Goal: Information Seeking & Learning: Check status

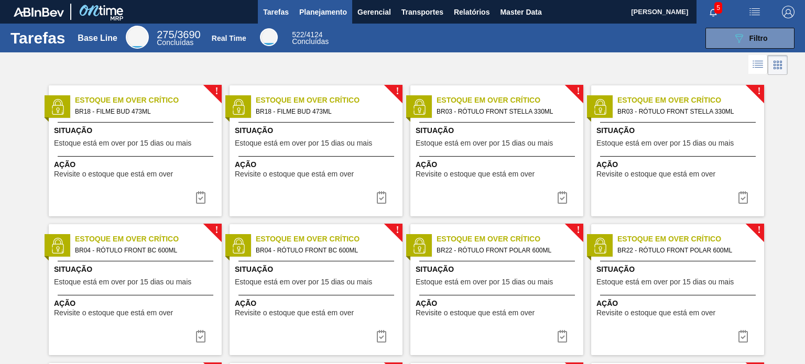
click at [302, 20] on button "Planejamento" at bounding box center [323, 12] width 58 height 24
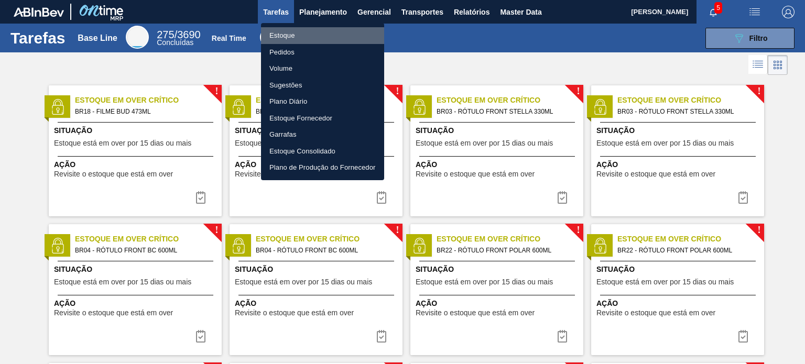
click at [298, 28] on li "Estoque" at bounding box center [322, 35] width 123 height 17
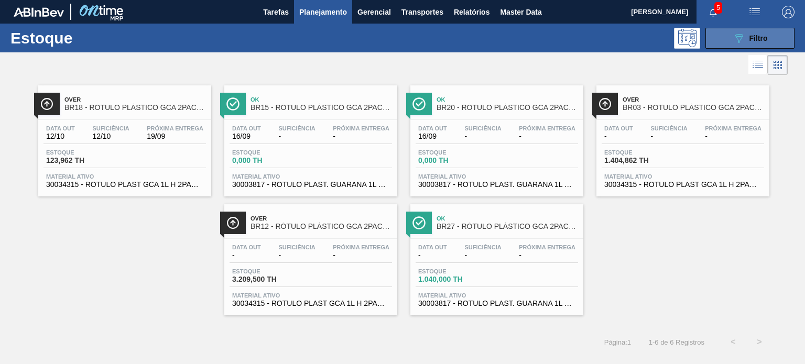
click at [749, 41] on span "Filtro" at bounding box center [758, 38] width 18 height 8
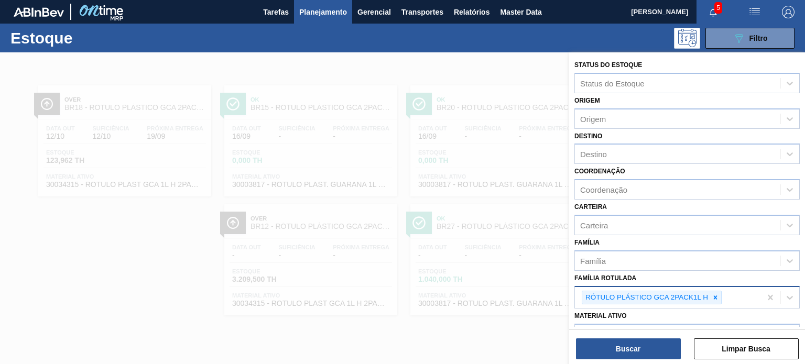
click at [722, 299] on div "RÓTULO PLÁSTICO GCA 2PACK1L H" at bounding box center [668, 297] width 186 height 21
click at [712, 295] on icon at bounding box center [715, 297] width 7 height 7
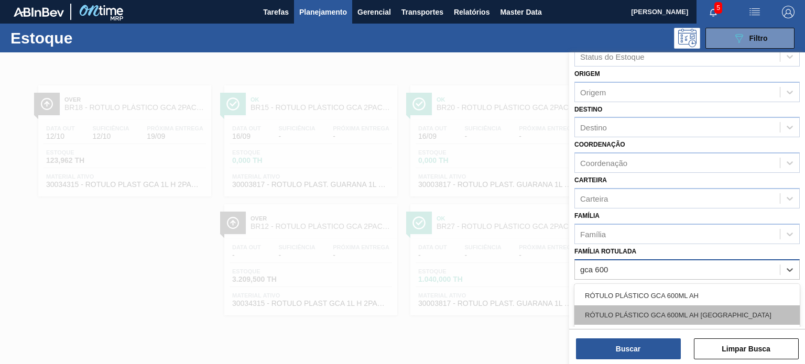
scroll to position [52, 0]
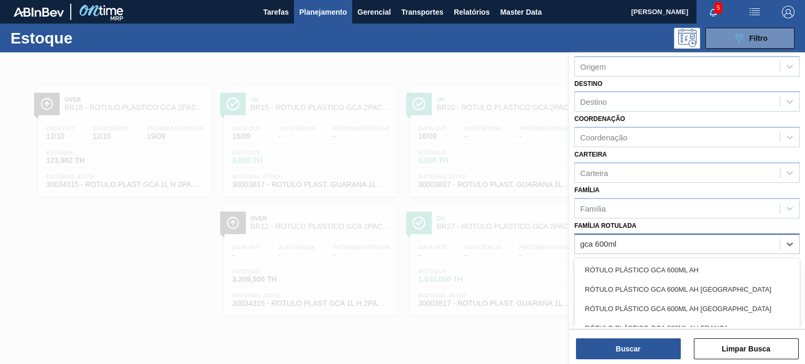
type Rotulada "gca 600ml h"
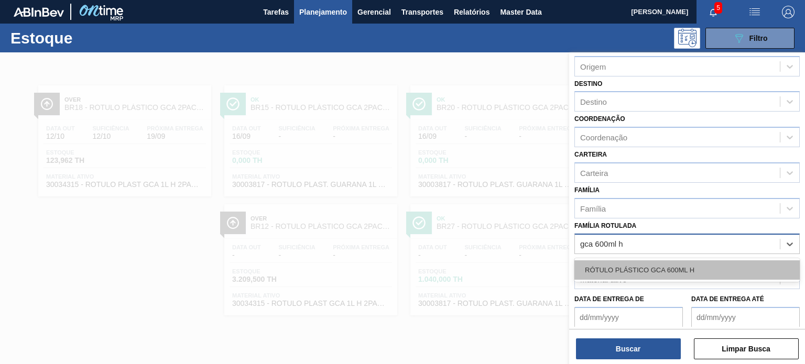
click at [671, 260] on div "RÓTULO PLÁSTICO GCA 600ML H" at bounding box center [686, 269] width 225 height 19
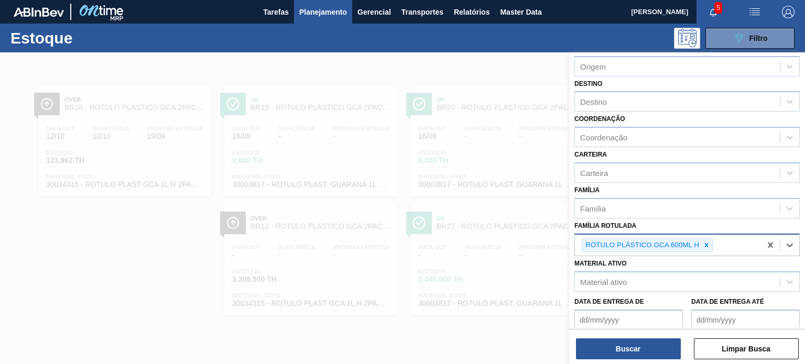
drag, startPoint x: 658, startPoint y: 331, endPoint x: 656, endPoint y: 338, distance: 7.6
click at [657, 327] on div "Status do Estoque Status do Estoque Origem Origem Destino Destino Coordenação C…" at bounding box center [687, 189] width 236 height 275
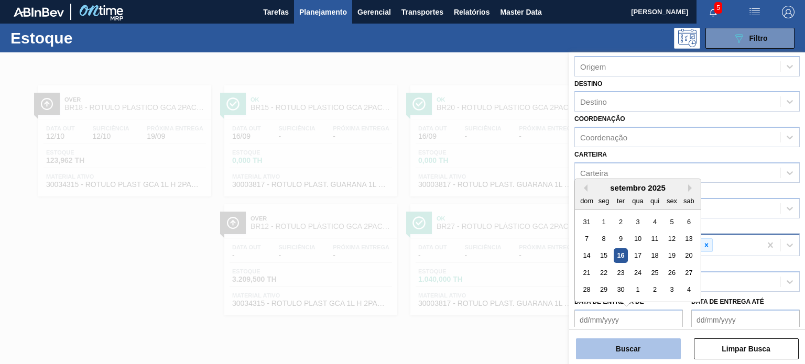
click at [650, 342] on button "Buscar" at bounding box center [628, 349] width 105 height 21
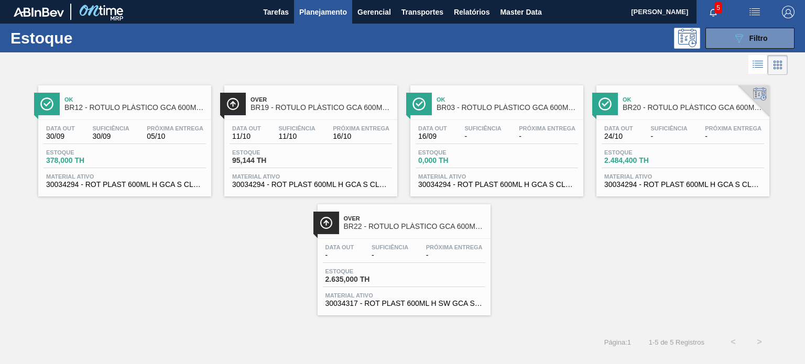
click at [313, 6] on span "Planejamento" at bounding box center [323, 12] width 48 height 13
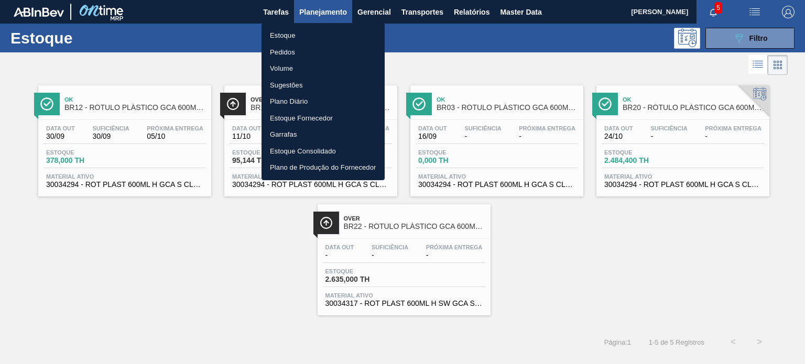
click at [287, 50] on li "Pedidos" at bounding box center [323, 52] width 123 height 17
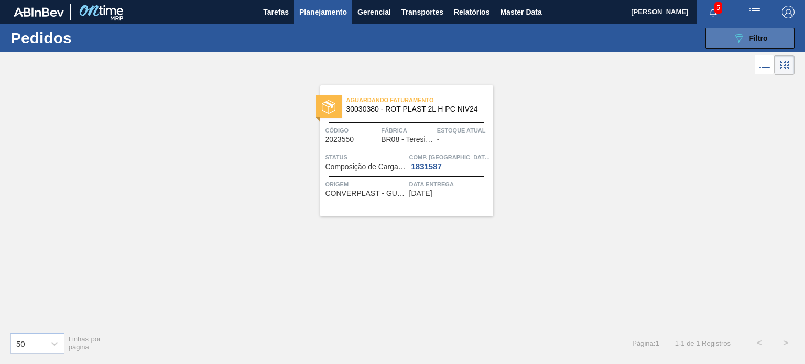
click at [725, 40] on button "089F7B8B-B2A5-4AFE-B5C0-19BA573D28AC Filtro" at bounding box center [749, 38] width 89 height 21
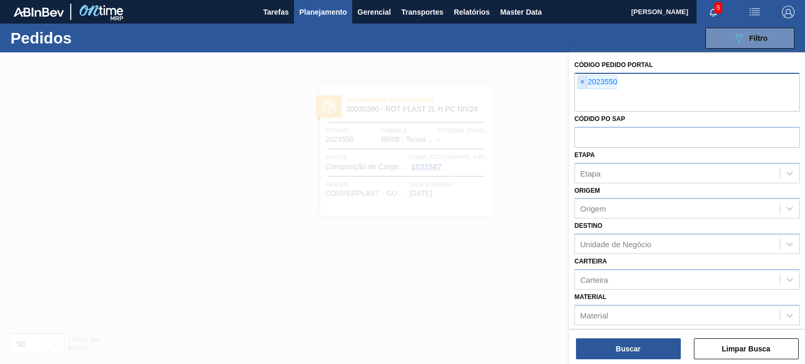
click at [582, 86] on span "×" at bounding box center [583, 82] width 10 height 13
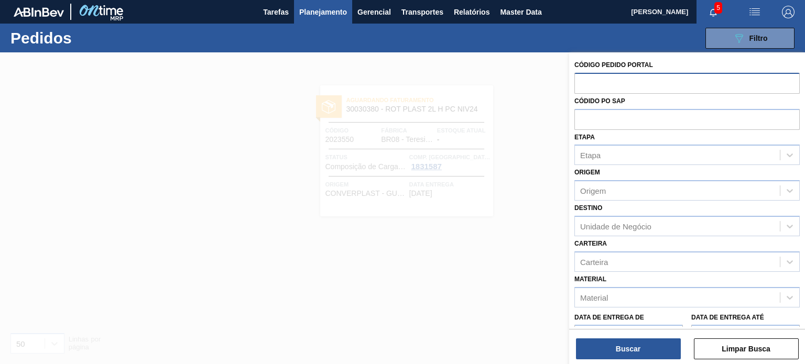
paste input "2007591"
type input "2007591"
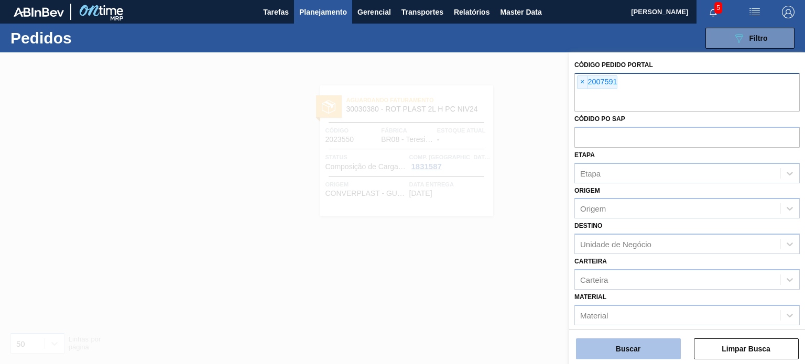
click at [635, 350] on button "Buscar" at bounding box center [628, 349] width 105 height 21
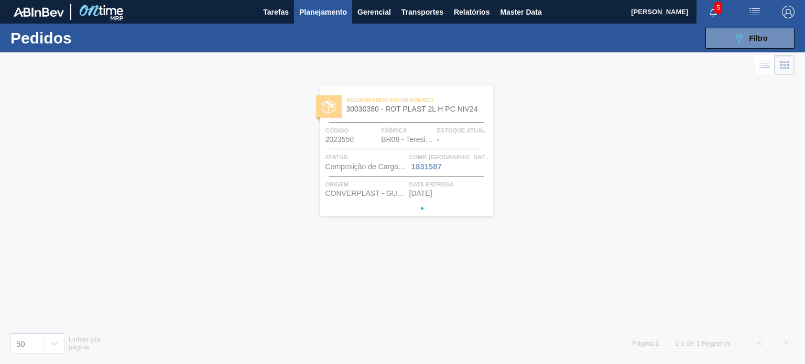
click at [634, 349] on div at bounding box center [402, 208] width 805 height 312
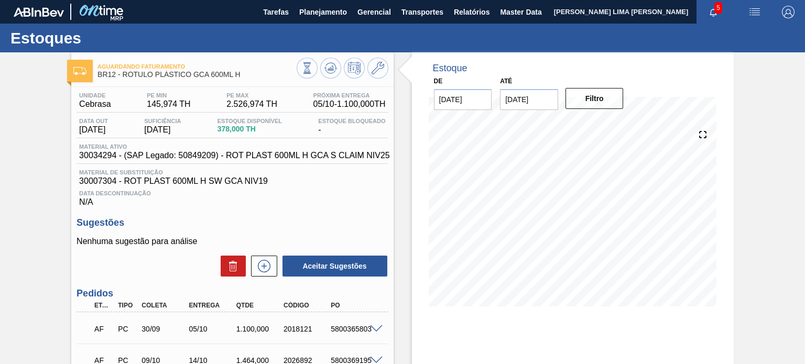
scroll to position [52, 0]
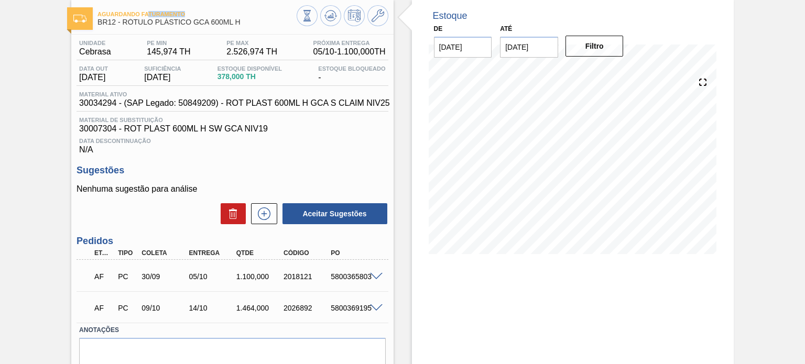
drag, startPoint x: 240, startPoint y: 18, endPoint x: 138, endPoint y: 15, distance: 102.2
click at [140, 15] on div "Aguardando Faturamento BR12 - RÓTULO PLÁSTICO GCA 600ML H" at bounding box center [196, 19] width 199 height 24
drag, startPoint x: 124, startPoint y: 23, endPoint x: 246, endPoint y: 28, distance: 122.2
click at [246, 28] on div "Aguardando Faturamento BR12 - RÓTULO PLÁSTICO GCA 600ML H" at bounding box center [196, 19] width 199 height 24
copy span "RÓTULO PLÁSTICO GCA 600ML H"
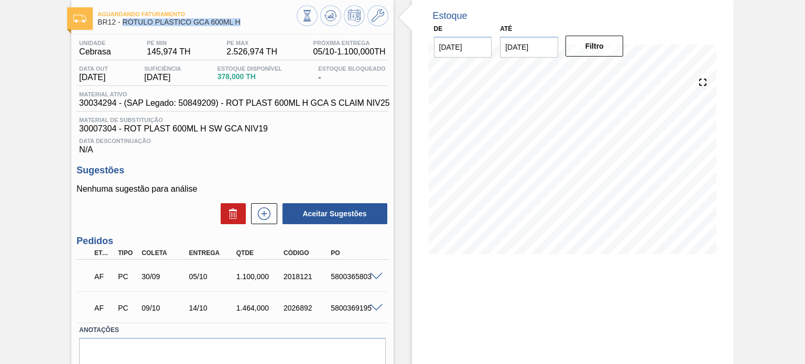
click at [344, 54] on span "05/10 - 1.100,000 TH" at bounding box center [349, 51] width 72 height 9
click at [333, 120] on span "Material de Substituição" at bounding box center [232, 120] width 306 height 6
click at [366, 276] on div "5800365803" at bounding box center [354, 277] width 52 height 8
click at [373, 274] on span at bounding box center [376, 277] width 13 height 8
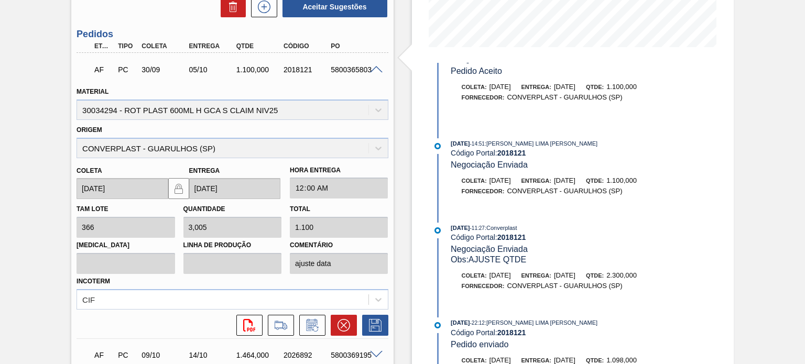
scroll to position [350, 0]
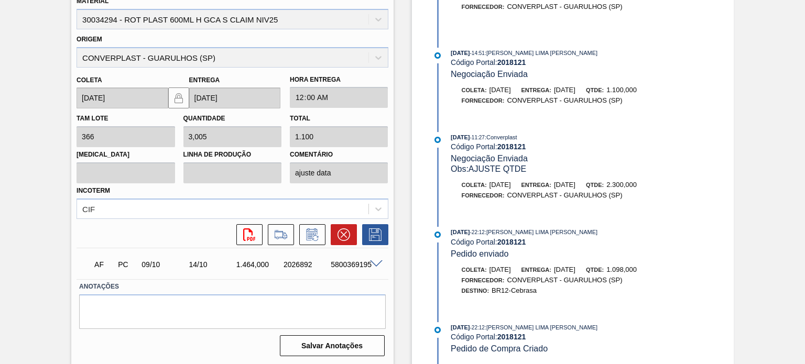
click at [470, 324] on span "26/08/2025" at bounding box center [460, 327] width 19 height 6
click at [466, 324] on span "26/08/2025" at bounding box center [460, 327] width 19 height 6
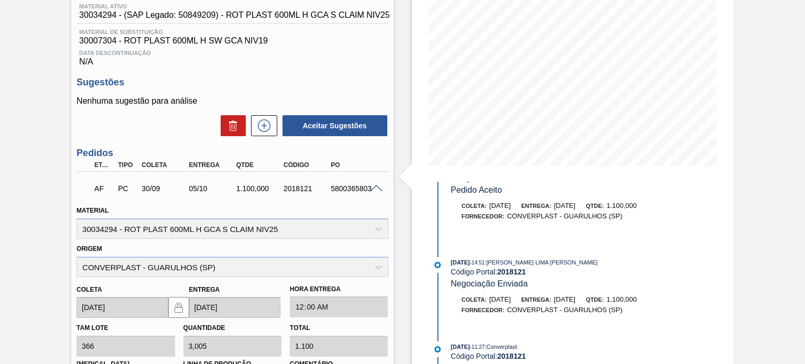
click at [378, 186] on span at bounding box center [376, 189] width 13 height 8
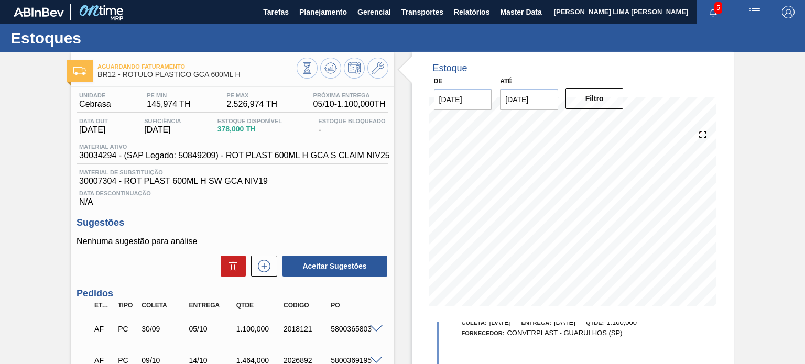
scroll to position [52, 0]
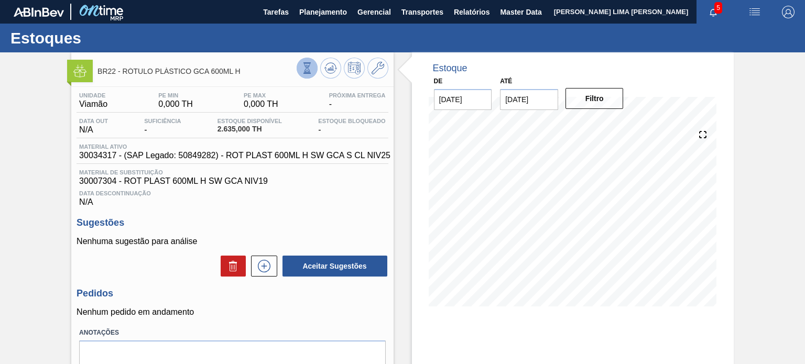
click at [302, 67] on icon at bounding box center [307, 68] width 12 height 12
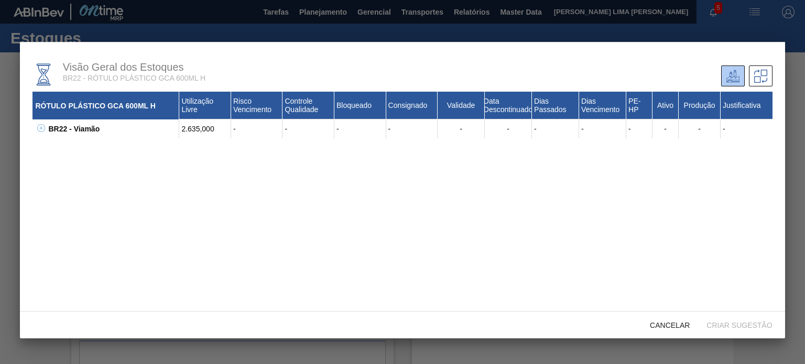
click at [44, 124] on button at bounding box center [39, 129] width 10 height 10
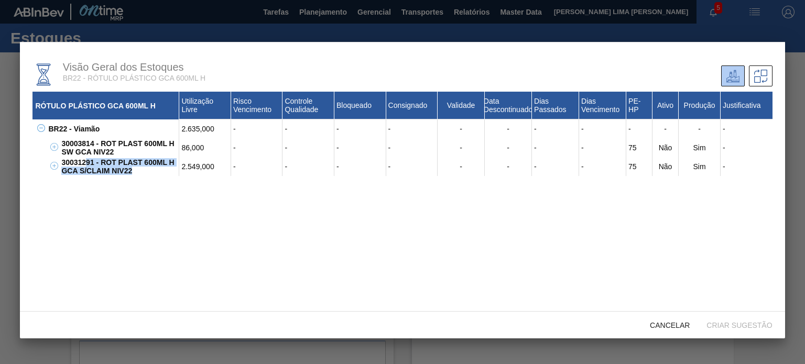
drag, startPoint x: 134, startPoint y: 176, endPoint x: 77, endPoint y: 155, distance: 61.5
click at [78, 156] on div "30003814 - ROT PLAST 600ML H SW GCA NIV22 86,000 - - - - - - - - 75 Não Sim - W…" at bounding box center [409, 157] width 726 height 38
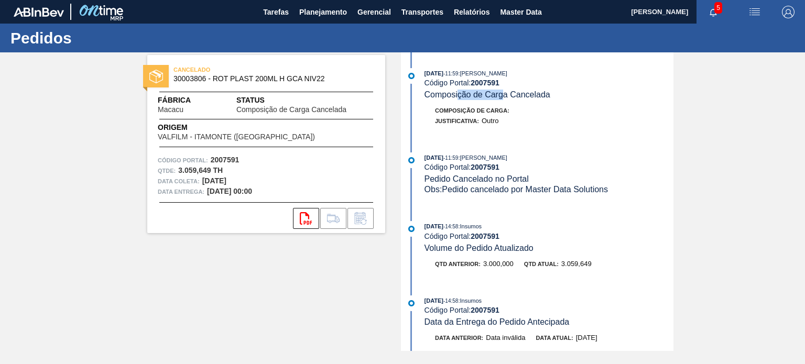
drag, startPoint x: 457, startPoint y: 90, endPoint x: 537, endPoint y: 100, distance: 80.3
click at [537, 100] on div "Composição de Carga Cancelada" at bounding box center [488, 95] width 126 height 10
click at [534, 99] on span "Composição de Carga Cancelada" at bounding box center [488, 94] width 126 height 9
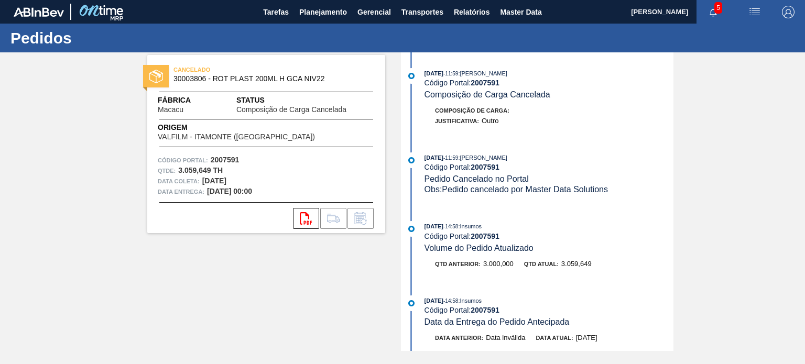
click at [519, 190] on span "Obs: Pedido cancelado por Master Data Solutions" at bounding box center [516, 189] width 183 height 9
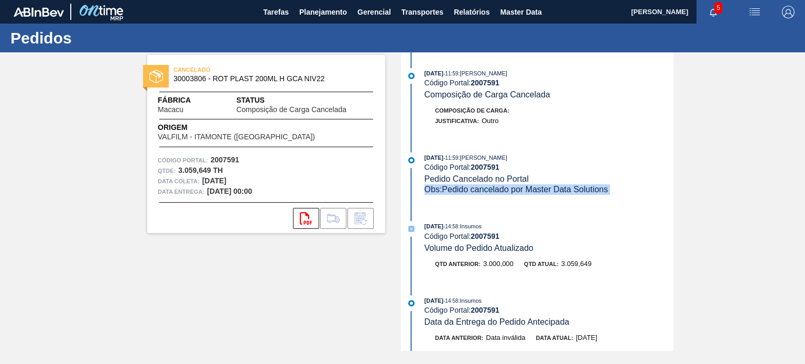
click at [519, 190] on span "Obs: Pedido cancelado por Master Data Solutions" at bounding box center [516, 189] width 183 height 9
drag, startPoint x: 432, startPoint y: 69, endPoint x: 534, endPoint y: 151, distance: 131.5
click at [534, 150] on div "16/09/2025 - 11:59 : MATHEUS FARIA LIMA DA SILVA Código Portal: 2007591 Composi…" at bounding box center [539, 201] width 270 height 299
click at [534, 152] on div "16/09/2025 - 11:59 : MATHEUS FARIA LIMA DA SILVA Código Portal: 2007591 Composi…" at bounding box center [539, 201] width 270 height 299
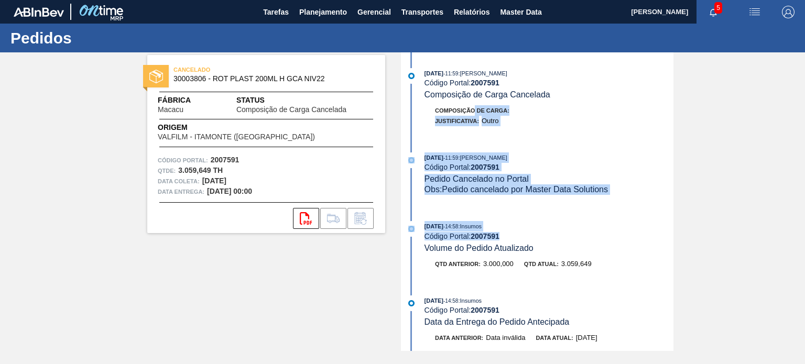
drag, startPoint x: 512, startPoint y: 189, endPoint x: 469, endPoint y: 97, distance: 101.3
click at [470, 100] on div "16/09/2025 - 11:59 : MATHEUS FARIA LIMA DA SILVA Código Portal: 2007591 Composi…" at bounding box center [539, 201] width 270 height 299
click at [465, 115] on div "Composição de Carga :" at bounding box center [473, 110] width 77 height 10
click at [509, 126] on div "Justificativa: Outro" at bounding box center [549, 121] width 249 height 10
click at [507, 123] on div "Justificativa: Outro" at bounding box center [549, 121] width 249 height 10
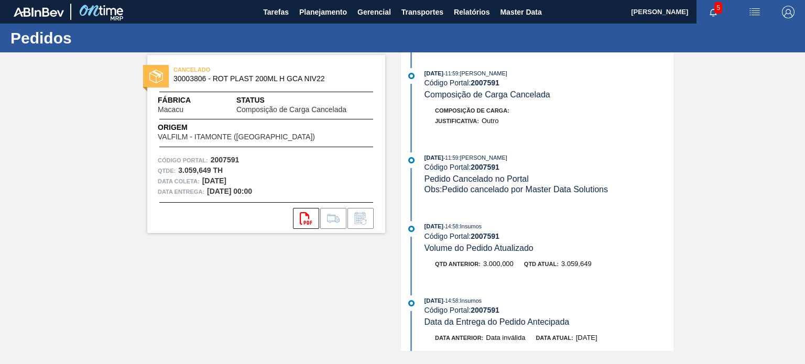
scroll to position [52, 0]
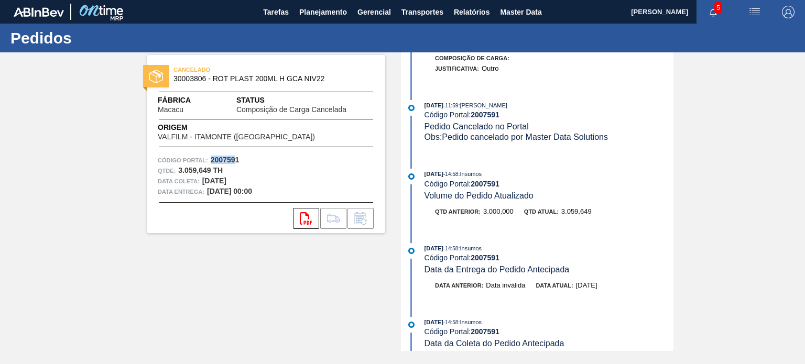
drag, startPoint x: 236, startPoint y: 161, endPoint x: 214, endPoint y: 162, distance: 22.5
click at [210, 162] on div "Código Portal: 2007591" at bounding box center [266, 160] width 217 height 10
click at [221, 162] on strong "2007591" at bounding box center [225, 160] width 29 height 8
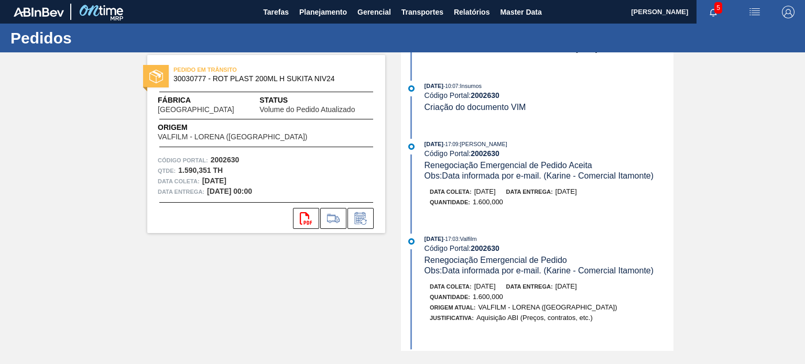
scroll to position [262, 0]
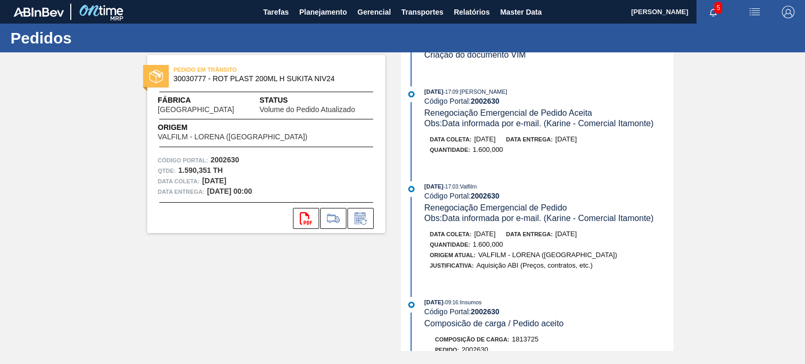
drag, startPoint x: 591, startPoint y: 241, endPoint x: 562, endPoint y: 236, distance: 29.8
click at [562, 236] on div "Data entrega: 19/09/2025" at bounding box center [541, 234] width 71 height 10
click at [561, 234] on div "11/09/2025 - 17:03 : Valfilm Código Portal: 2002630 Renegociação Emergencial de…" at bounding box center [539, 231] width 270 height 100
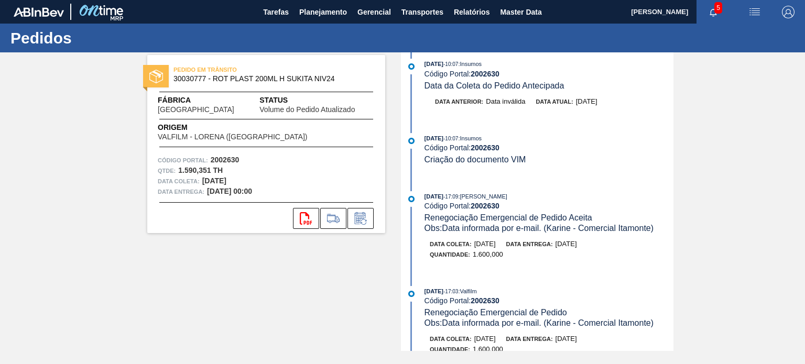
click at [577, 247] on span "19/09/2025" at bounding box center [566, 244] width 21 height 8
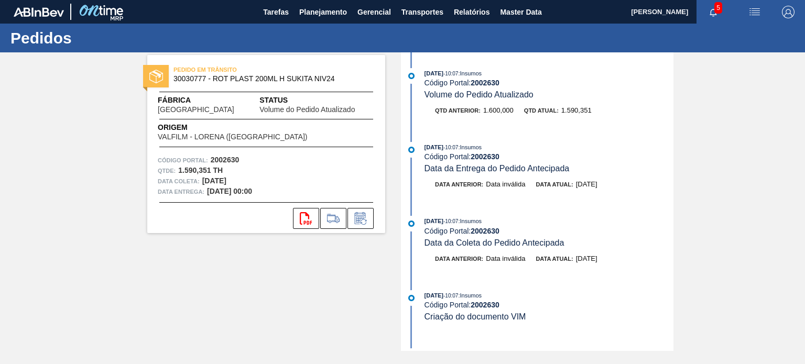
scroll to position [314, 0]
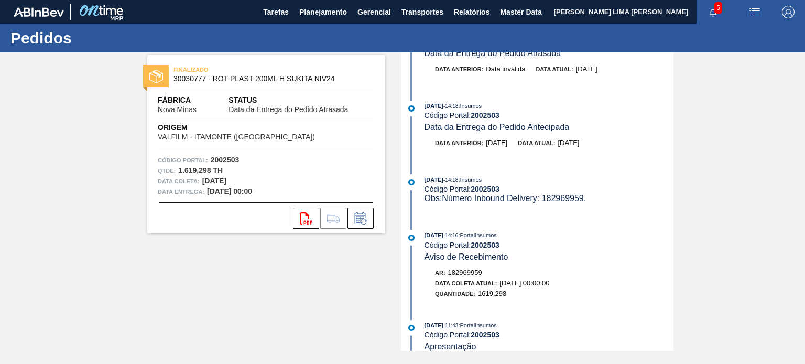
scroll to position [786, 0]
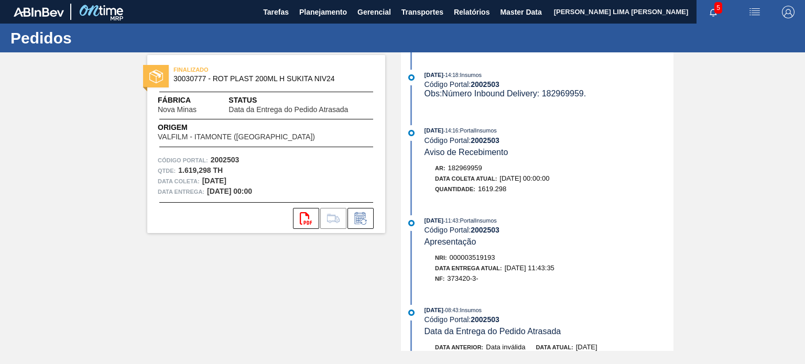
drag, startPoint x: 416, startPoint y: 143, endPoint x: 450, endPoint y: 148, distance: 33.9
click at [450, 148] on div "[DATE] 14:16 : PortalInsumos Código Portal: 2002503 Aviso de Recebimento" at bounding box center [539, 141] width 270 height 32
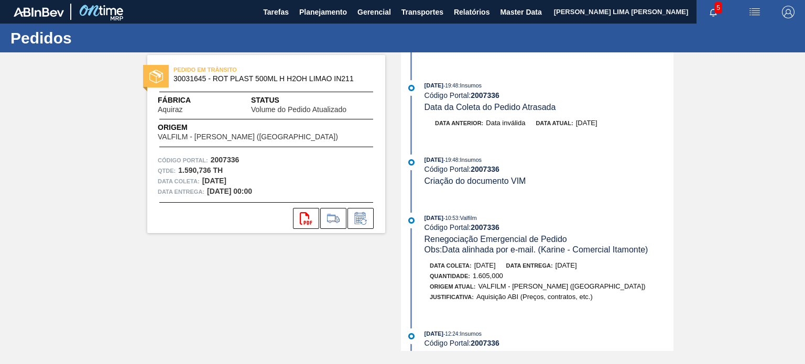
scroll to position [210, 0]
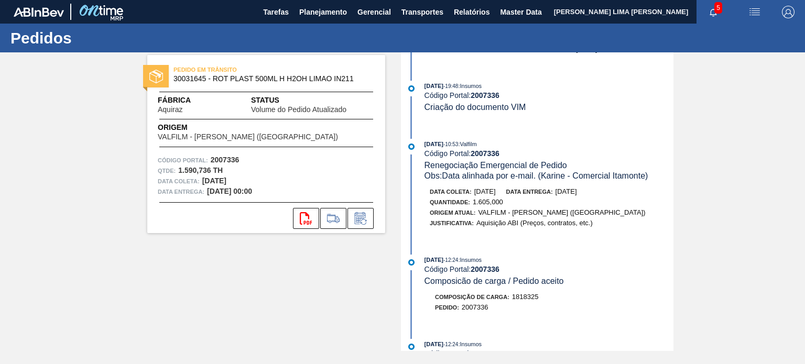
drag, startPoint x: 573, startPoint y: 197, endPoint x: 597, endPoint y: 198, distance: 24.1
click at [577, 195] on span "[DATE]" at bounding box center [566, 192] width 21 height 8
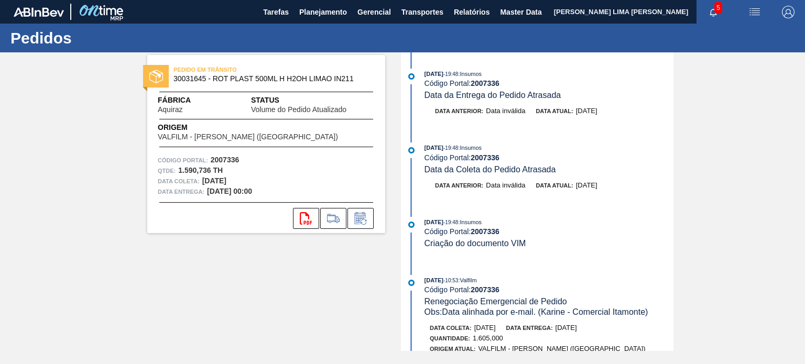
scroll to position [105, 0]
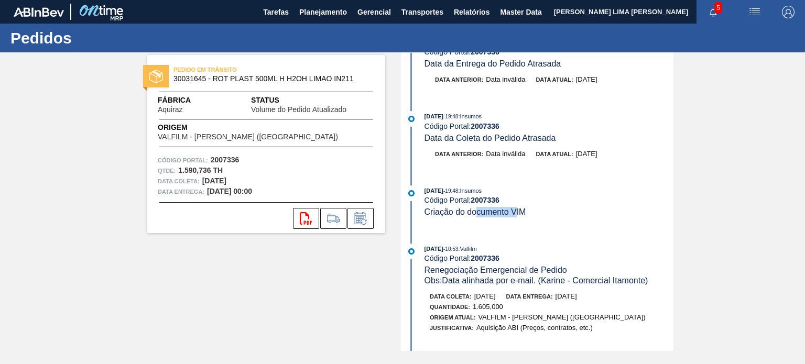
drag, startPoint x: 487, startPoint y: 217, endPoint x: 461, endPoint y: 217, distance: 25.7
click at [461, 216] on span "Criação do documento VIM" at bounding box center [476, 212] width 102 height 9
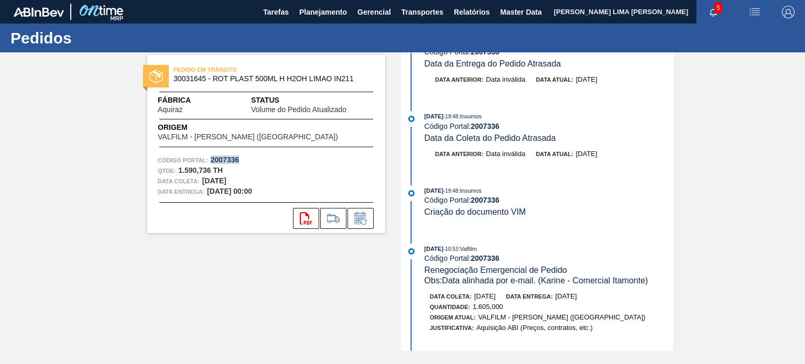
drag, startPoint x: 242, startPoint y: 161, endPoint x: 211, endPoint y: 163, distance: 31.5
click at [211, 163] on div "Código Portal: 2007336" at bounding box center [266, 160] width 217 height 10
copy strong "2007336"
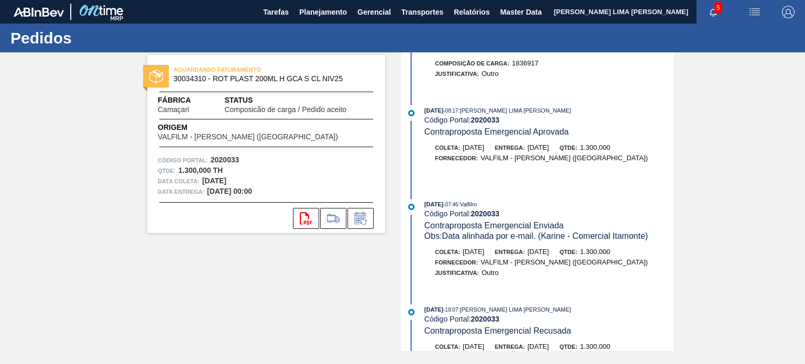
scroll to position [996, 0]
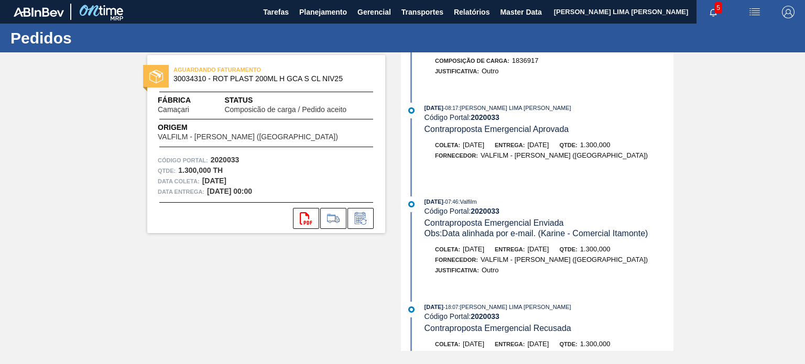
click at [549, 149] on span "[DATE]" at bounding box center [537, 145] width 21 height 8
click at [549, 149] on span "30/09/2025" at bounding box center [537, 145] width 21 height 8
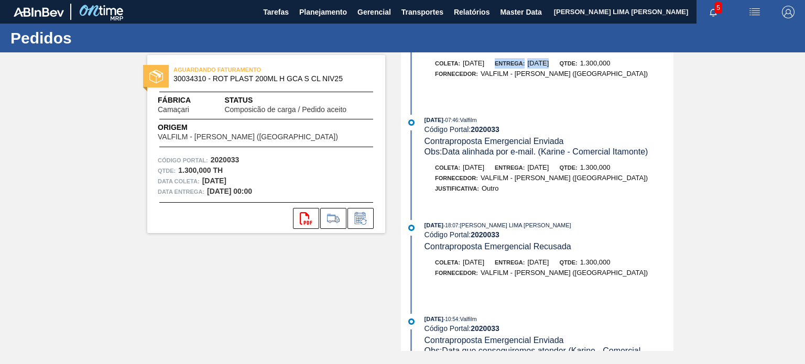
scroll to position [1101, 0]
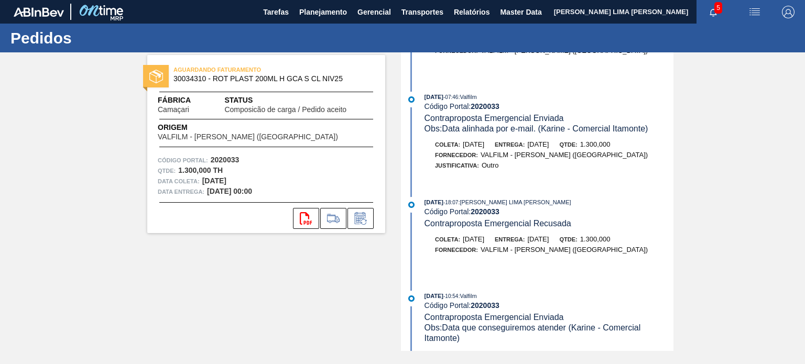
click at [546, 148] on span "30/09/2025" at bounding box center [537, 144] width 21 height 8
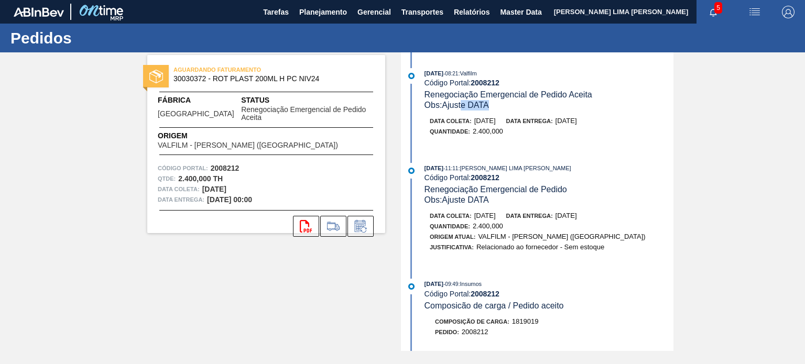
drag, startPoint x: 461, startPoint y: 101, endPoint x: 521, endPoint y: 112, distance: 61.2
click at [521, 107] on div "Obs: Ajuste DATA" at bounding box center [549, 105] width 249 height 10
click at [527, 124] on span "Data entrega:" at bounding box center [529, 121] width 47 height 6
click at [574, 121] on span "25/09/2025" at bounding box center [566, 121] width 21 height 8
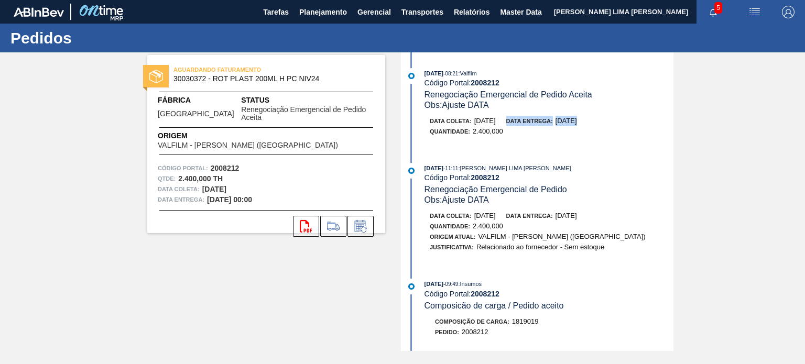
click at [574, 121] on span "25/09/2025" at bounding box center [566, 121] width 21 height 8
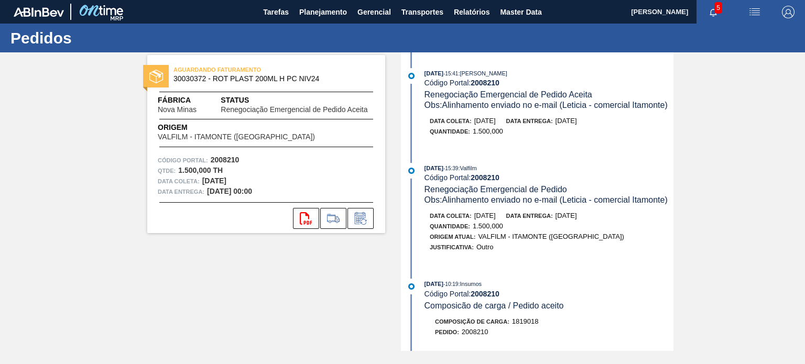
click at [577, 125] on span "18/09/2025" at bounding box center [566, 121] width 21 height 8
drag, startPoint x: 240, startPoint y: 161, endPoint x: 212, endPoint y: 161, distance: 27.8
click at [212, 161] on div "Código Portal: 2008210" at bounding box center [266, 160] width 217 height 10
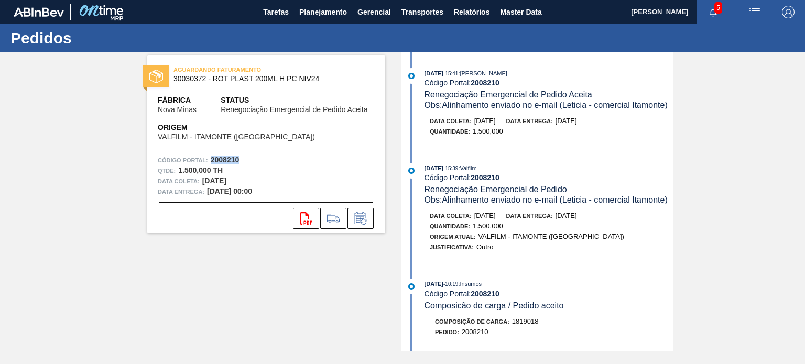
copy strong "2008210"
click at [330, 154] on div "AGUARDANDO FATURAMENTO 30030372 - ROT PLAST 200ML H PC NIV24 Fábrica Nova Minas…" at bounding box center [266, 144] width 238 height 178
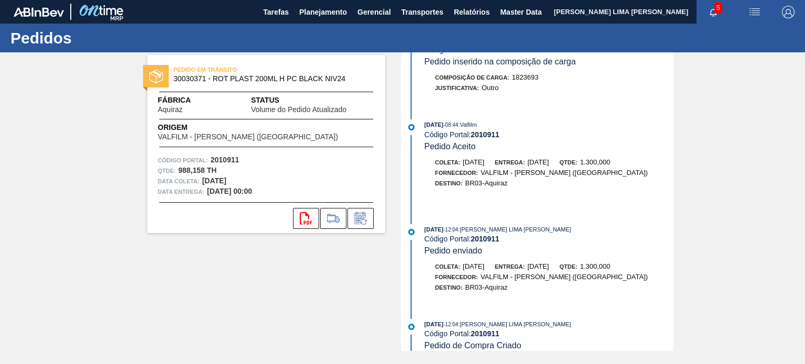
scroll to position [495, 0]
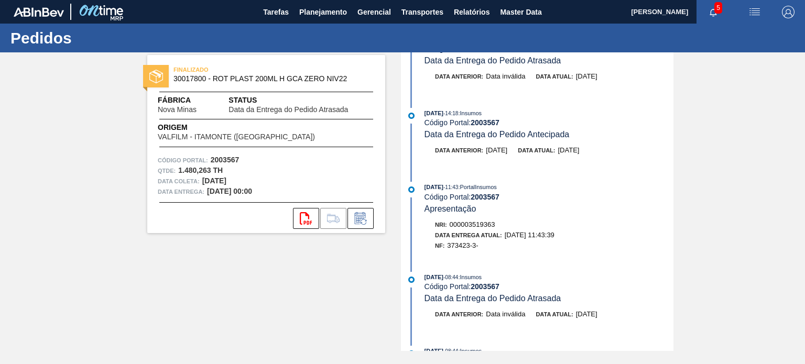
scroll to position [52, 0]
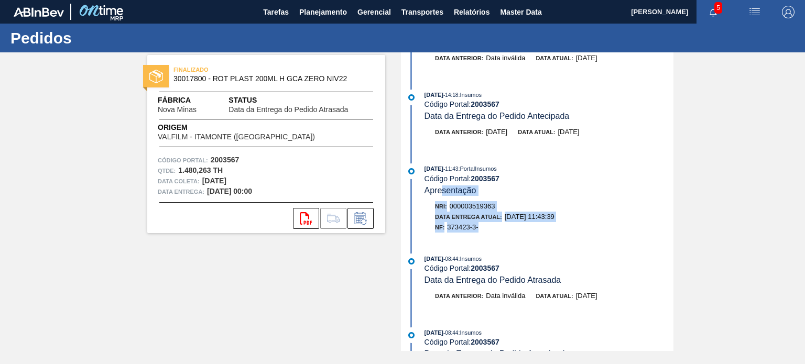
drag, startPoint x: 453, startPoint y: 202, endPoint x: 498, endPoint y: 236, distance: 56.6
click at [499, 236] on div "[DATE] 11:43 : PortalInsumos Código Portal: 2003567 Apresentação Nri: 000003519…" at bounding box center [539, 201] width 270 height 74
click at [480, 218] on span "Data Entrega Atual:" at bounding box center [468, 217] width 67 height 6
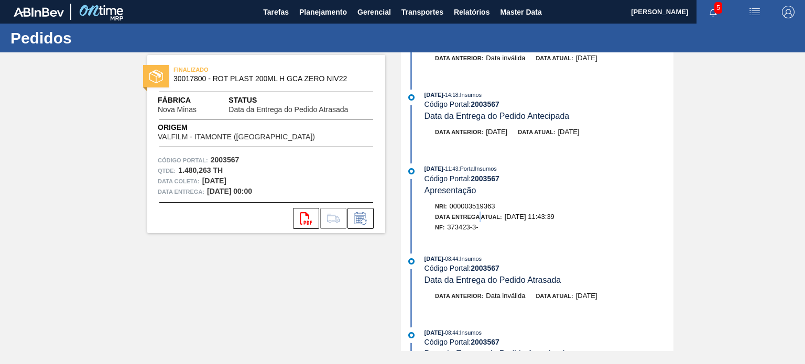
click at [480, 218] on span "Data Entrega Atual:" at bounding box center [468, 217] width 67 height 6
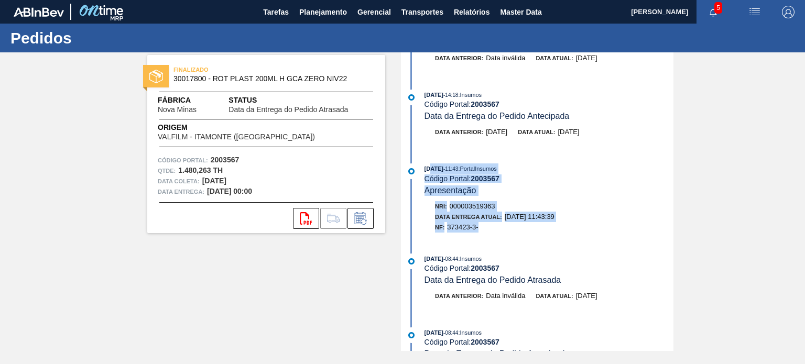
drag, startPoint x: 491, startPoint y: 241, endPoint x: 429, endPoint y: 150, distance: 109.8
click at [429, 153] on div "09/09/2025 - 14:20 : Insumos Código Portal: 2003567 Data da Entrega do Pedido A…" at bounding box center [539, 149] width 270 height 299
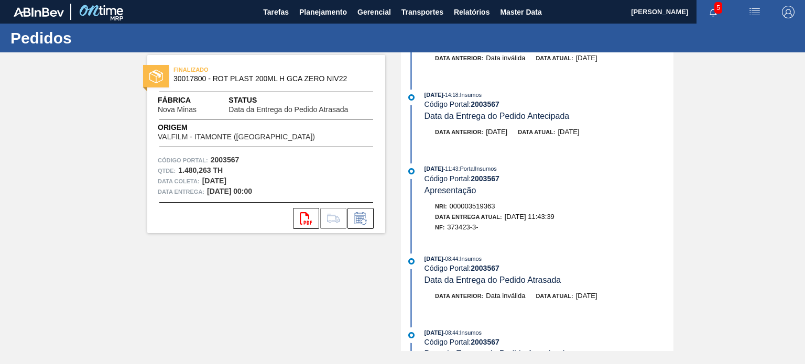
click at [429, 148] on div "09/09/2025 - 14:18 : Insumos Código Portal: 2003567 Data da Entrega do Pedido A…" at bounding box center [539, 119] width 270 height 58
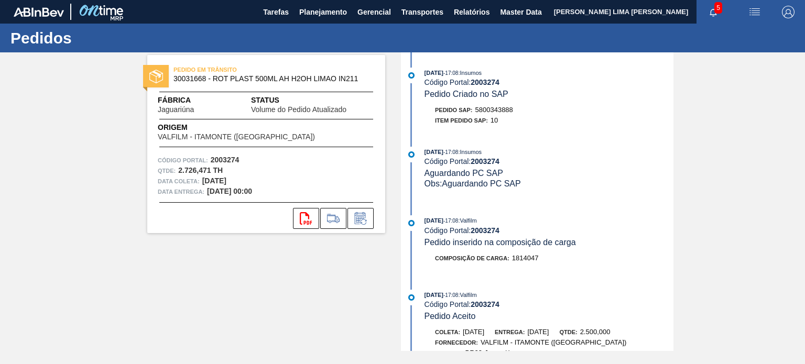
scroll to position [472, 0]
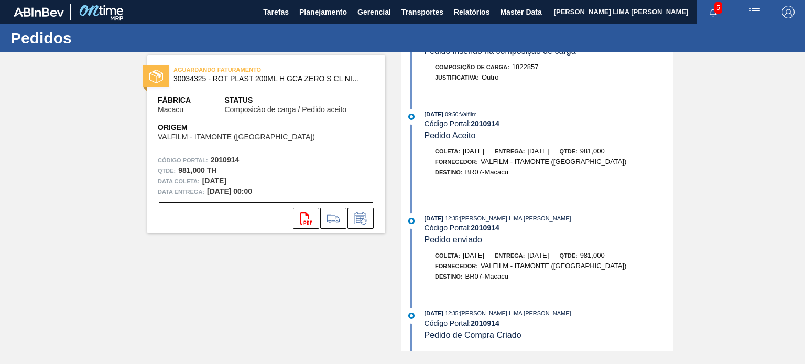
scroll to position [286, 0]
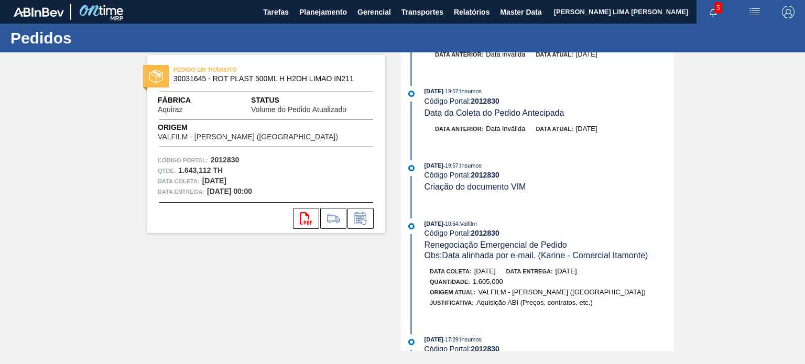
scroll to position [262, 0]
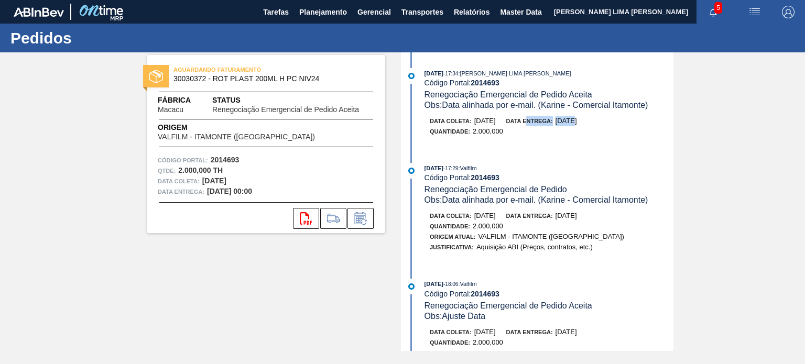
drag, startPoint x: 558, startPoint y: 119, endPoint x: 583, endPoint y: 119, distance: 25.2
click at [577, 119] on div "Data entrega: 19/09/2025" at bounding box center [541, 121] width 71 height 10
click at [577, 120] on span "19/09/2025" at bounding box center [566, 121] width 21 height 8
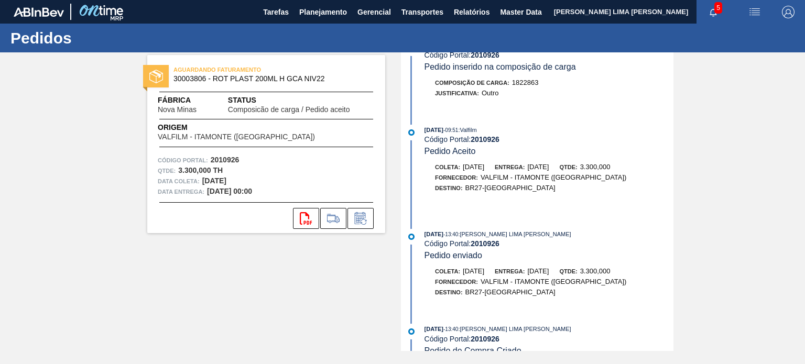
scroll to position [286, 0]
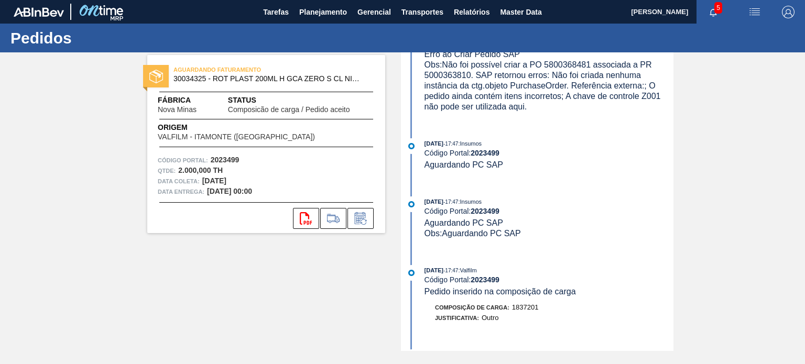
scroll to position [314, 0]
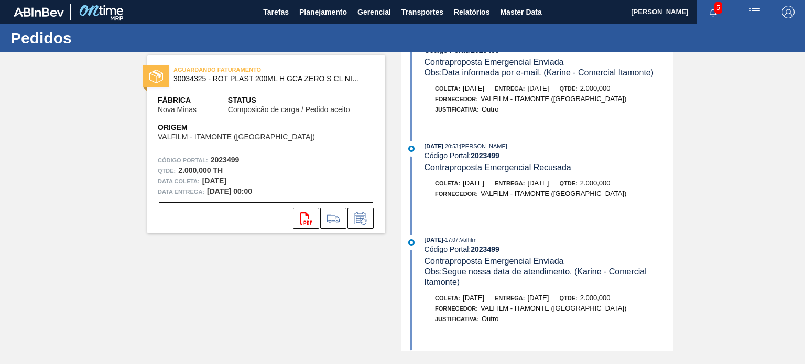
click at [549, 187] on span "01/10/2025" at bounding box center [537, 183] width 21 height 8
click at [549, 187] on span "[DATE]" at bounding box center [537, 183] width 21 height 8
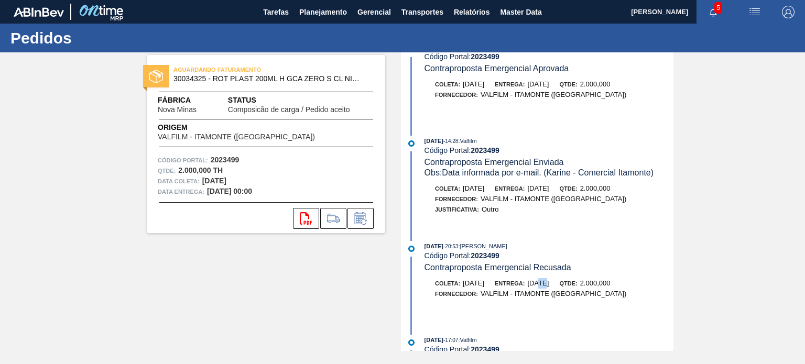
scroll to position [577, 0]
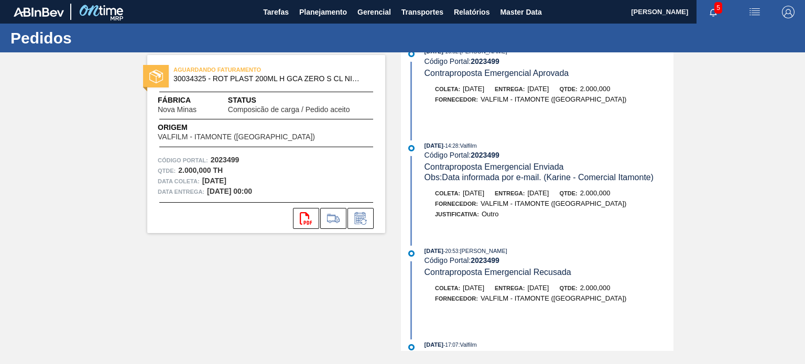
click at [549, 197] on span "26/09/2025" at bounding box center [537, 193] width 21 height 8
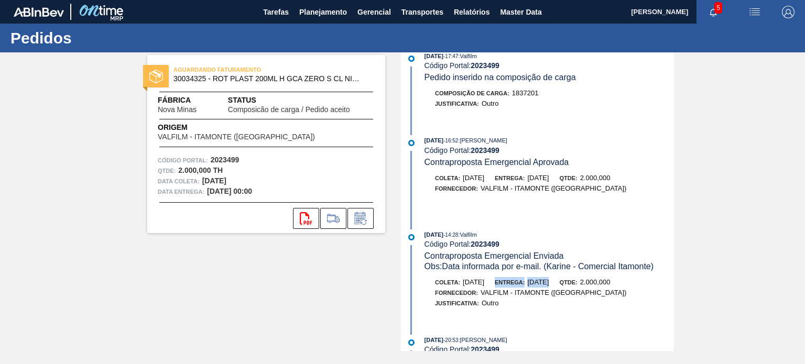
scroll to position [472, 0]
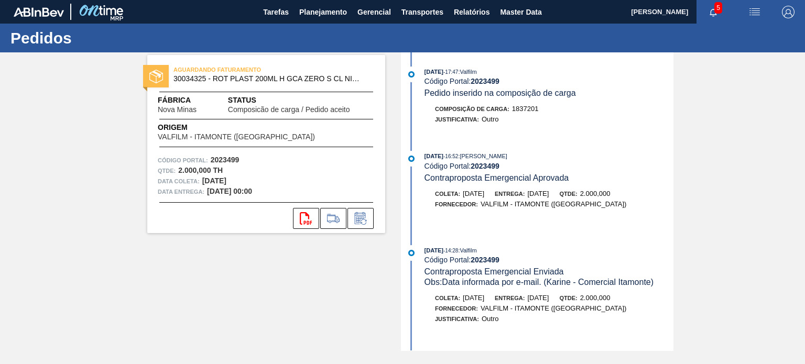
click at [549, 198] on span "26/09/2025" at bounding box center [537, 194] width 21 height 8
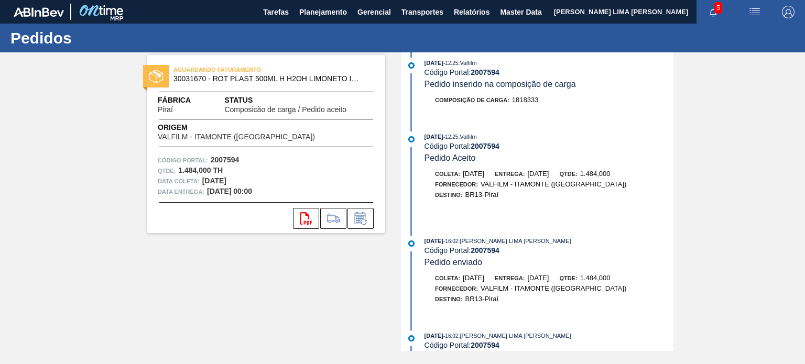
scroll to position [275, 0]
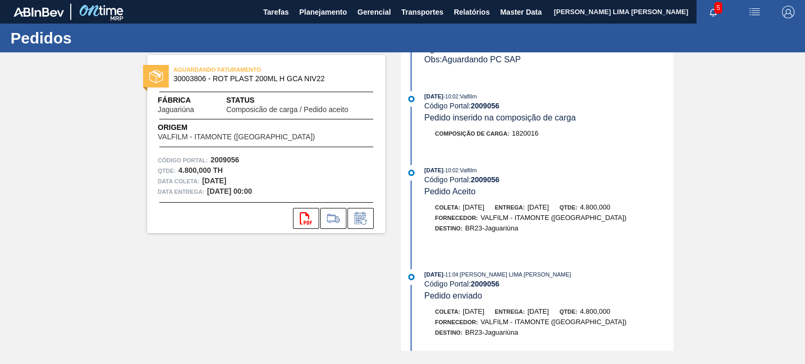
scroll to position [275, 0]
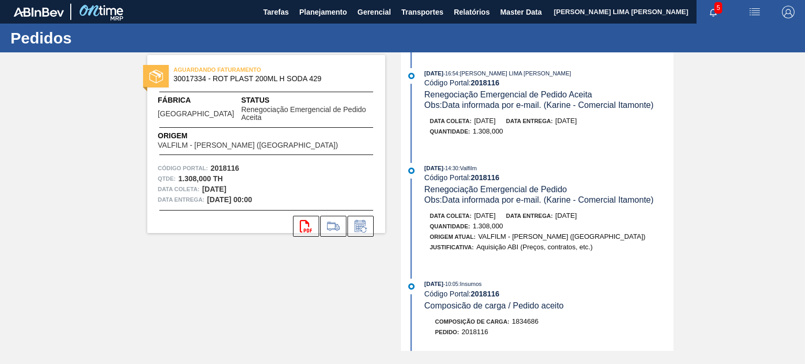
click at [578, 127] on div "Quantidade : 1.308,000" at bounding box center [554, 131] width 249 height 10
click at [577, 122] on span "01/10/2025" at bounding box center [566, 121] width 21 height 8
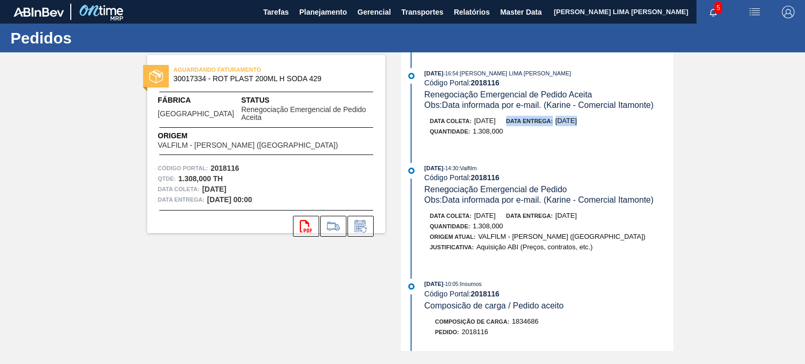
click at [577, 122] on span "01/10/2025" at bounding box center [566, 121] width 21 height 8
drag, startPoint x: 463, startPoint y: 90, endPoint x: 570, endPoint y: 96, distance: 106.5
click at [569, 96] on div "Renegociação Emergencial de Pedido Aceita" at bounding box center [509, 95] width 168 height 10
click at [570, 96] on span "Renegociação Emergencial de Pedido Aceita" at bounding box center [509, 94] width 168 height 9
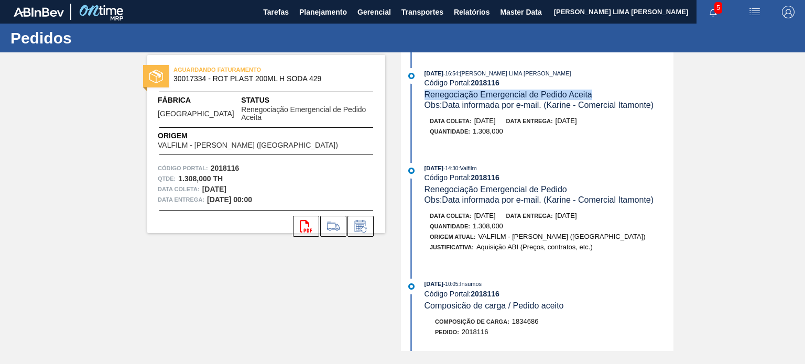
click at [570, 96] on span "Renegociação Emergencial de Pedido Aceita" at bounding box center [509, 94] width 168 height 9
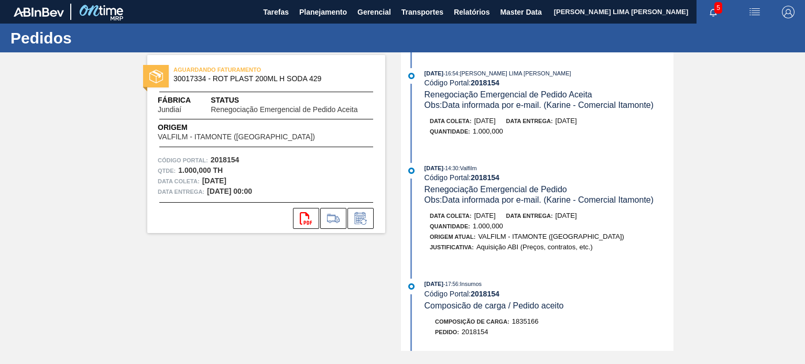
click at [526, 94] on span "Renegociação Emergencial de Pedido Aceita" at bounding box center [509, 94] width 168 height 9
click at [577, 121] on span "26/09/2025" at bounding box center [566, 121] width 21 height 8
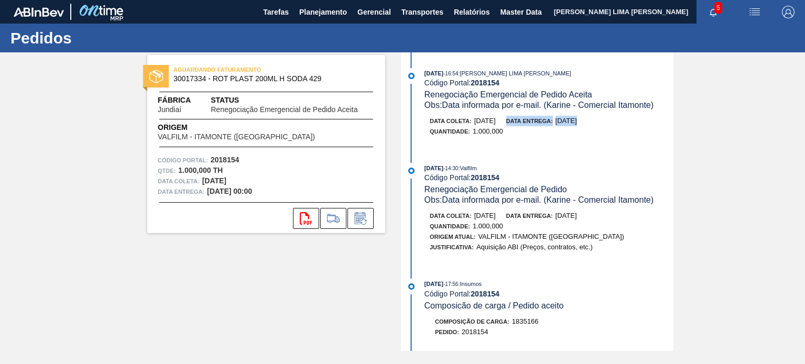
click at [577, 121] on span "26/09/2025" at bounding box center [566, 121] width 21 height 8
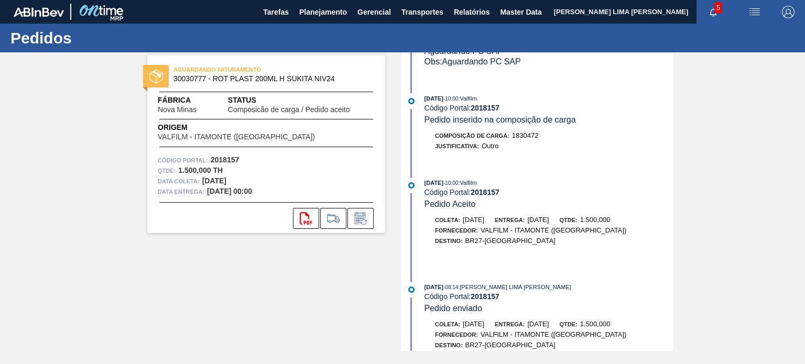
scroll to position [210, 0]
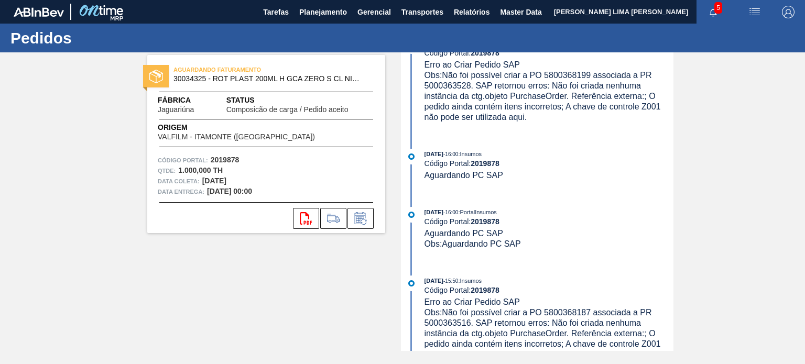
scroll to position [314, 0]
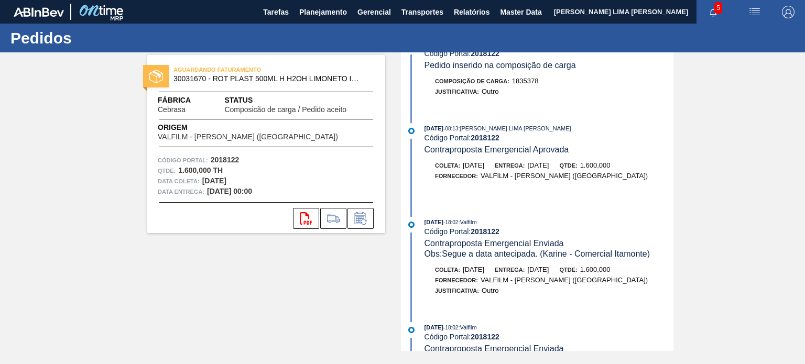
scroll to position [210, 0]
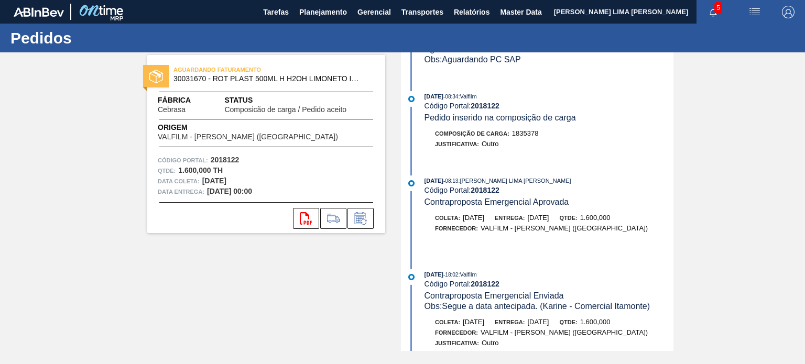
click at [532, 206] on span "Contraproposta Emergencial Aprovada" at bounding box center [497, 202] width 145 height 9
drag, startPoint x: 547, startPoint y: 224, endPoint x: 565, endPoint y: 224, distance: 18.3
click at [549, 222] on span "[DATE]" at bounding box center [537, 218] width 21 height 8
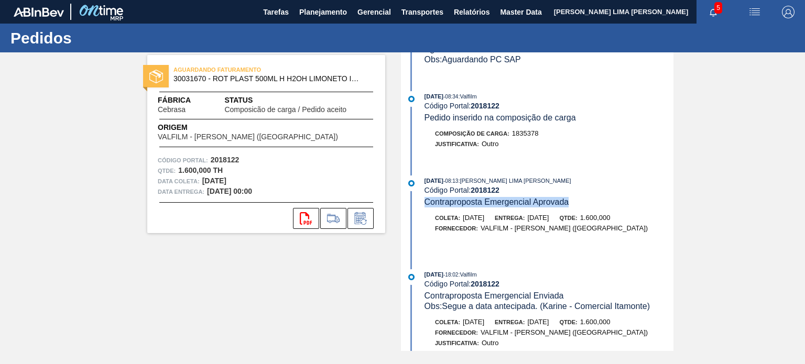
click at [549, 222] on span "[DATE]" at bounding box center [537, 218] width 21 height 8
click at [549, 222] on span "29/09/2025" at bounding box center [537, 218] width 21 height 8
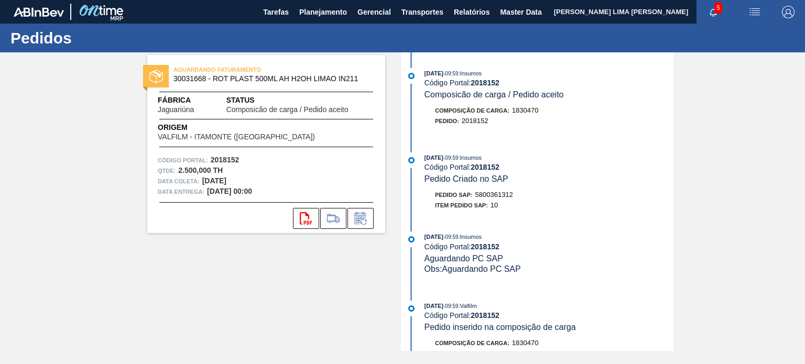
scroll to position [262, 0]
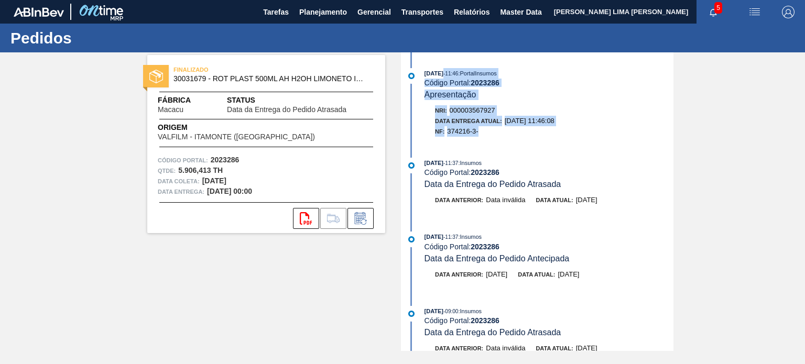
drag, startPoint x: 441, startPoint y: 77, endPoint x: 506, endPoint y: 143, distance: 93.4
click at [506, 142] on div "15/09/2025 - 11:46 : PortalInsumos Código Portal: 2023286 Apresentação Nri: 000…" at bounding box center [539, 105] width 270 height 74
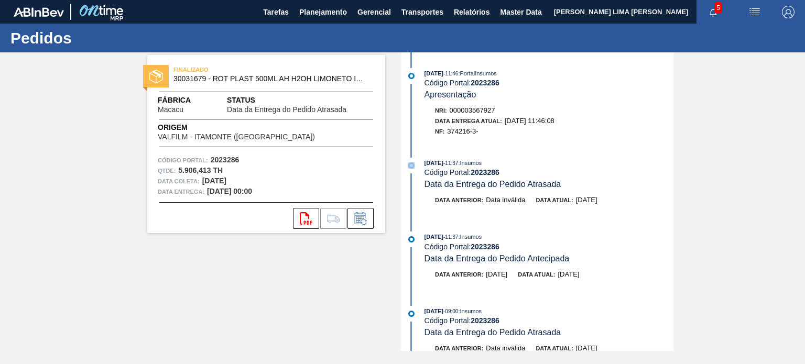
click at [506, 142] on div "15/09/2025 - 11:46 : PortalInsumos Código Portal: 2023286 Apresentação Nri: 000…" at bounding box center [539, 105] width 270 height 74
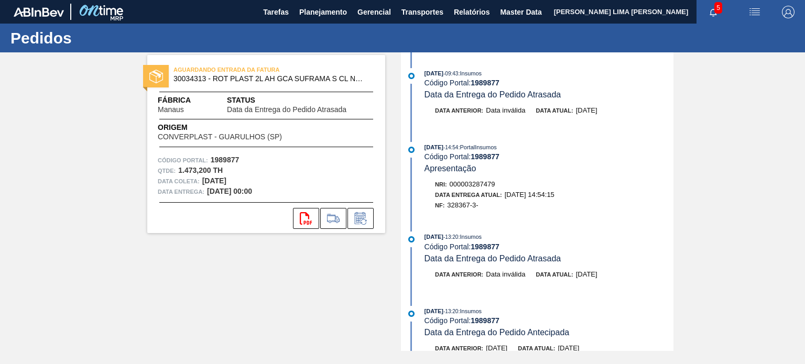
click at [432, 144] on div "[DATE] 14:54 : PortalInsumos" at bounding box center [549, 147] width 249 height 10
click at [432, 144] on div "15/09/2025 - 14:54 : PortalInsumos" at bounding box center [549, 147] width 249 height 10
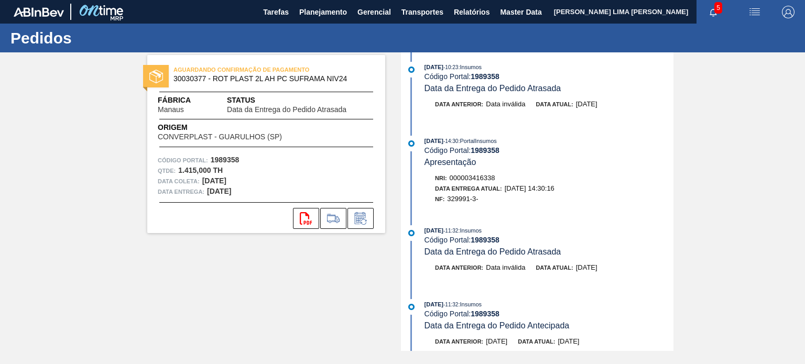
scroll to position [210, 0]
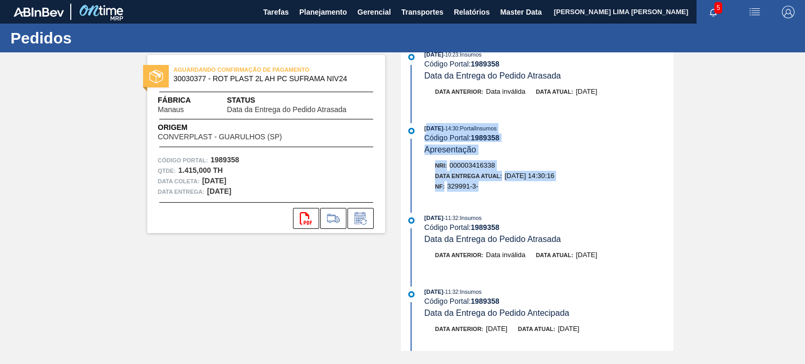
drag, startPoint x: 436, startPoint y: 142, endPoint x: 490, endPoint y: 188, distance: 70.7
click at [490, 188] on div "12/09/2025 - 14:30 : PortalInsumos Código Portal: 1989358 Apresentação Nri: 000…" at bounding box center [539, 160] width 270 height 74
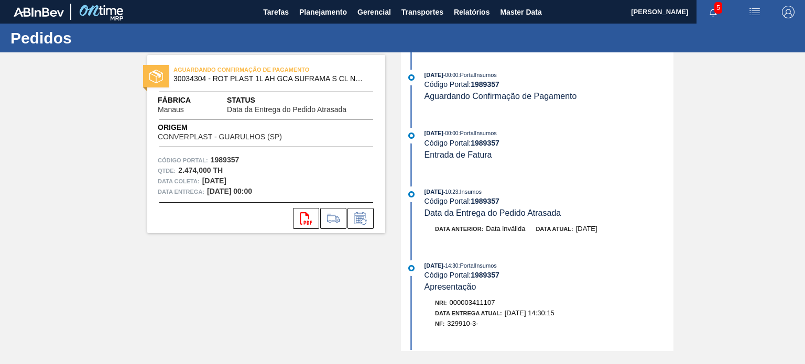
scroll to position [210, 0]
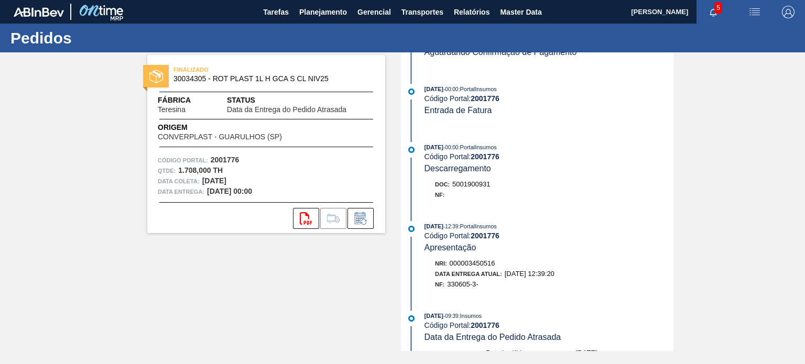
scroll to position [210, 0]
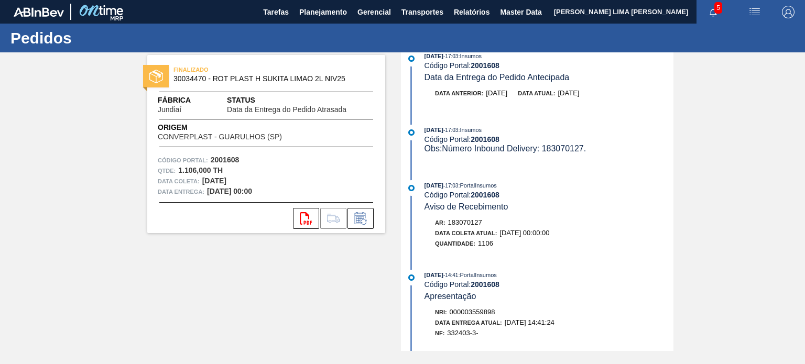
scroll to position [262, 0]
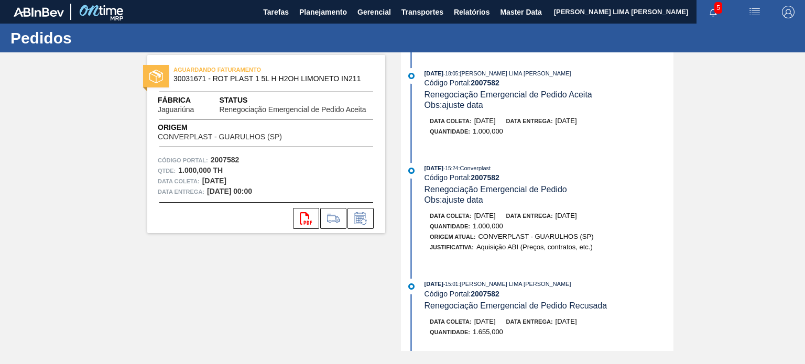
click at [577, 119] on span "22/09/2025" at bounding box center [566, 121] width 21 height 8
click at [565, 195] on div "Renegociação Emergencial de Pedido" at bounding box center [496, 189] width 143 height 10
click at [574, 119] on span "22/09/2025" at bounding box center [566, 121] width 21 height 8
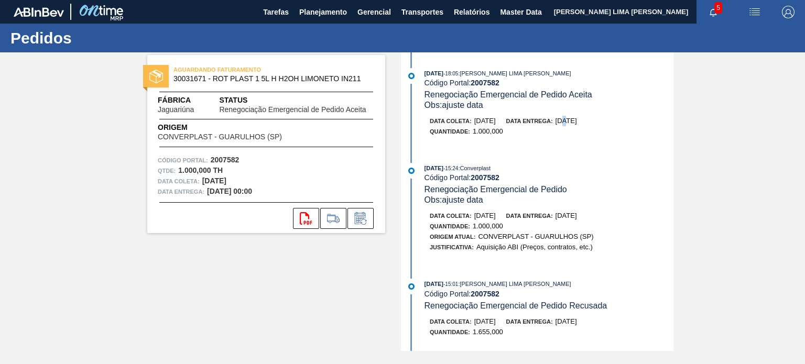
click at [574, 119] on span "22/09/2025" at bounding box center [566, 121] width 21 height 8
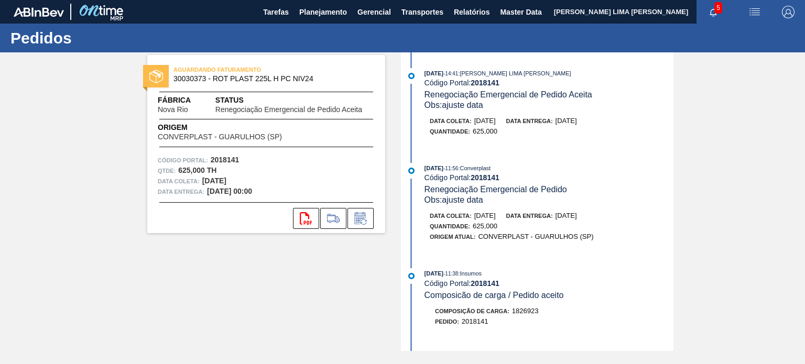
drag, startPoint x: 590, startPoint y: 218, endPoint x: 564, endPoint y: 219, distance: 26.2
click at [568, 219] on div "Data entrega: 29/09/2025" at bounding box center [541, 216] width 71 height 10
click at [553, 216] on span "Data entrega:" at bounding box center [529, 216] width 47 height 6
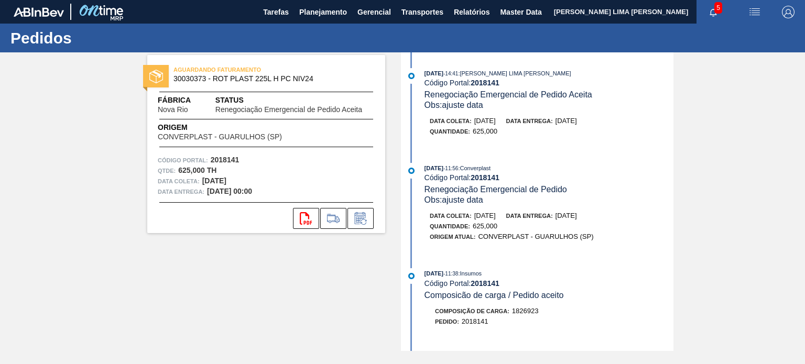
click at [558, 92] on span "Renegociação Emergencial de Pedido Aceita" at bounding box center [509, 94] width 168 height 9
click at [577, 124] on span "29/09/2025" at bounding box center [566, 121] width 21 height 8
click at [577, 123] on span "29/09/2025" at bounding box center [566, 121] width 21 height 8
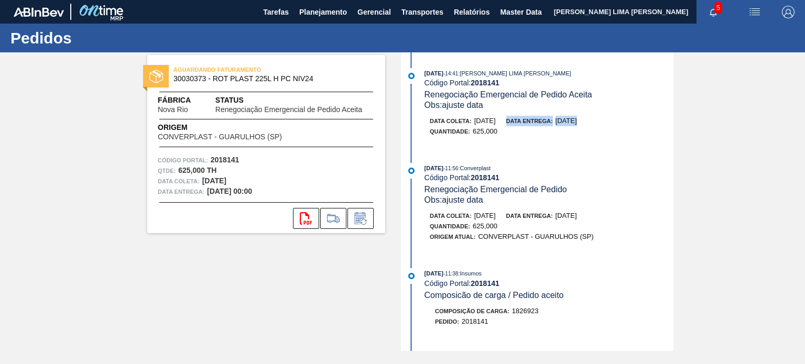
click at [577, 123] on span "29/09/2025" at bounding box center [566, 121] width 21 height 8
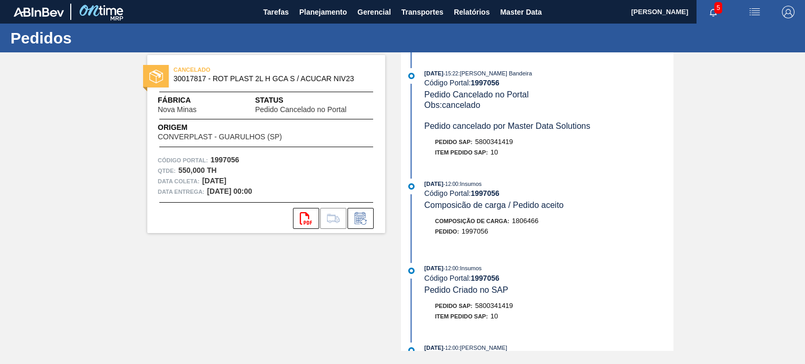
click at [529, 128] on span "Obs: cancelado Pedido cancelado por Master Data Solutions" at bounding box center [508, 116] width 166 height 30
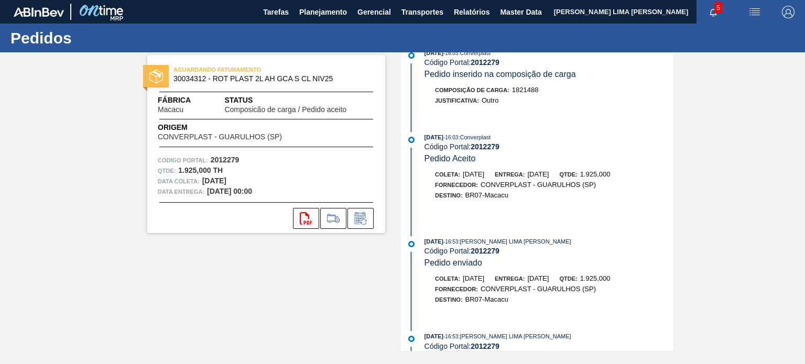
scroll to position [286, 0]
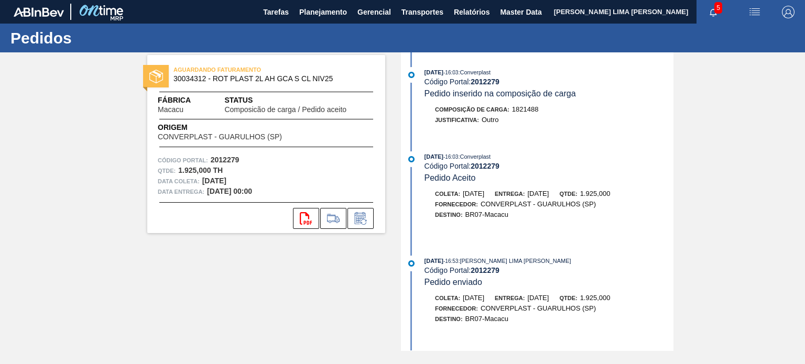
click at [549, 198] on span "18/09/2025" at bounding box center [537, 194] width 21 height 8
click at [549, 198] on span "[DATE]" at bounding box center [537, 194] width 21 height 8
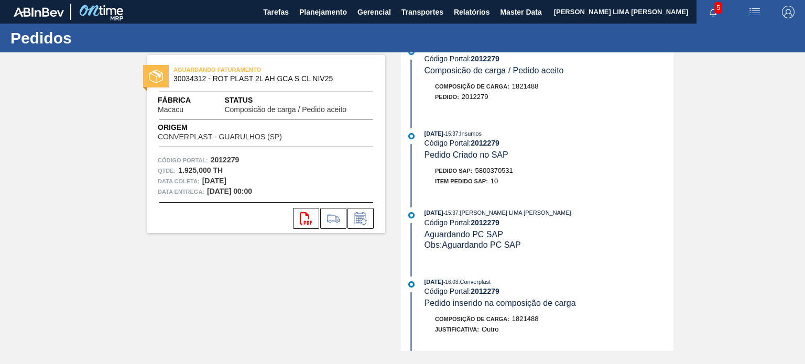
scroll to position [0, 0]
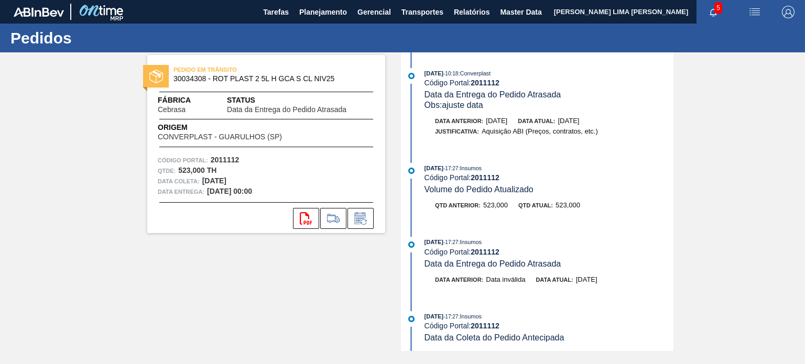
click at [496, 96] on span "Data da Entrega do Pedido Atrasada" at bounding box center [493, 94] width 137 height 9
click at [569, 121] on div "Data atual: 18/09/2025" at bounding box center [548, 121] width 61 height 10
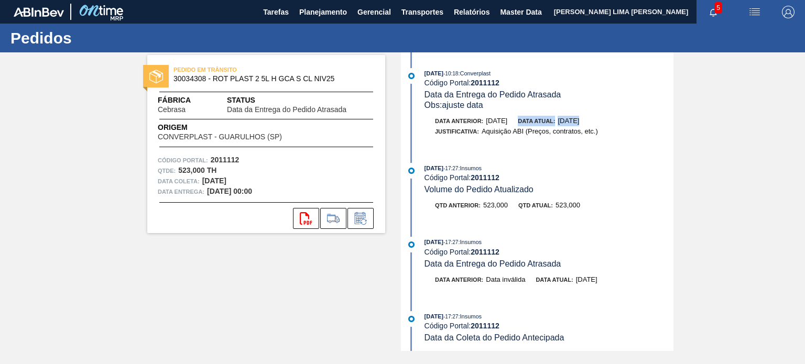
click at [569, 121] on div "Data atual: 18/09/2025" at bounding box center [548, 121] width 61 height 10
click at [579, 117] on div "Data atual: 18/09/2025" at bounding box center [548, 121] width 61 height 10
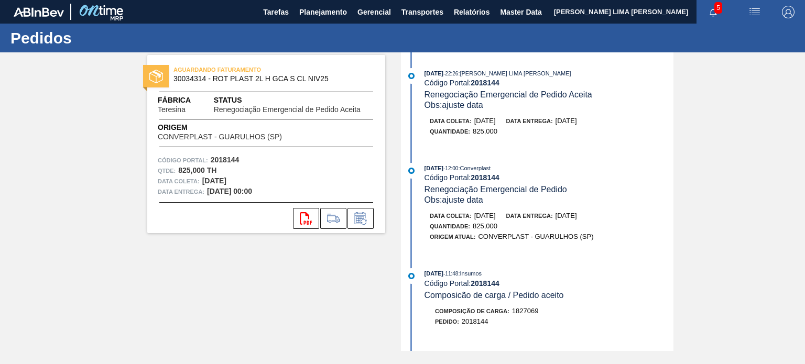
click at [577, 124] on span "10/10/2025" at bounding box center [566, 121] width 21 height 8
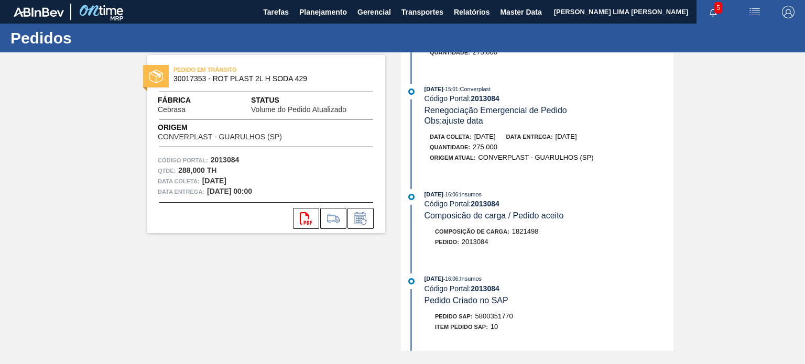
scroll to position [262, 0]
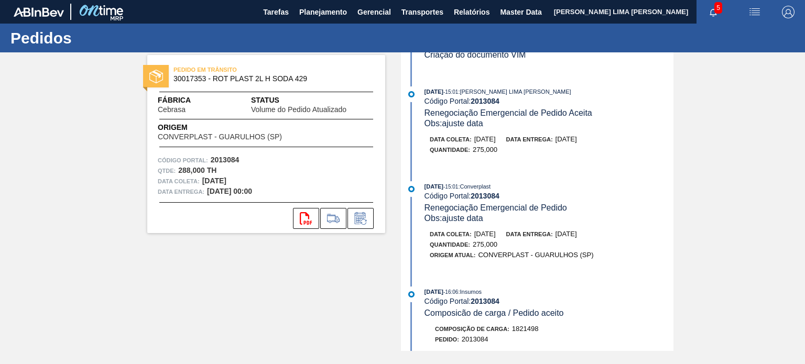
click at [577, 143] on span "[DATE]" at bounding box center [566, 139] width 21 height 8
click at [577, 143] on span "18/09/2025" at bounding box center [566, 139] width 21 height 8
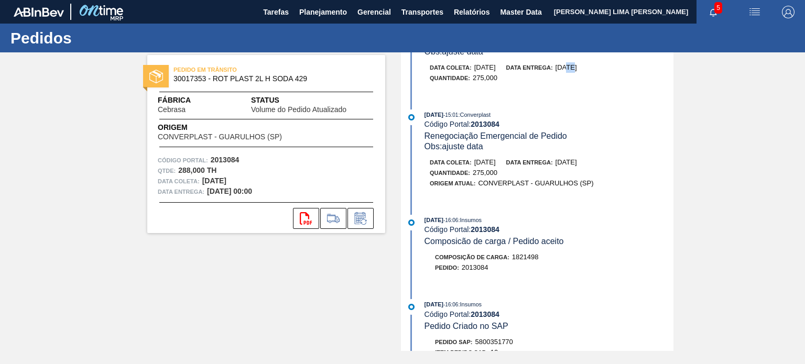
scroll to position [367, 0]
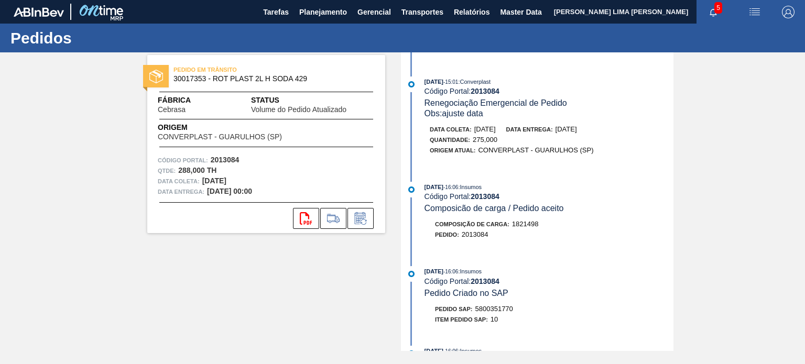
click at [464, 117] on span "Obs: ajuste data" at bounding box center [454, 113] width 59 height 9
click at [568, 132] on span "18/09/2025" at bounding box center [566, 129] width 21 height 8
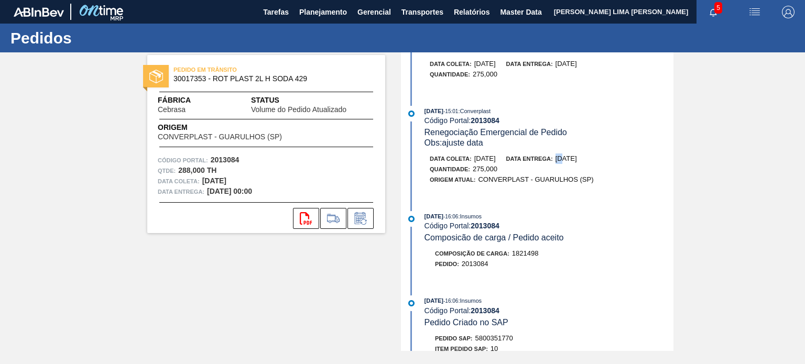
scroll to position [262, 0]
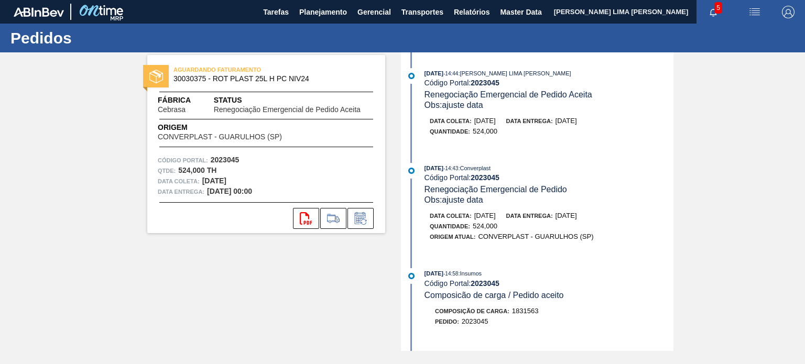
click at [577, 119] on span "[DATE]" at bounding box center [566, 121] width 21 height 8
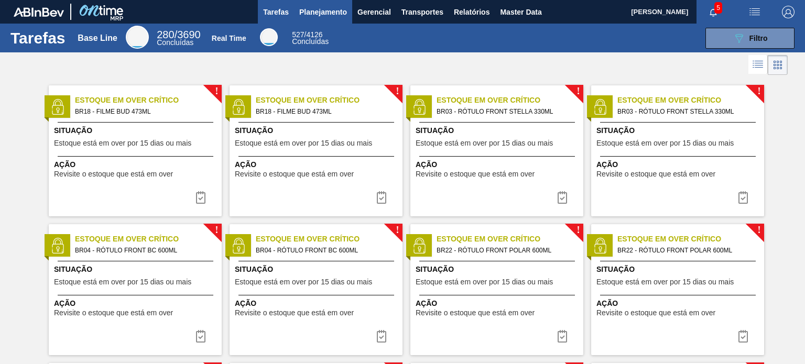
click at [296, 16] on button "Planejamento" at bounding box center [323, 12] width 58 height 24
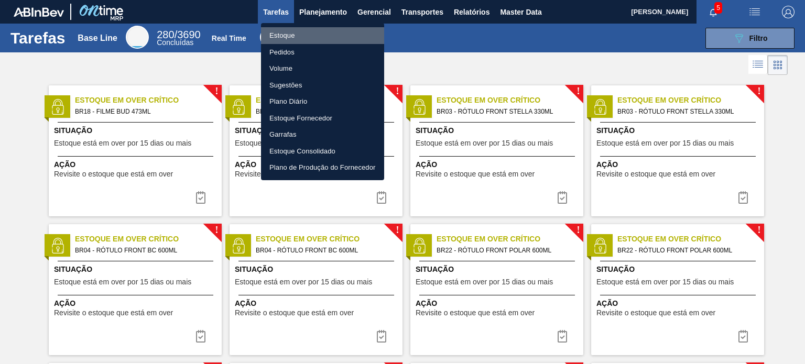
click at [292, 36] on li "Estoque" at bounding box center [322, 35] width 123 height 17
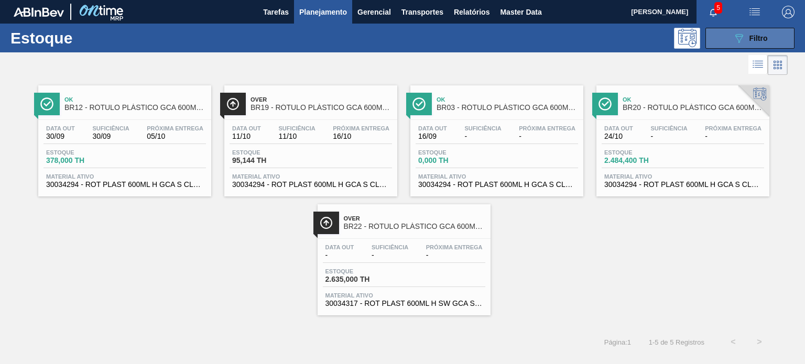
click at [738, 46] on button "089F7B8B-B2A5-4AFE-B5C0-19BA573D28AC Filtro" at bounding box center [749, 38] width 89 height 21
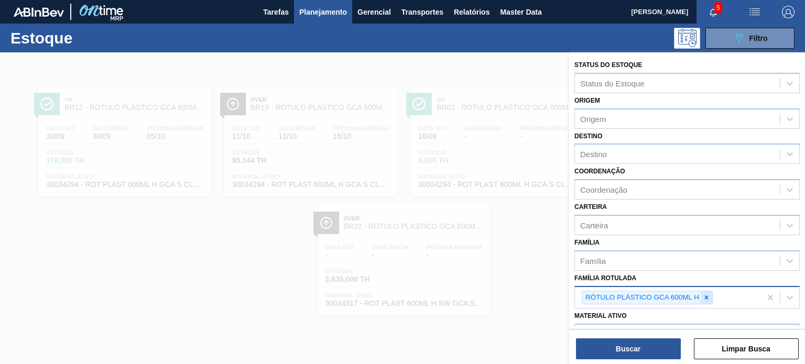
click at [704, 299] on div at bounding box center [707, 297] width 12 height 13
paste Rotulada "RÓTULO PLÁSTICO GCA 3L H"
type Rotulada "RÓTULO PLÁSTICO GCA 3L H"
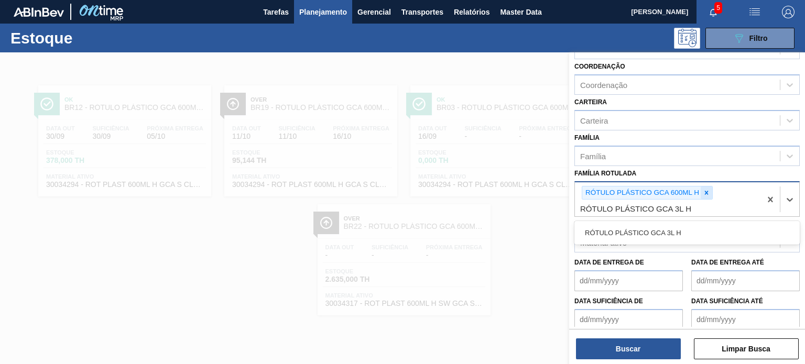
click at [709, 190] on icon at bounding box center [706, 192] width 7 height 7
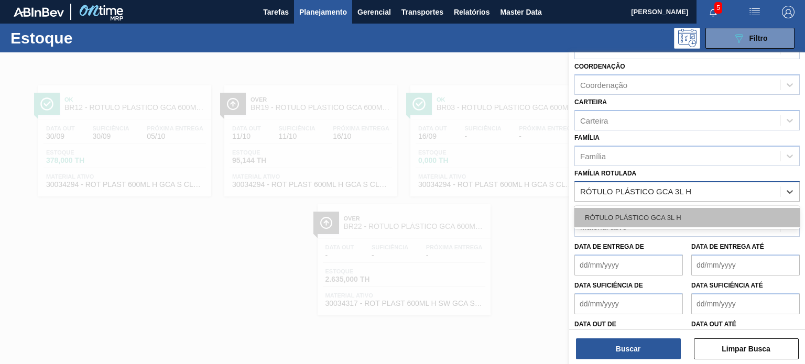
click at [687, 214] on div "RÓTULO PLÁSTICO GCA 3L H" at bounding box center [686, 217] width 225 height 19
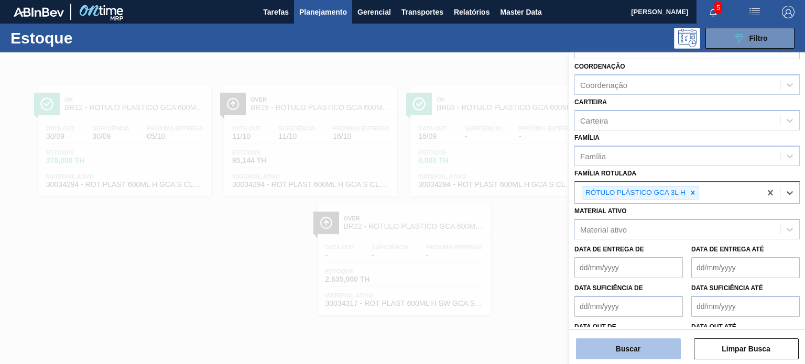
click at [653, 355] on button "Buscar" at bounding box center [628, 349] width 105 height 21
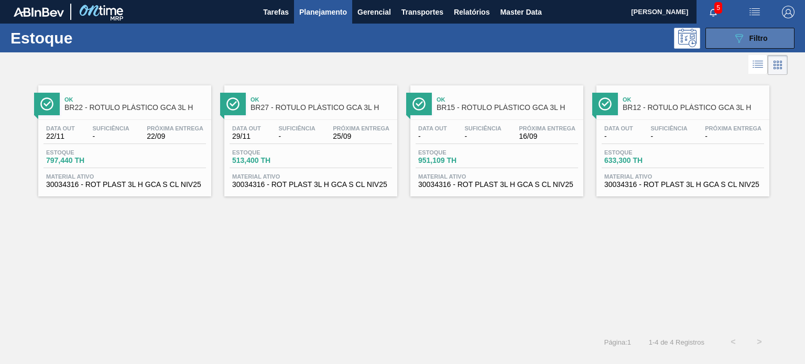
click at [733, 36] on icon "089F7B8B-B2A5-4AFE-B5C0-19BA573D28AC" at bounding box center [739, 38] width 13 height 13
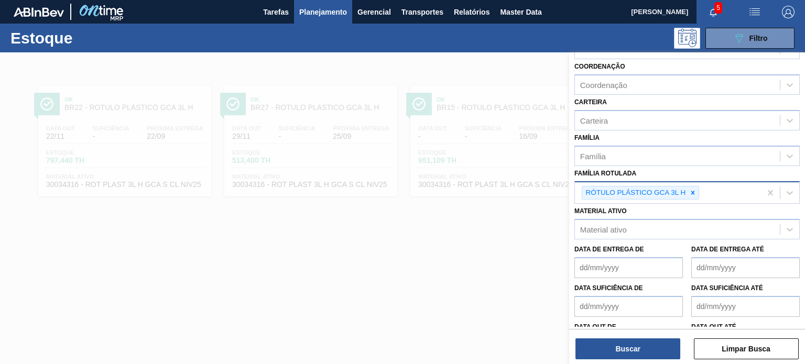
click at [689, 195] on div at bounding box center [693, 193] width 12 height 13
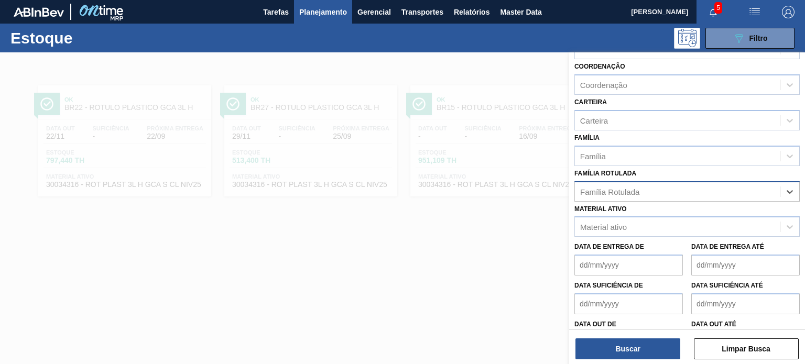
paste Rotulada "RÓTULO PLÁSTICO GCA 2L H"
type Rotulada "RÓTULO PLÁSTICO GCA 2L H"
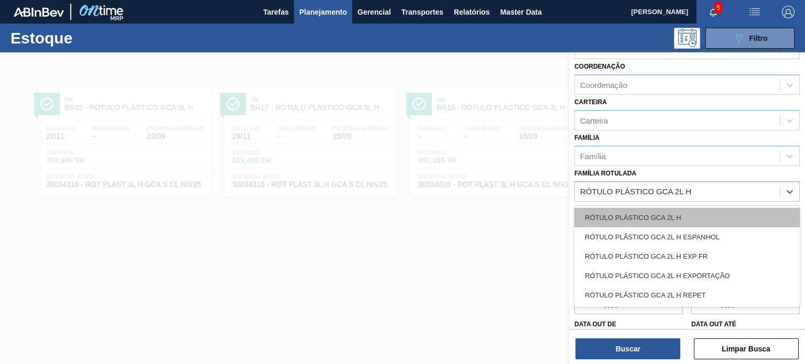
click at [678, 211] on div "RÓTULO PLÁSTICO GCA 2L H" at bounding box center [686, 217] width 225 height 19
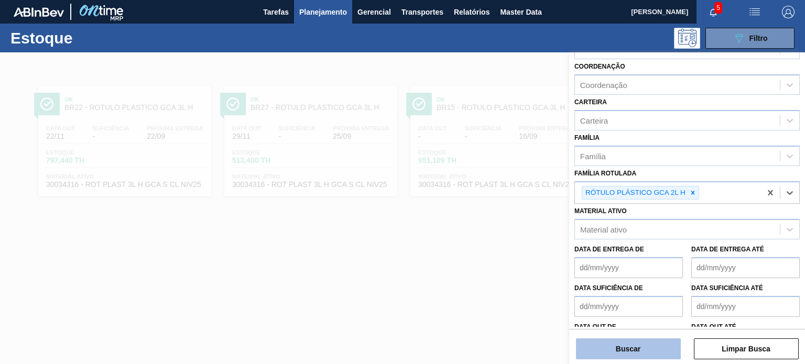
click at [648, 344] on button "Buscar" at bounding box center [628, 349] width 105 height 21
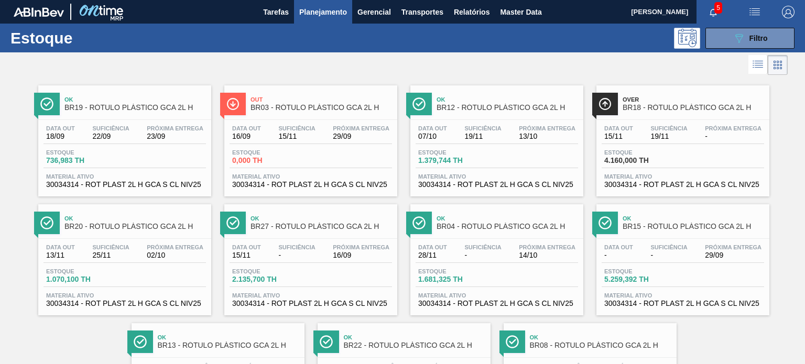
click at [731, 48] on button "089F7B8B-B2A5-4AFE-B5C0-19BA573D28AC Filtro" at bounding box center [749, 38] width 89 height 21
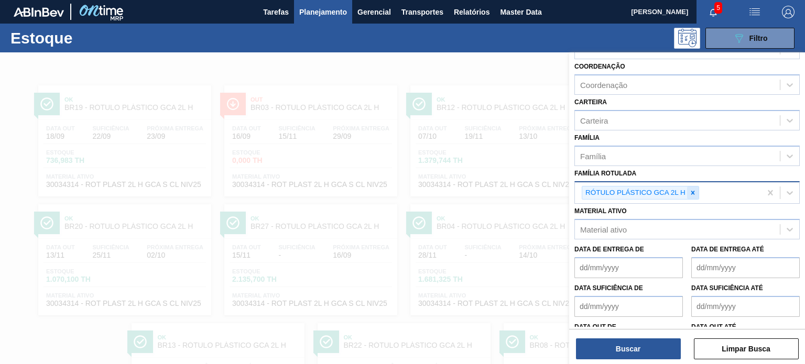
click at [692, 191] on icon at bounding box center [693, 193] width 4 height 4
paste Rotulada "RÓTULO PLÁSTICO H2OH LIMAO 1,5L H"
type Rotulada "RÓTULO PLÁSTICO H2OH LIMAO 1,5L H"
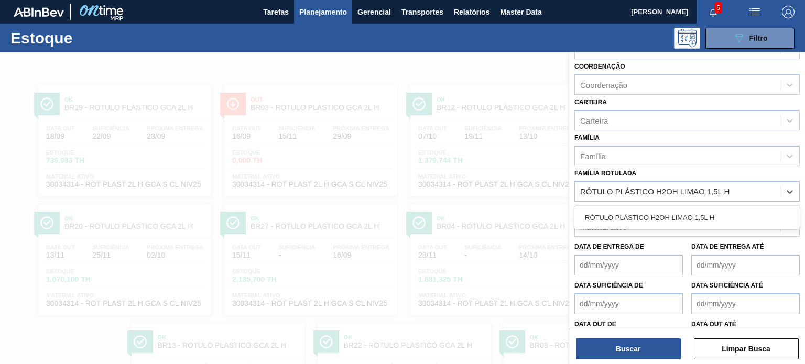
click at [664, 219] on div "RÓTULO PLÁSTICO H2OH LIMAO 1,5L H" at bounding box center [686, 217] width 225 height 19
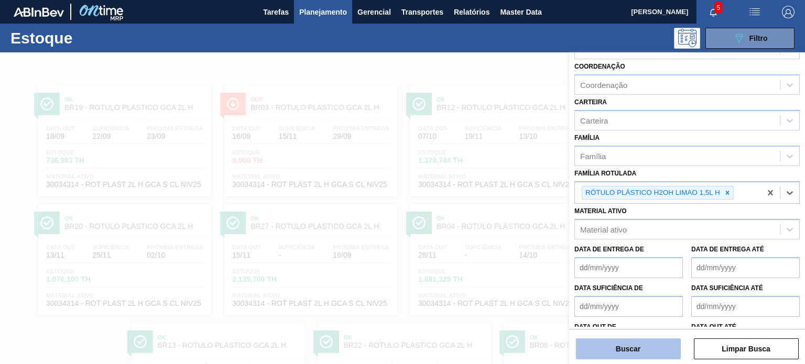
click at [648, 346] on button "Buscar" at bounding box center [628, 349] width 105 height 21
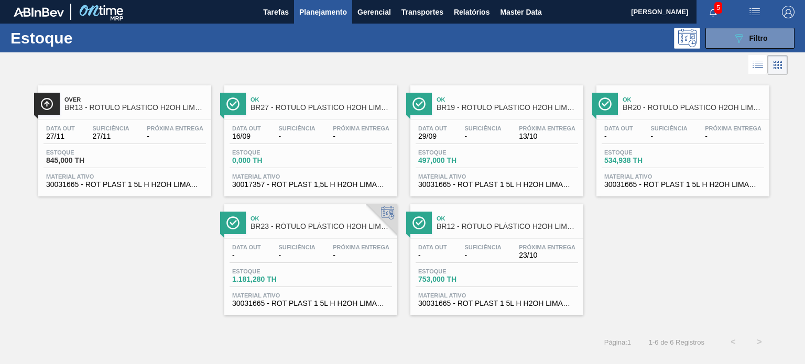
click at [316, 12] on span "Planejamento" at bounding box center [323, 12] width 48 height 13
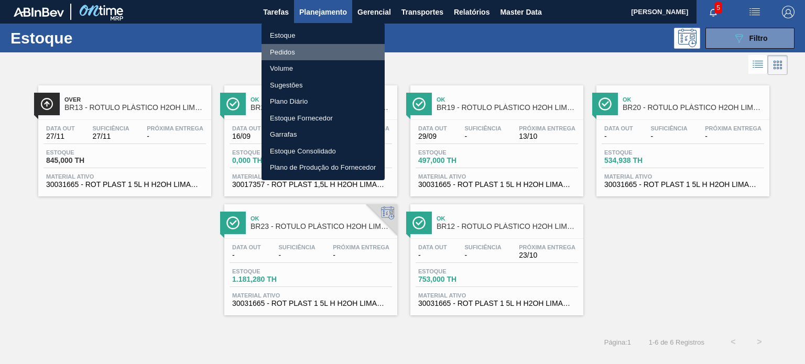
click at [287, 58] on li "Pedidos" at bounding box center [323, 52] width 123 height 17
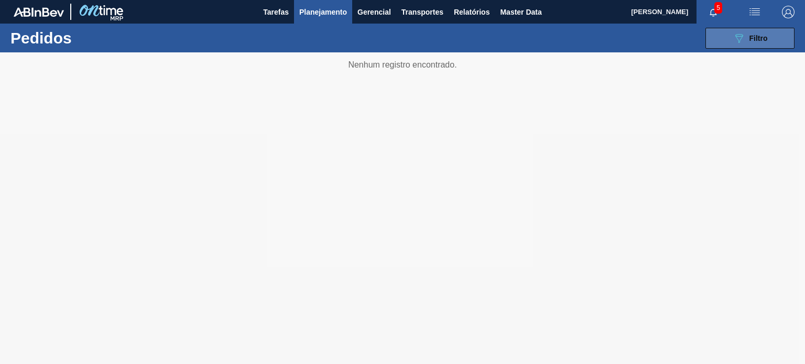
click at [725, 42] on button "089F7B8B-B2A5-4AFE-B5C0-19BA573D28AC Filtro" at bounding box center [749, 38] width 89 height 21
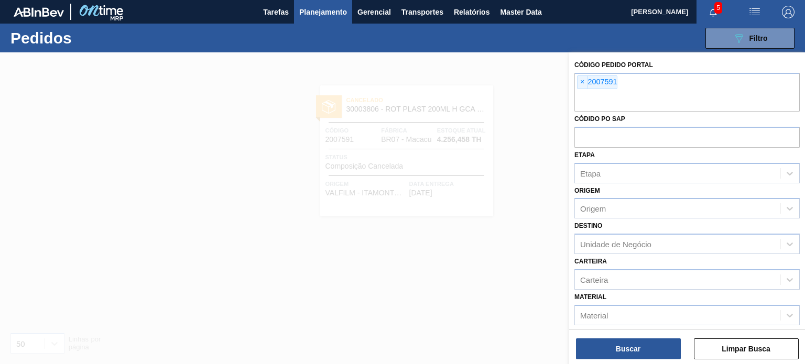
click at [569, 83] on div "Código Pedido Portal × 2007591 Códido PO SAP Etapa Etapa Origem Origem Destino …" at bounding box center [687, 234] width 236 height 364
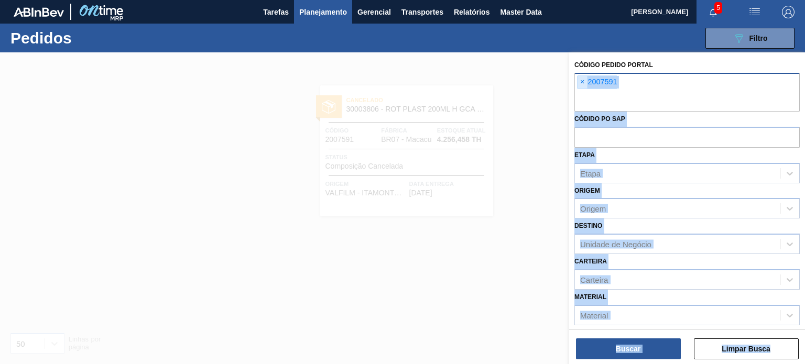
click at [585, 83] on span "×" at bounding box center [583, 82] width 10 height 13
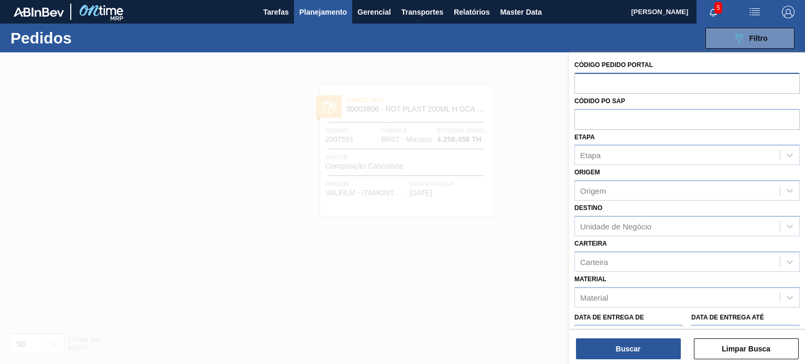
paste input "text"
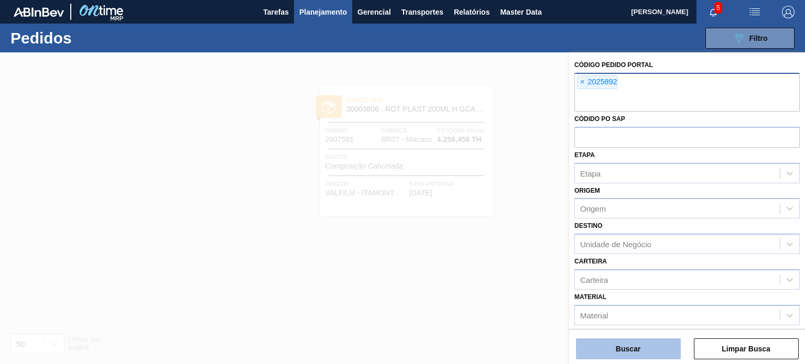
click at [622, 341] on button "Buscar" at bounding box center [628, 349] width 105 height 21
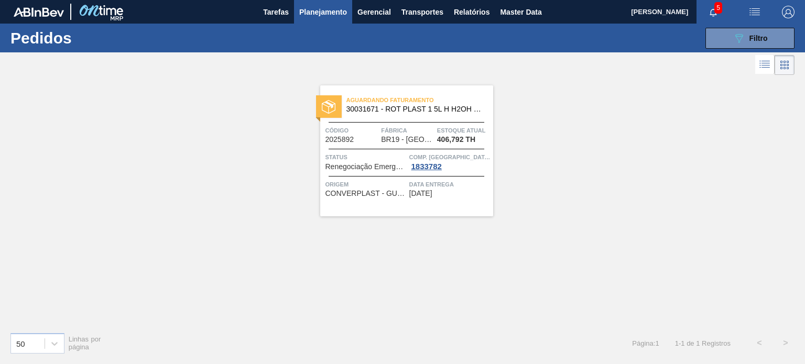
click at [437, 111] on span "30031671 - ROT PLAST 1 5L H H2OH LIMONETO IN211" at bounding box center [415, 109] width 138 height 8
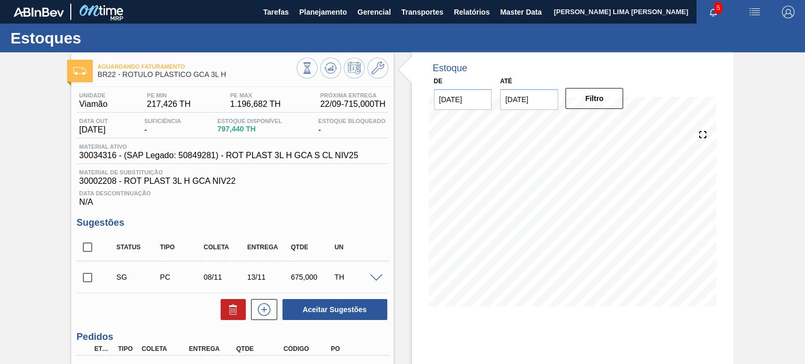
scroll to position [105, 0]
click at [221, 77] on span "BR19 - RÓTULO PLÁSTICO GCA 2L H" at bounding box center [196, 75] width 199 height 8
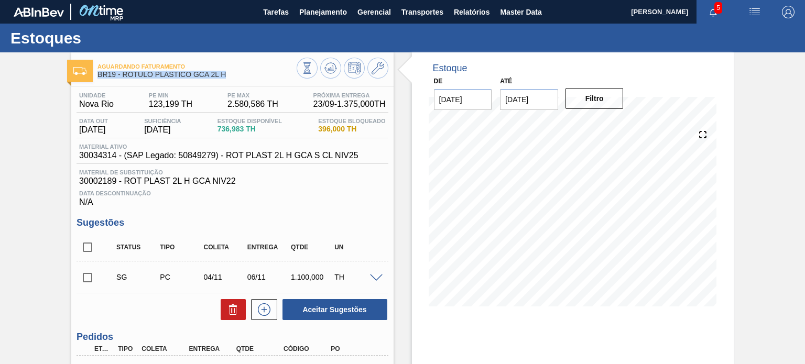
click at [221, 77] on span "BR19 - RÓTULO PLÁSTICO GCA 2L H" at bounding box center [196, 75] width 199 height 8
click at [42, 136] on div "Aguardando Faturamento BR19 - RÓTULO PLÁSTICO GCA 2L H Unidade Nova Rio PE MIN …" at bounding box center [402, 262] width 805 height 421
click at [125, 142] on div "Unidade Nova Rio PE MIN 123,199 TH PE MAX 2.580,586 TH Próxima Entrega 23/09 - …" at bounding box center [232, 149] width 311 height 115
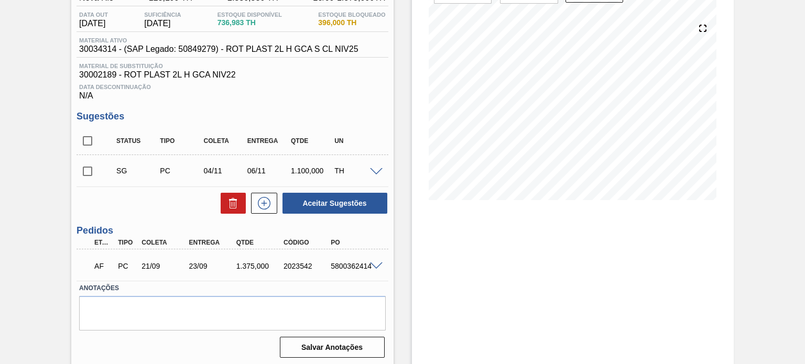
scroll to position [109, 0]
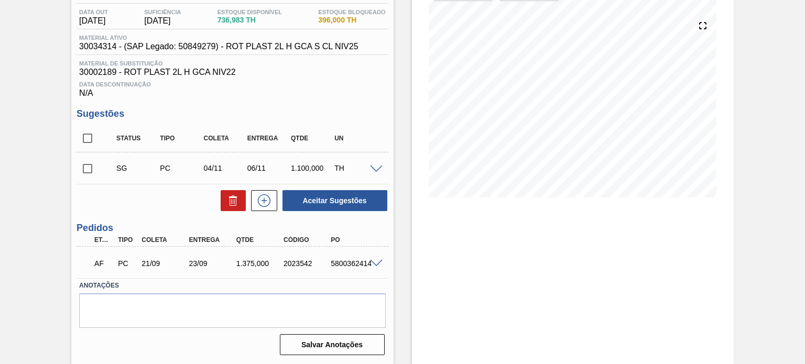
click at [373, 256] on div "AF PC 21/09 23/09 1.375,000 2023542 5800362414" at bounding box center [232, 262] width 311 height 26
click at [379, 260] on span at bounding box center [376, 264] width 13 height 8
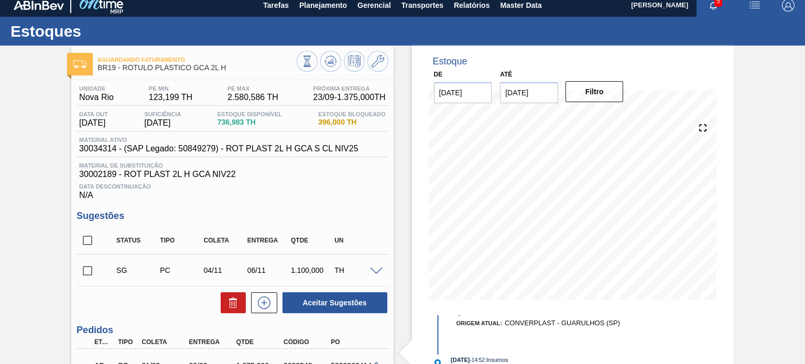
scroll to position [0, 0]
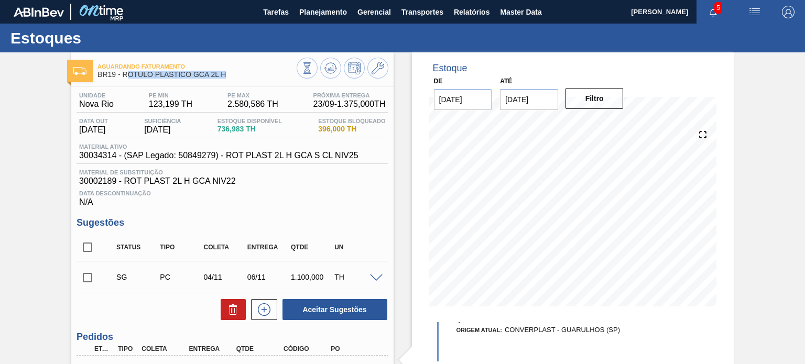
drag, startPoint x: 218, startPoint y: 75, endPoint x: 125, endPoint y: 73, distance: 92.8
click at [125, 73] on span "BR19 - RÓTULO PLÁSTICO GCA 2L H" at bounding box center [196, 75] width 199 height 8
drag, startPoint x: 123, startPoint y: 74, endPoint x: 231, endPoint y: 75, distance: 108.0
click at [231, 75] on span "BR19 - RÓTULO PLÁSTICO GCA 2L H" at bounding box center [196, 75] width 199 height 8
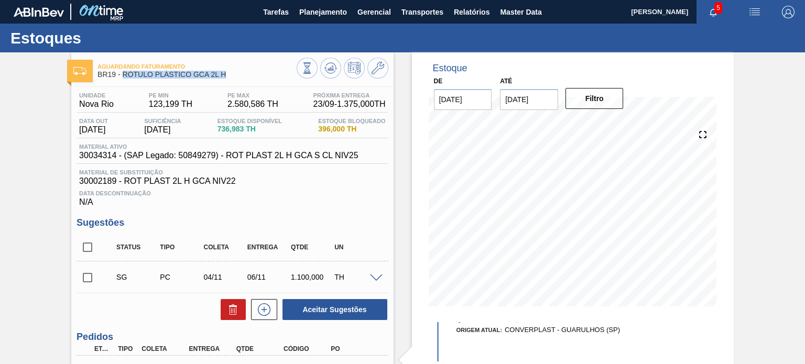
copy span "RÓTULO PLÁSTICO GCA 2L H"
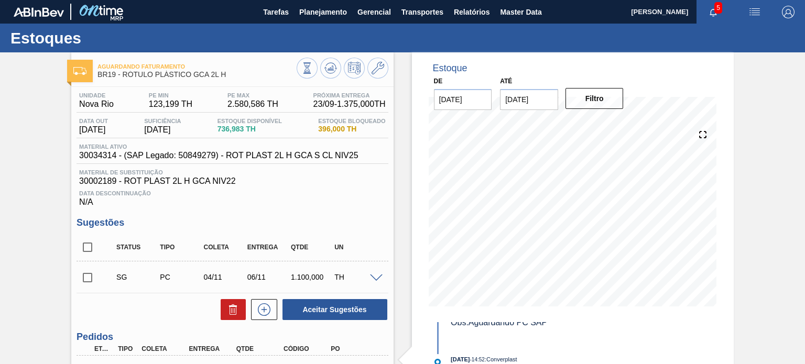
click at [168, 129] on span "22/09/2025" at bounding box center [162, 129] width 37 height 9
click at [262, 134] on div "Estoque Disponível 736,983 TH" at bounding box center [250, 126] width 70 height 17
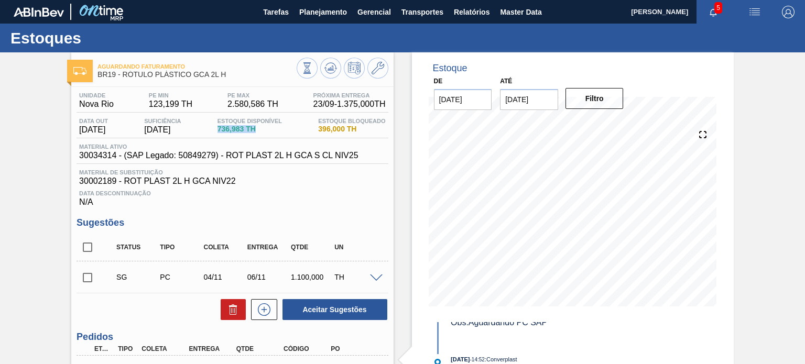
click at [262, 134] on div "Estoque Disponível 736,983 TH" at bounding box center [250, 126] width 70 height 17
drag, startPoint x: 234, startPoint y: 78, endPoint x: 125, endPoint y: 74, distance: 109.1
click at [125, 74] on span "BR19 - RÓTULO PLÁSTICO GCA 2L H" at bounding box center [196, 75] width 199 height 8
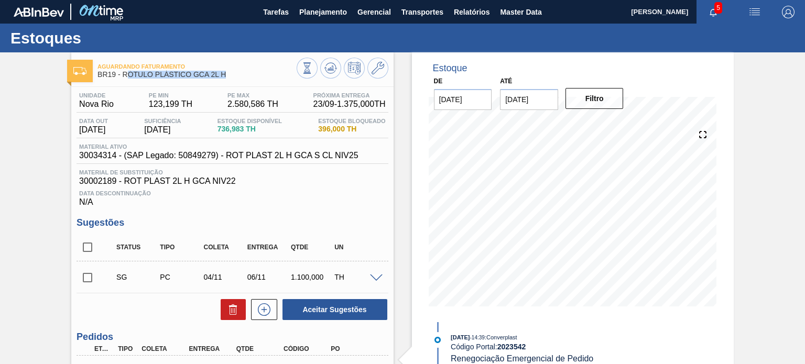
scroll to position [157, 0]
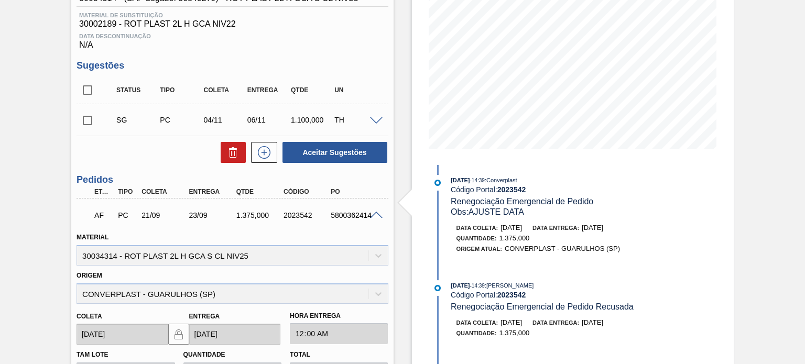
click at [290, 219] on div "2023542" at bounding box center [307, 215] width 52 height 8
copy div "2023542"
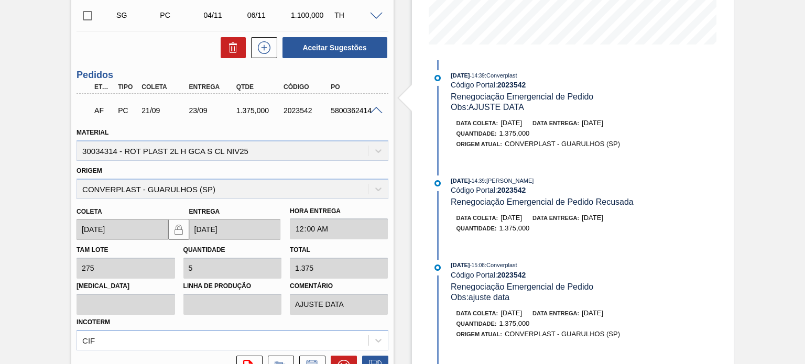
click at [373, 107] on span at bounding box center [376, 111] width 13 height 8
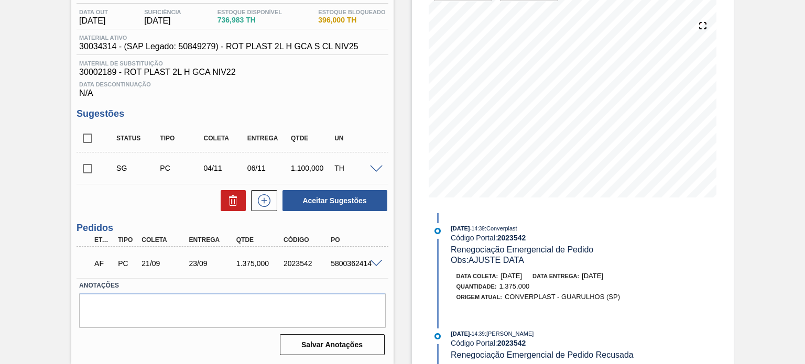
scroll to position [109, 0]
click at [297, 259] on div "2023542" at bounding box center [307, 263] width 52 height 8
copy div "2023542"
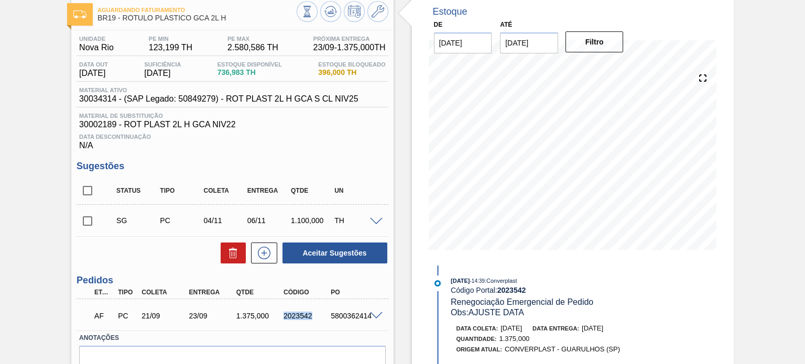
scroll to position [4, 0]
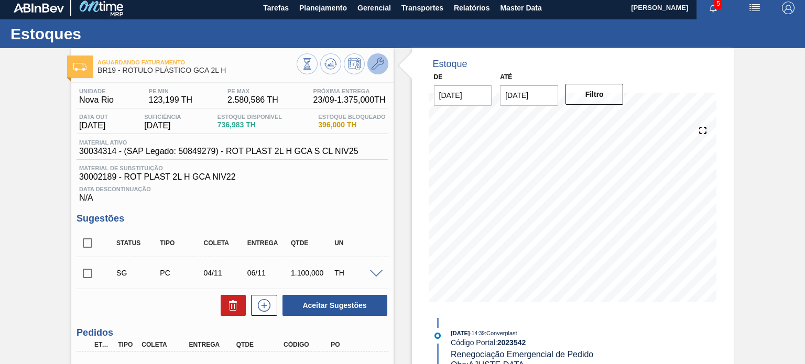
click at [376, 60] on icon at bounding box center [378, 64] width 13 height 13
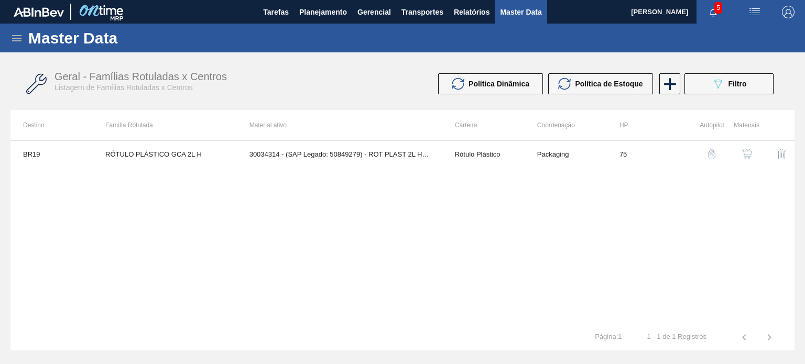
click at [707, 155] on img "button" at bounding box center [711, 154] width 10 height 10
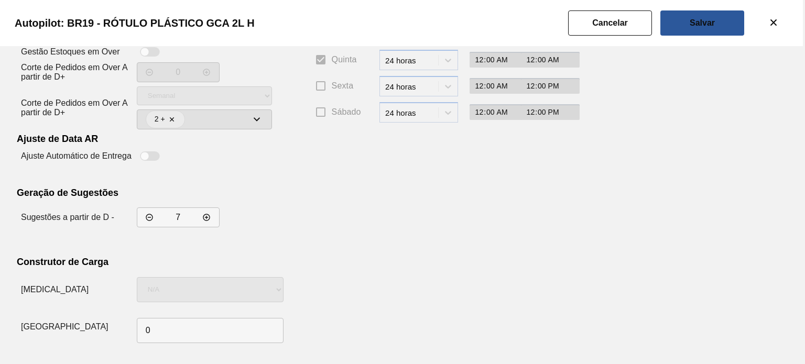
scroll to position [190, 0]
click at [207, 218] on icon "decrementar valor" at bounding box center [206, 217] width 8 height 8
click at [206, 218] on icon "decrementar valor" at bounding box center [206, 217] width 7 height 7
click at [208, 218] on icon "decrementar valor" at bounding box center [206, 217] width 8 height 8
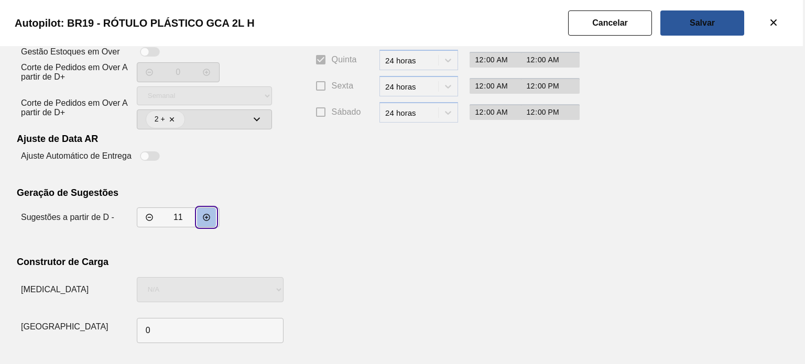
click at [208, 218] on icon "decrementar valor" at bounding box center [206, 217] width 8 height 8
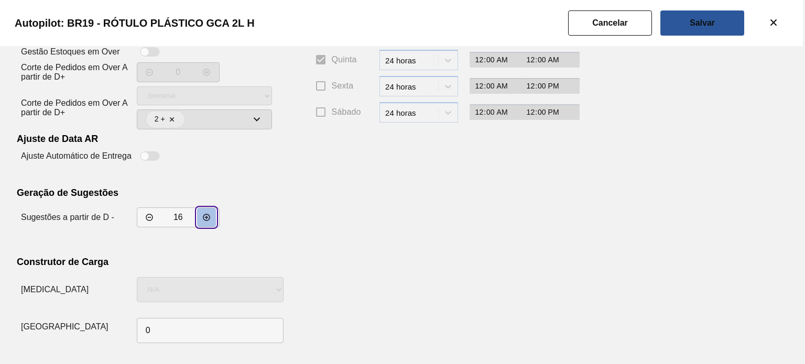
click at [208, 218] on icon "decrementar valor" at bounding box center [206, 217] width 8 height 8
type input "20"
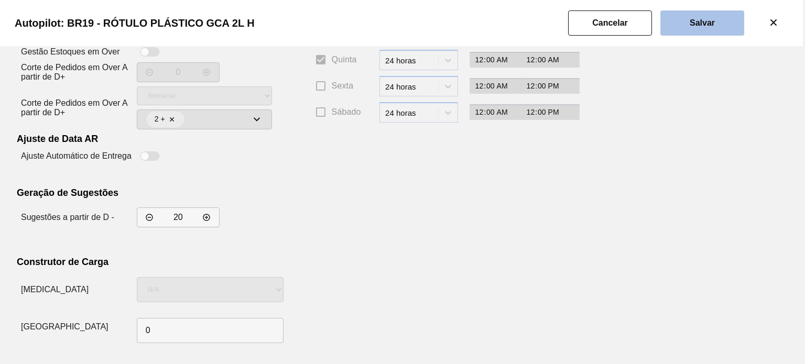
drag, startPoint x: 719, startPoint y: 29, endPoint x: 712, endPoint y: 29, distance: 6.8
click at [719, 29] on button "Salvar" at bounding box center [702, 22] width 84 height 25
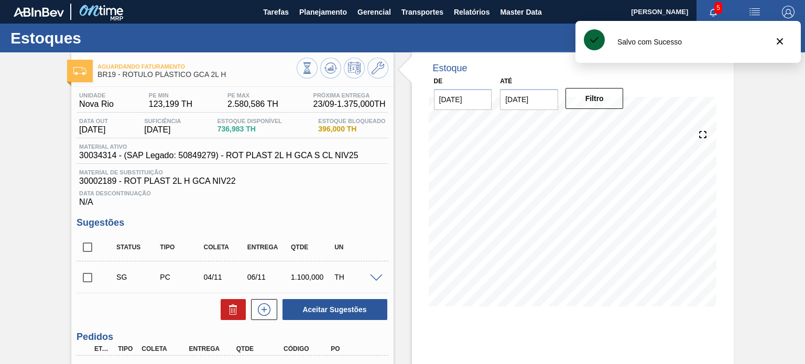
click at [18, 159] on div "Aguardando Faturamento BR19 - RÓTULO PLÁSTICO GCA 2L H Unidade Nova Rio PE MIN …" at bounding box center [402, 262] width 805 height 421
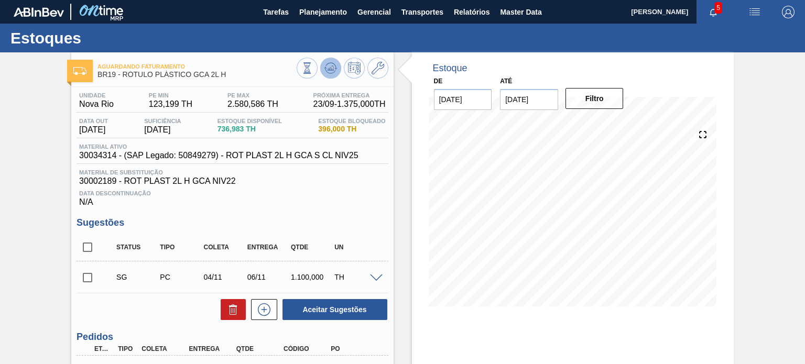
click at [328, 68] on icon at bounding box center [330, 68] width 13 height 13
click at [384, 71] on button at bounding box center [377, 68] width 21 height 21
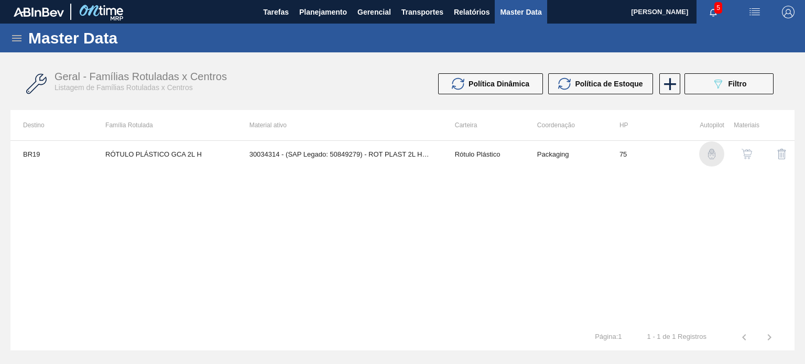
click at [711, 151] on img "button" at bounding box center [711, 154] width 10 height 10
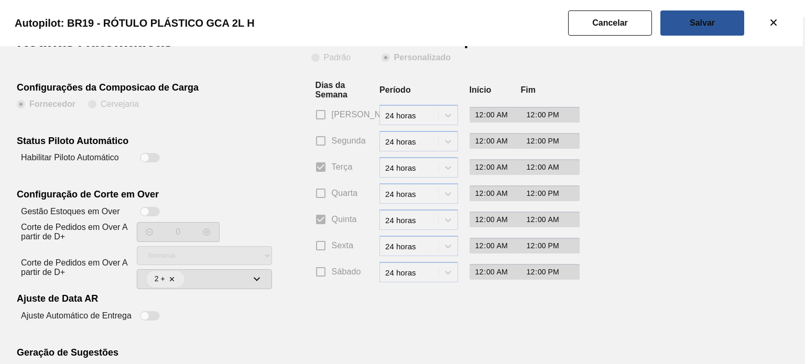
scroll to position [190, 0]
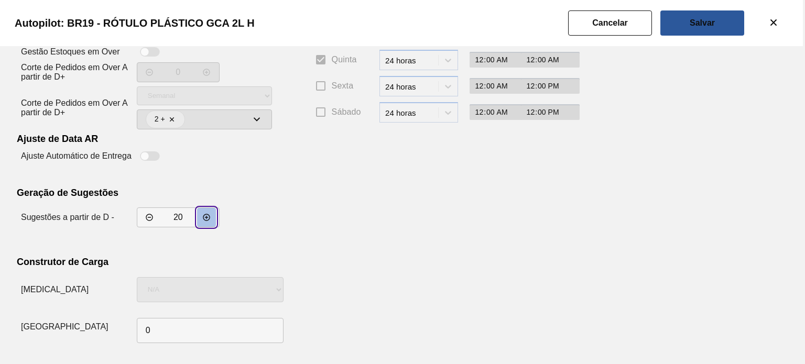
click at [213, 217] on button "decrementar valor" at bounding box center [206, 217] width 19 height 19
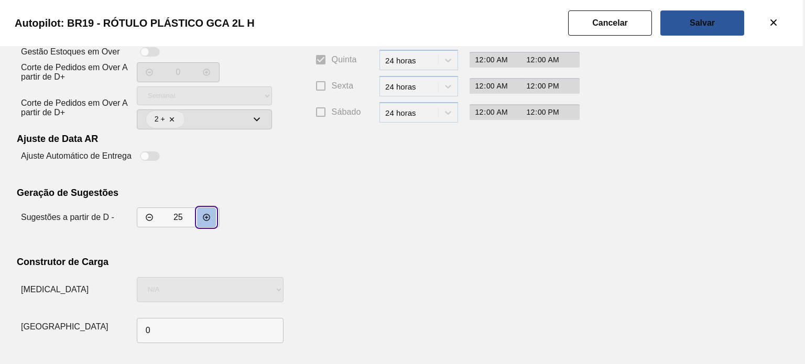
click at [213, 217] on button "decrementar valor" at bounding box center [206, 217] width 19 height 19
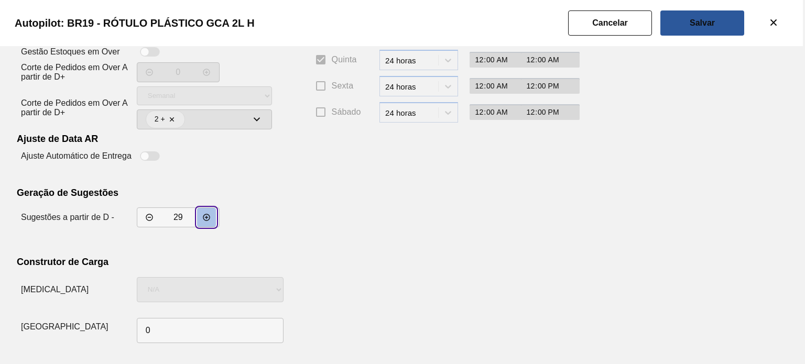
type input "30"
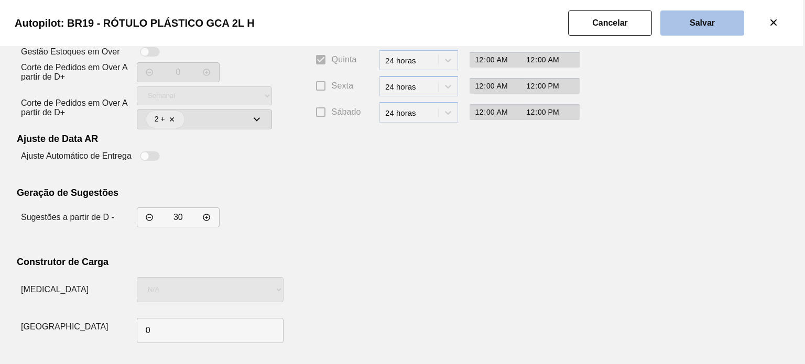
click at [702, 33] on button "Salvar" at bounding box center [702, 22] width 84 height 25
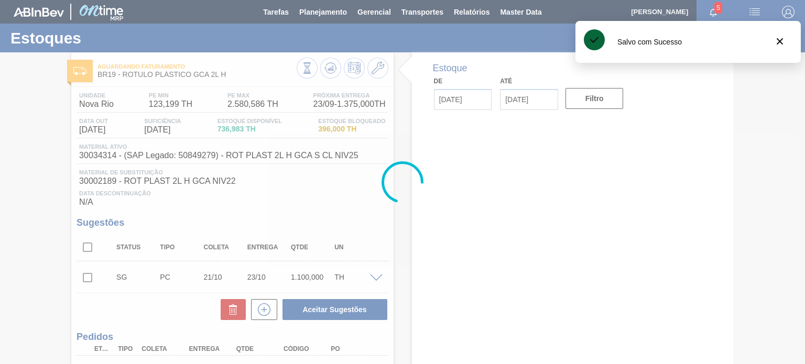
click at [329, 70] on icon at bounding box center [330, 68] width 7 height 5
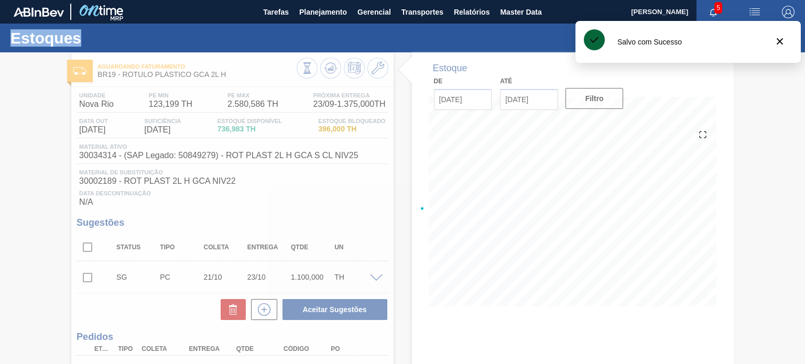
click at [329, 70] on div at bounding box center [402, 208] width 805 height 312
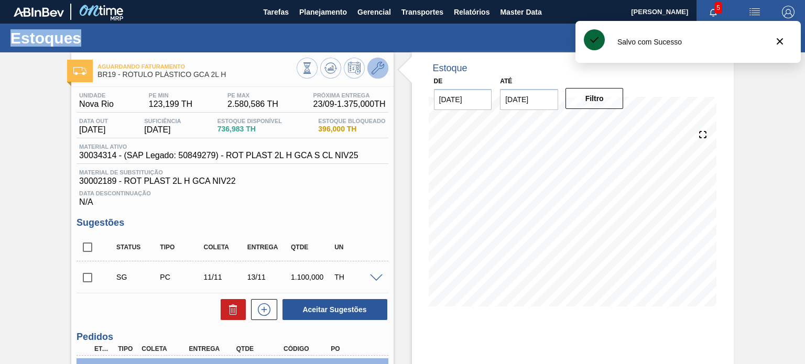
click at [383, 74] on icon at bounding box center [378, 68] width 13 height 13
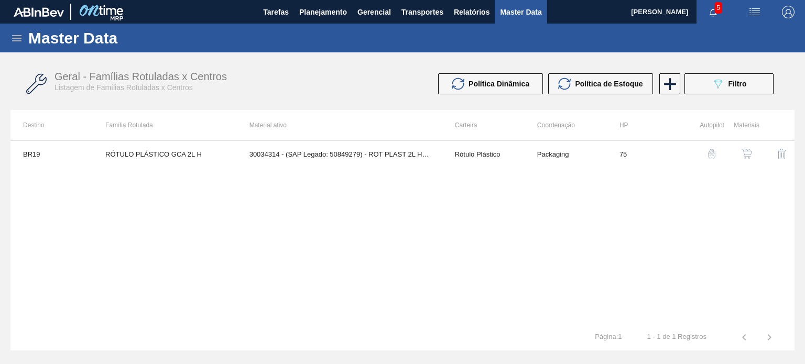
click at [718, 156] on button "button" at bounding box center [711, 154] width 25 height 25
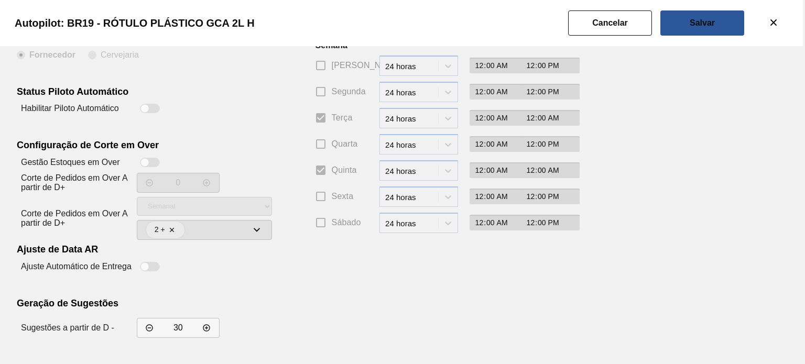
scroll to position [190, 0]
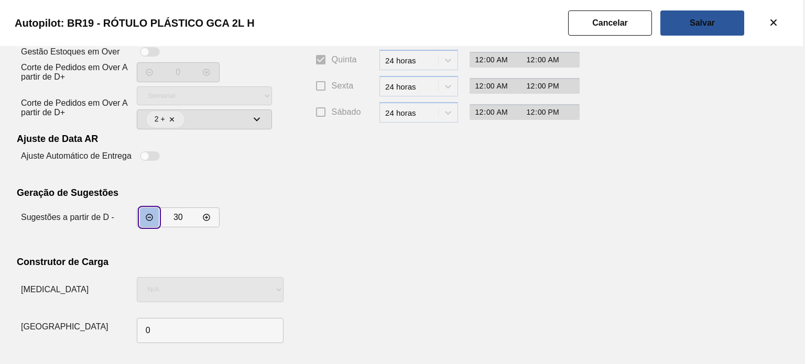
click at [144, 218] on button "incrementar valor" at bounding box center [149, 217] width 19 height 19
click at [143, 218] on button "incrementar valor" at bounding box center [149, 217] width 19 height 19
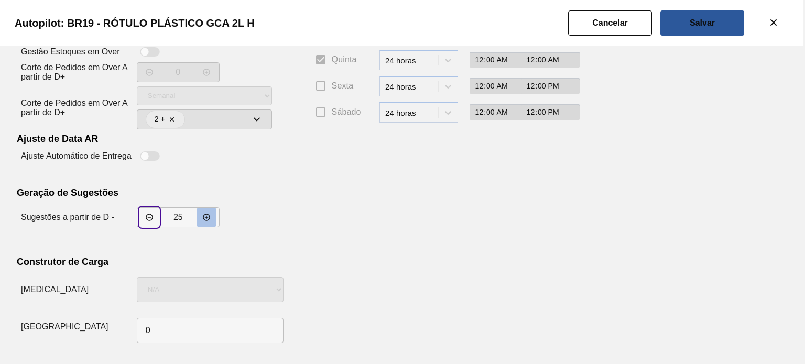
click at [208, 216] on icon "decrementar valor" at bounding box center [206, 217] width 8 height 8
type input "27"
drag, startPoint x: 693, startPoint y: 29, endPoint x: 398, endPoint y: 26, distance: 294.6
click at [692, 29] on button "Salvar" at bounding box center [702, 22] width 84 height 25
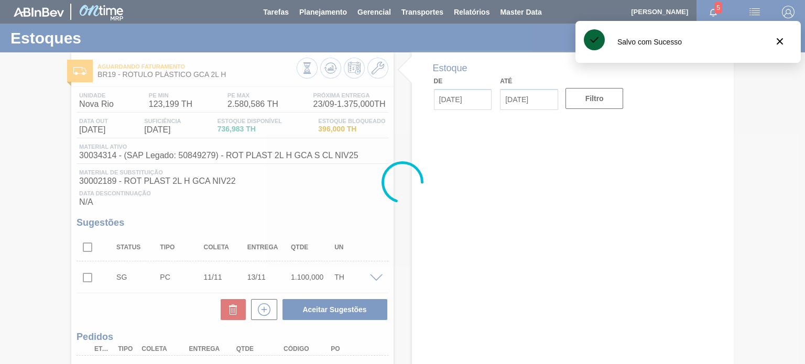
click at [335, 67] on div at bounding box center [402, 182] width 805 height 364
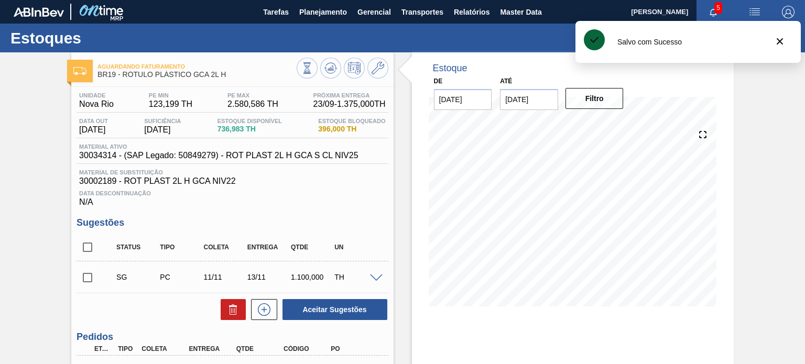
click at [335, 67] on icon at bounding box center [330, 68] width 13 height 13
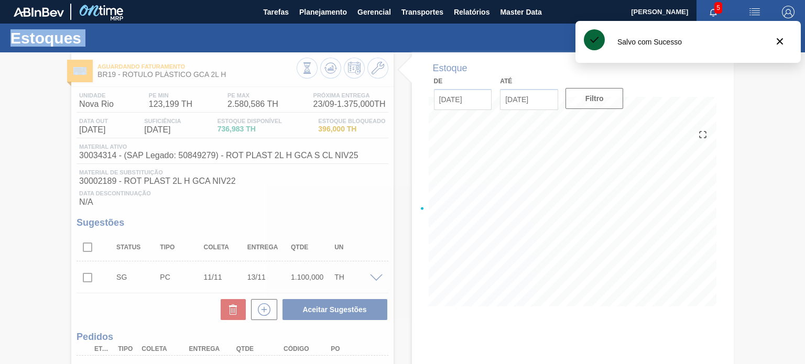
click at [335, 67] on div at bounding box center [402, 208] width 805 height 312
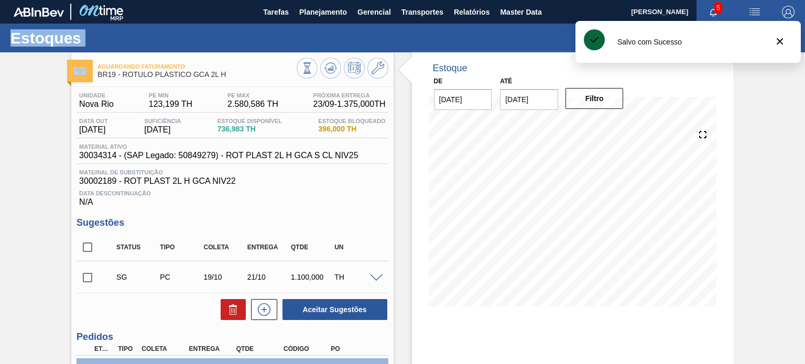
click at [92, 244] on input "checkbox" at bounding box center [88, 247] width 22 height 22
checkbox input "true"
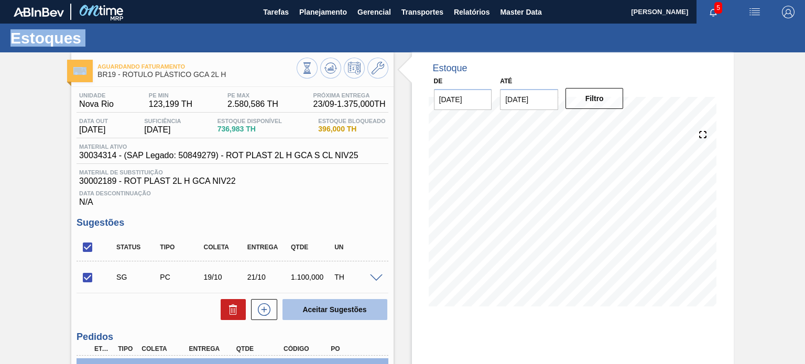
click at [351, 310] on button "Aceitar Sugestões" at bounding box center [334, 309] width 105 height 21
checkbox input "false"
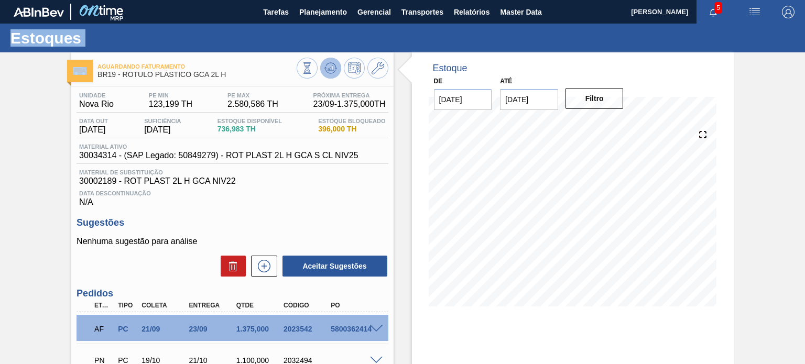
click at [333, 69] on icon at bounding box center [330, 68] width 13 height 13
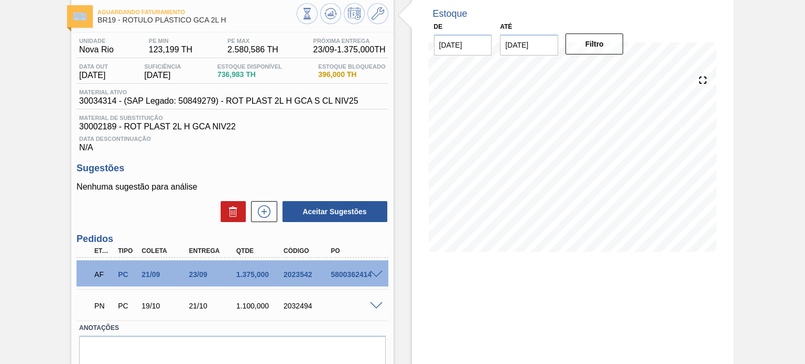
scroll to position [97, 0]
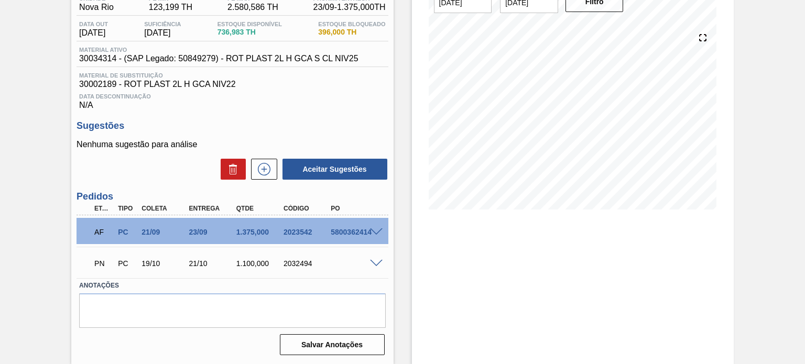
click at [368, 262] on div at bounding box center [377, 263] width 21 height 8
click at [374, 262] on span at bounding box center [376, 264] width 13 height 8
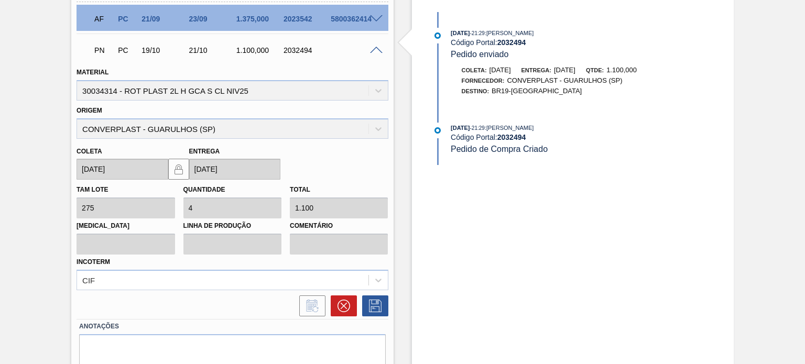
scroll to position [350, 0]
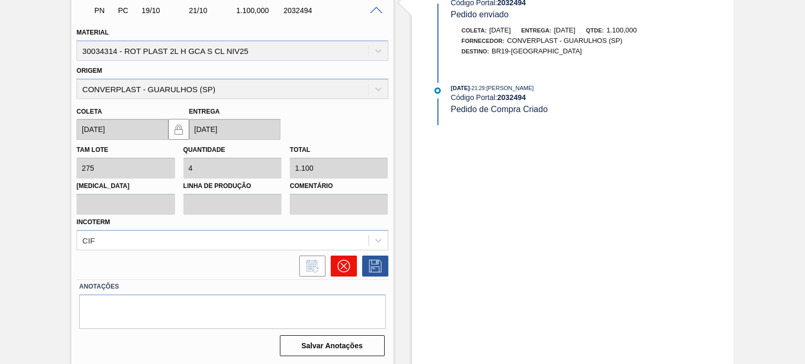
click at [341, 271] on button at bounding box center [344, 266] width 26 height 21
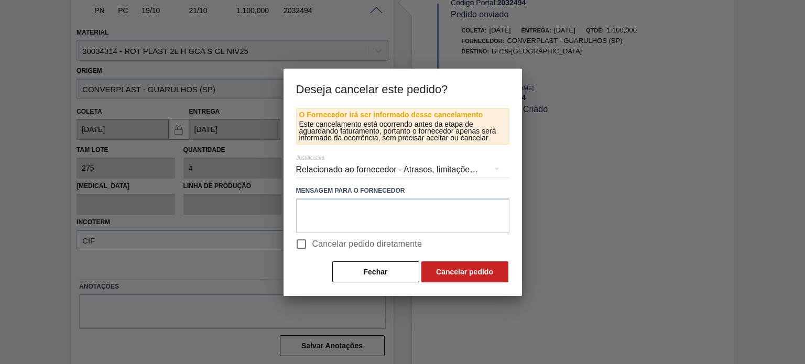
click at [333, 167] on div "Relacionado ao fornecedor - Atrasos, limitações de capacidade, etc." at bounding box center [402, 169] width 213 height 29
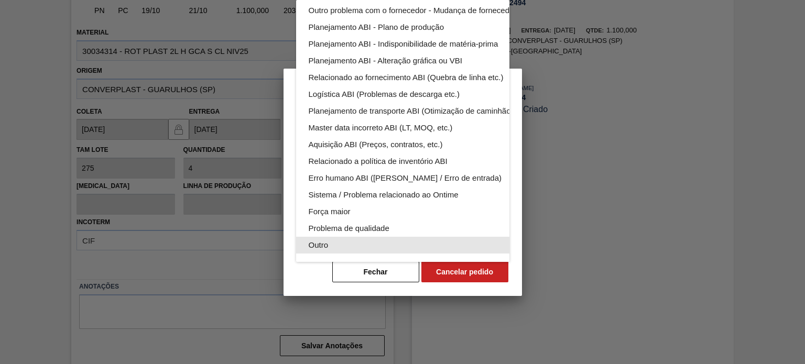
click at [340, 237] on div "Outro" at bounding box center [427, 245] width 237 height 17
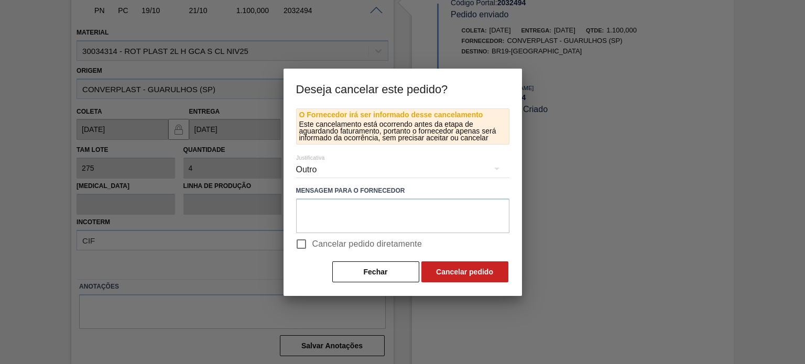
scroll to position [64, 0]
click at [303, 245] on div "Relacionado ao fornecedor - Atrasos, limitações de capacidade, etc. Relacionado…" at bounding box center [402, 182] width 805 height 364
drag, startPoint x: 307, startPoint y: 242, endPoint x: 314, endPoint y: 245, distance: 8.5
click at [306, 242] on input "Cancelar pedido diretamente" at bounding box center [301, 244] width 22 height 22
checkbox input "true"
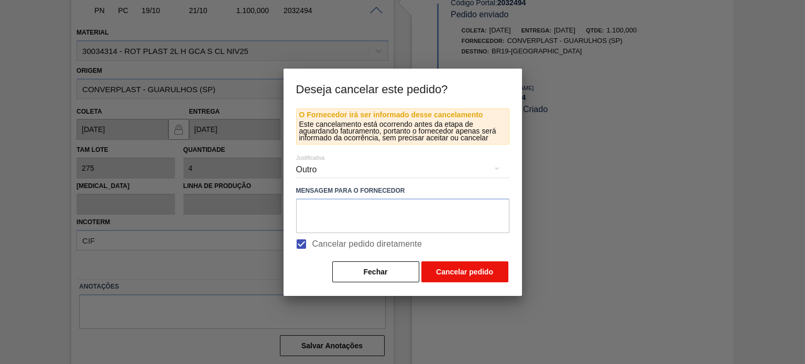
click at [448, 262] on button "Cancelar pedido" at bounding box center [464, 272] width 87 height 21
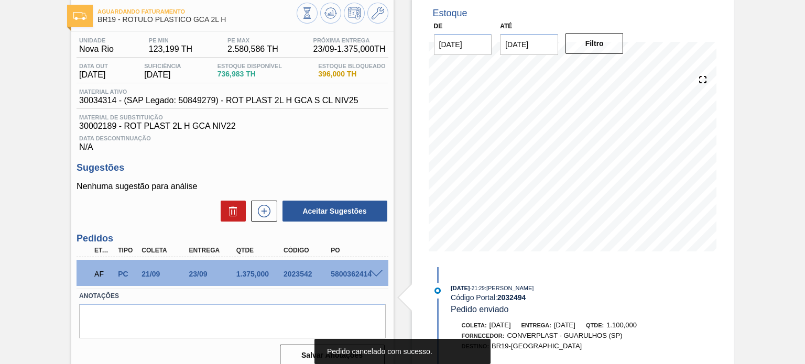
scroll to position [0, 0]
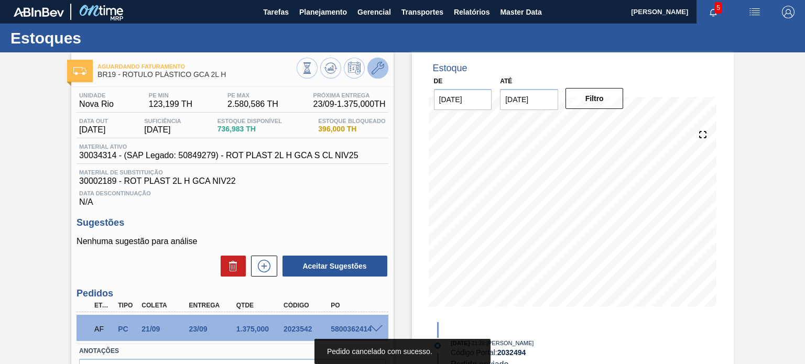
click at [384, 72] on button at bounding box center [377, 68] width 21 height 21
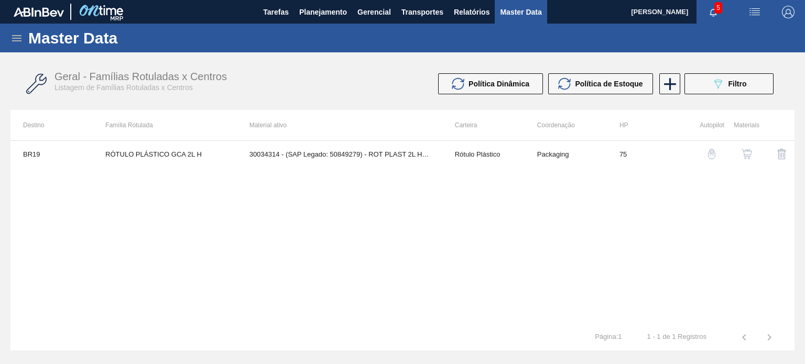
click at [743, 157] on img "button" at bounding box center [747, 154] width 10 height 10
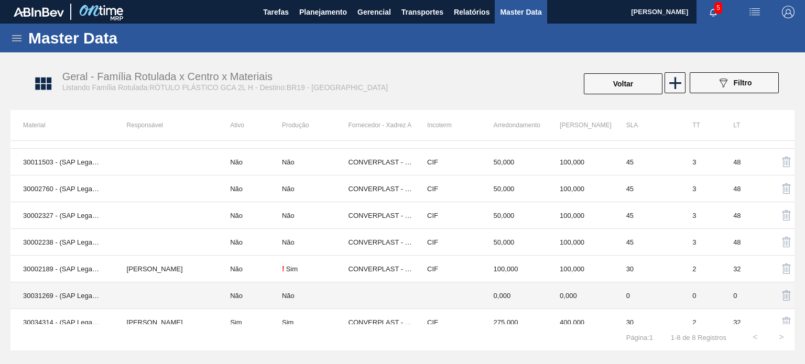
scroll to position [29, 0]
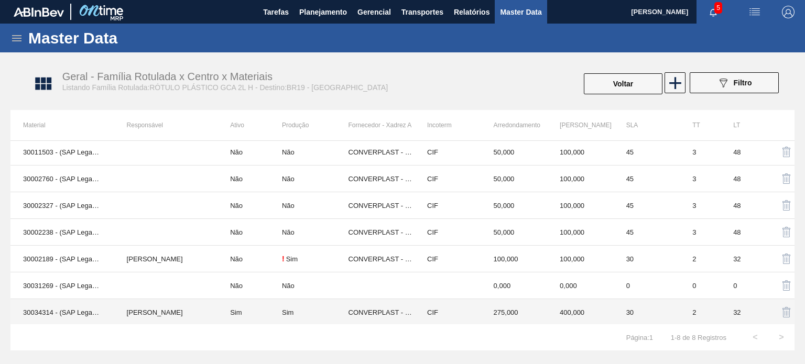
click at [466, 307] on td "CIF" at bounding box center [448, 312] width 67 height 27
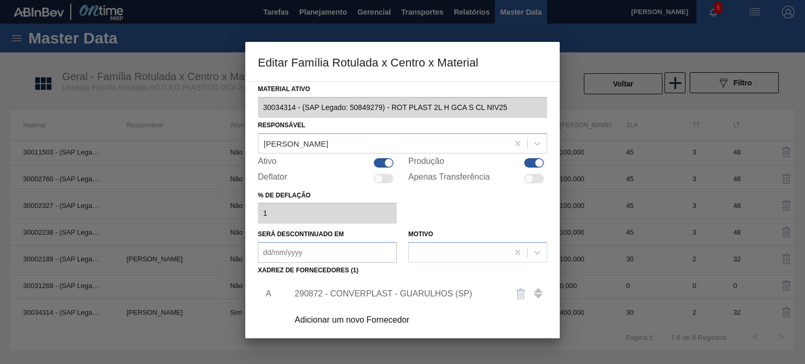
click at [412, 286] on div "290872 - CONVERPLAST - GUARULHOS (SP)" at bounding box center [414, 294] width 265 height 26
click at [414, 298] on div "290872 - CONVERPLAST - GUARULHOS (SP)" at bounding box center [397, 293] width 205 height 9
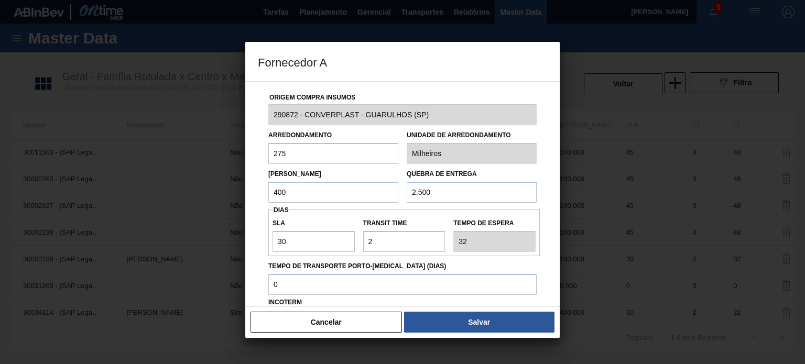
drag, startPoint x: 285, startPoint y: 189, endPoint x: 259, endPoint y: 191, distance: 25.7
click at [260, 191] on div "Origem Compra Insumos 290872 - CONVERPLAST - GUARULHOS (SP) Arredondamento 275 …" at bounding box center [402, 255] width 289 height 347
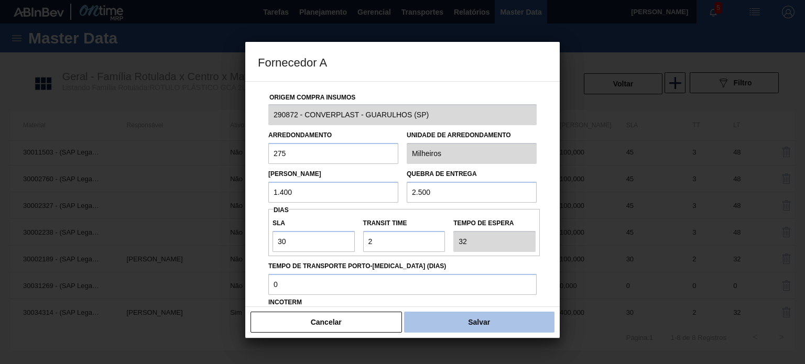
type input "1.400"
click at [458, 317] on button "Salvar" at bounding box center [479, 322] width 150 height 21
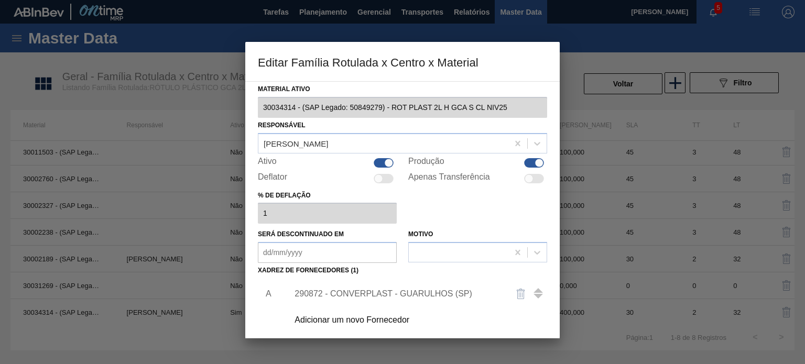
scroll to position [107, 0]
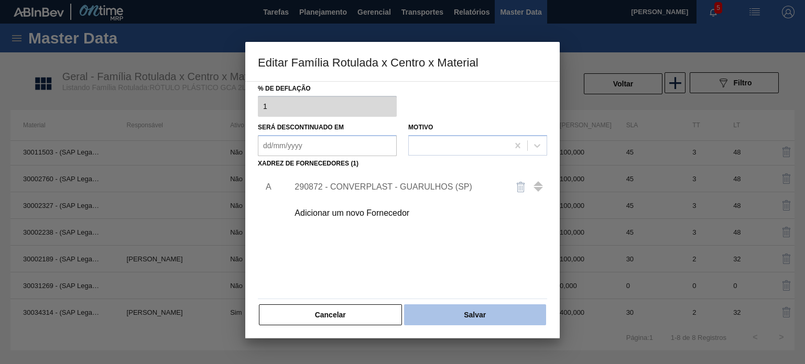
click at [459, 313] on button "Salvar" at bounding box center [475, 315] width 142 height 21
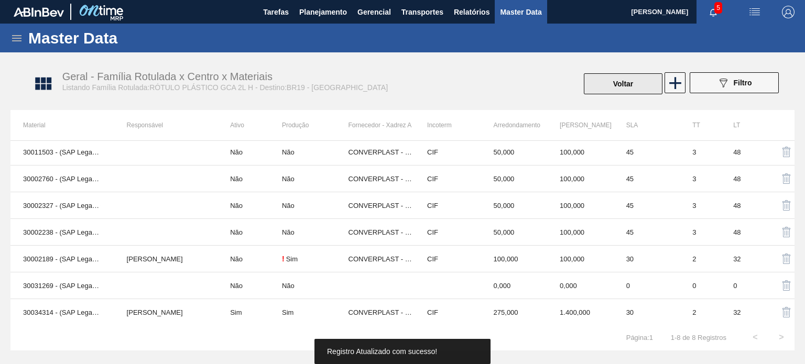
drag, startPoint x: 637, startPoint y: 97, endPoint x: 636, endPoint y: 90, distance: 7.9
click at [637, 95] on div "Geral - Família Rotulada x Centro x Materiais Listando Família Rotulada:RÓTULO …" at bounding box center [408, 83] width 784 height 39
click at [636, 88] on button "Voltar" at bounding box center [623, 83] width 79 height 21
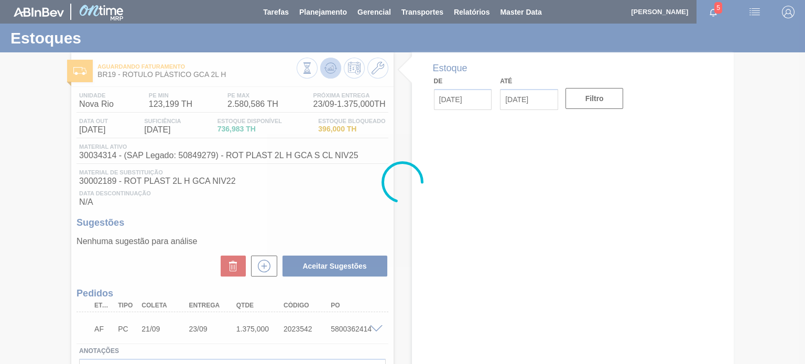
click at [324, 73] on icon at bounding box center [330, 68] width 13 height 13
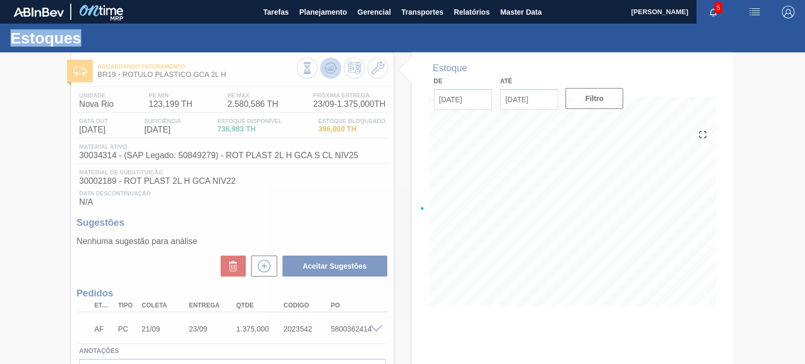
click at [324, 73] on div at bounding box center [402, 208] width 805 height 312
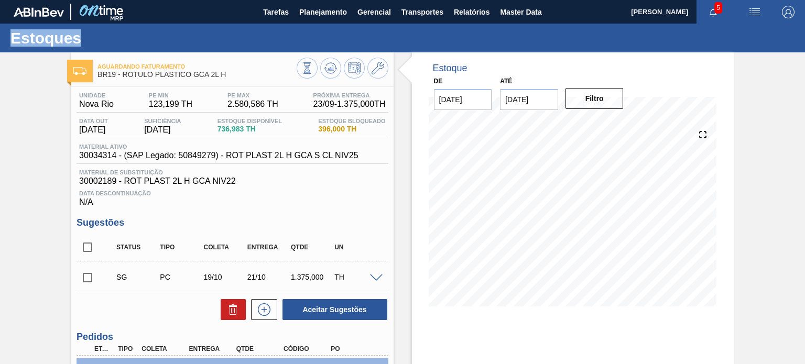
click at [89, 245] on input "checkbox" at bounding box center [88, 247] width 22 height 22
checkbox input "true"
click at [355, 316] on button "Aceitar Sugestões" at bounding box center [334, 309] width 105 height 21
checkbox input "false"
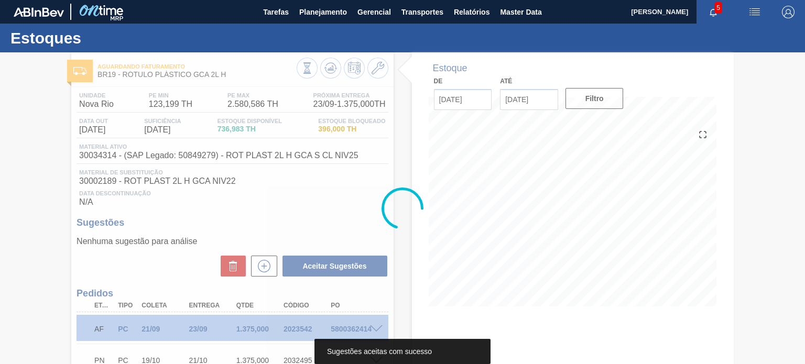
click at [382, 71] on div at bounding box center [402, 208] width 805 height 312
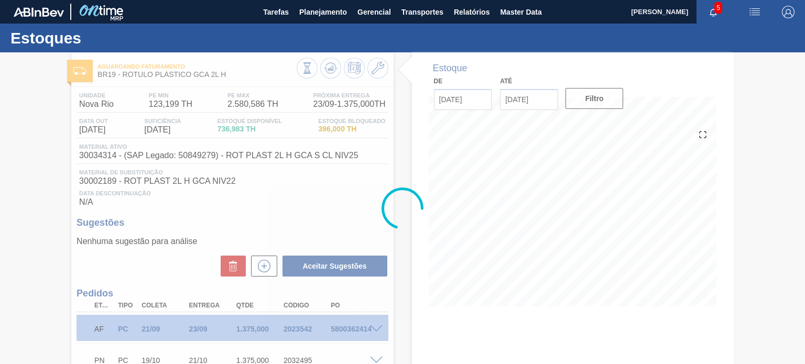
click at [380, 70] on div at bounding box center [402, 208] width 805 height 312
click at [377, 67] on div at bounding box center [402, 208] width 805 height 312
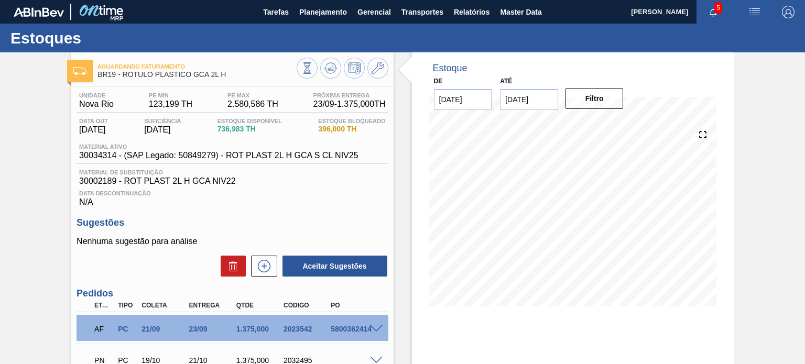
click at [379, 70] on icon at bounding box center [378, 68] width 13 height 13
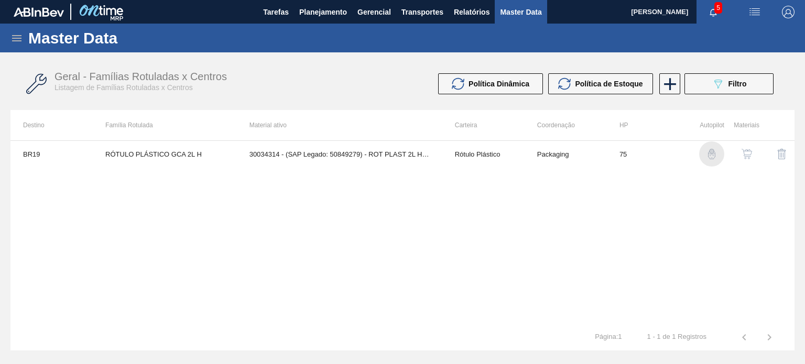
click at [710, 156] on img "button" at bounding box center [711, 154] width 10 height 10
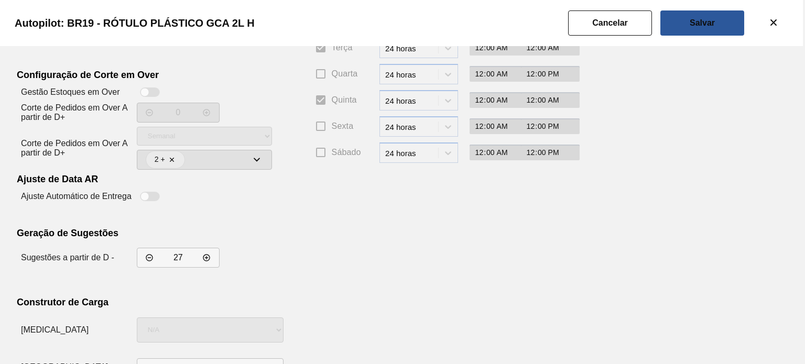
scroll to position [190, 0]
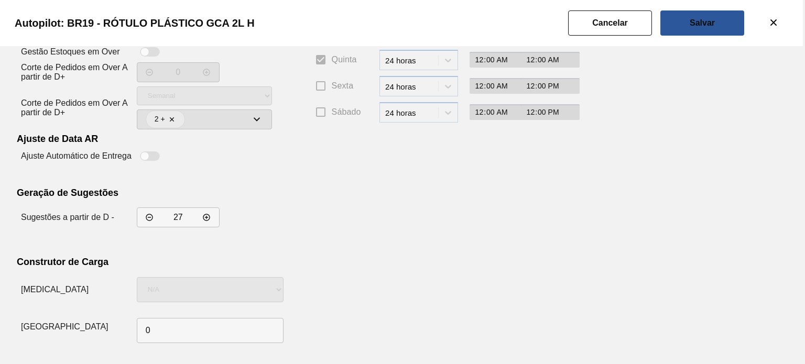
click at [180, 216] on input "27" at bounding box center [178, 217] width 27 height 10
type input "7"
click at [700, 31] on button "Salvar" at bounding box center [702, 22] width 84 height 25
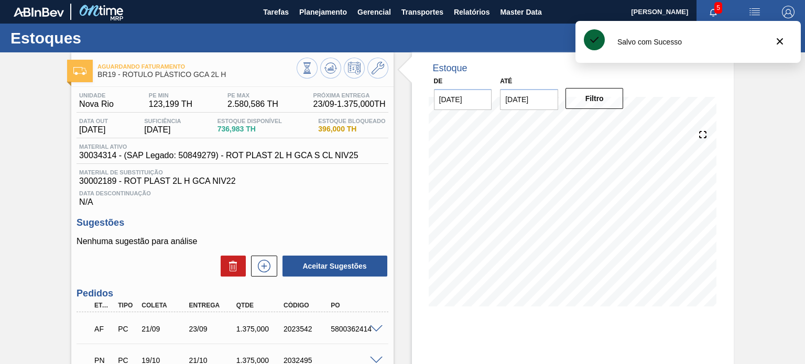
click at [30, 150] on div "Aguardando Faturamento BR19 - RÓTULO PLÁSTICO GCA 2L H Unidade Nova Rio PE MIN …" at bounding box center [402, 256] width 805 height 409
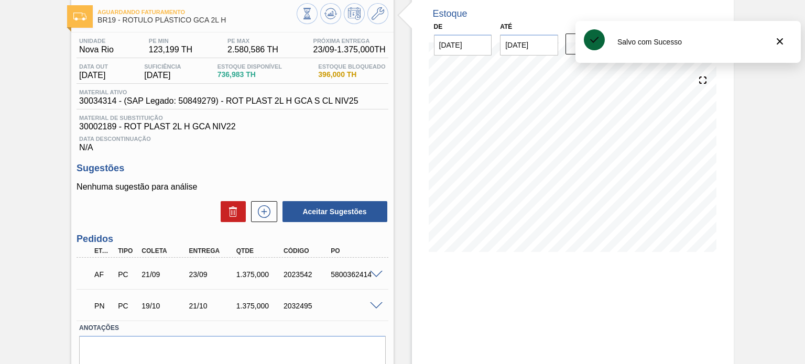
scroll to position [97, 0]
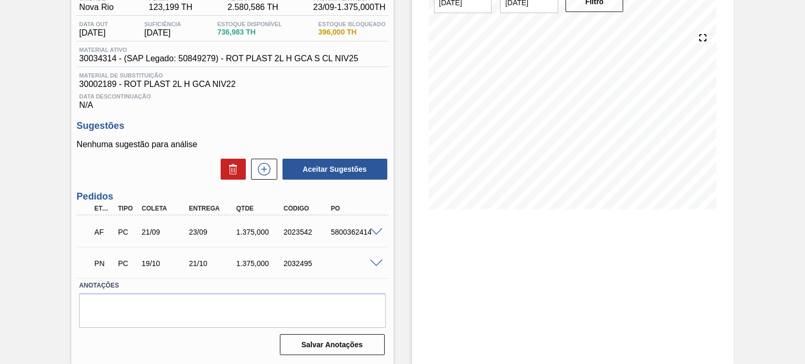
click at [349, 273] on div "PN PC 19/10 21/10 1.375,000 2032495" at bounding box center [232, 262] width 311 height 26
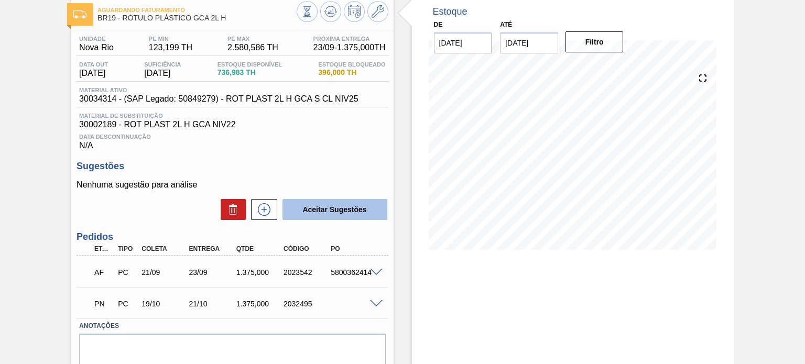
scroll to position [0, 0]
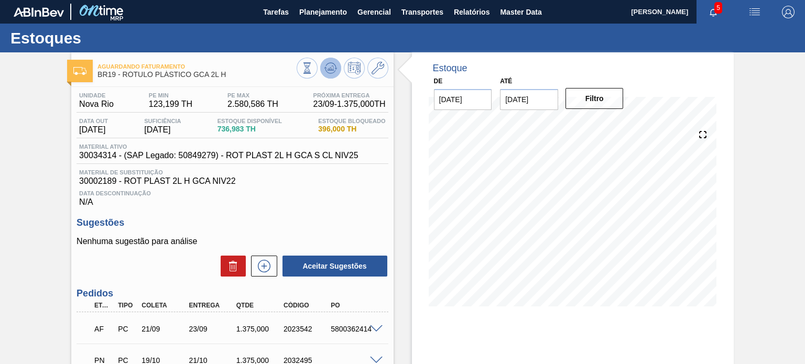
click at [329, 74] on icon at bounding box center [330, 68] width 13 height 13
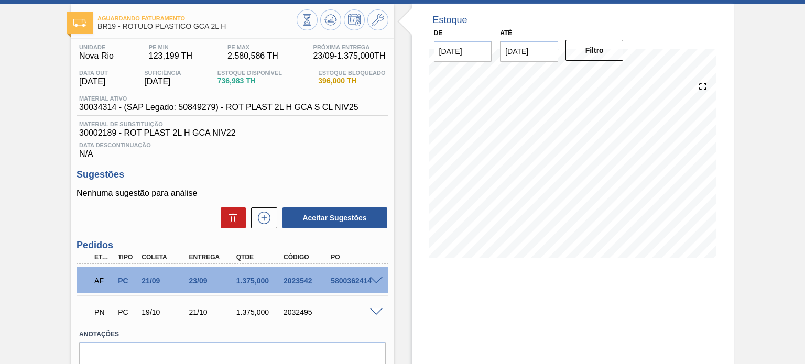
scroll to position [97, 0]
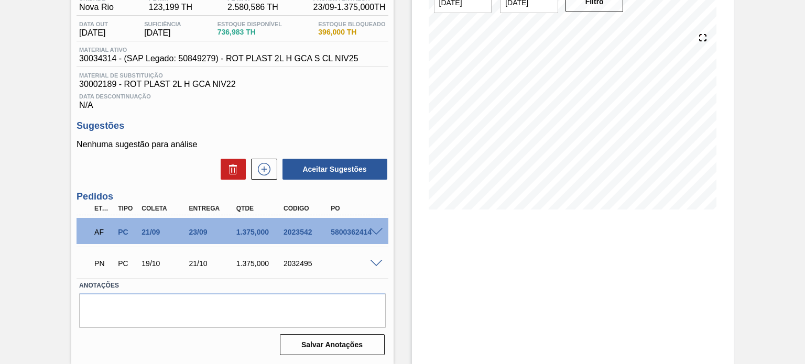
click at [284, 267] on div "2032495" at bounding box center [307, 263] width 52 height 8
copy div "2032495"
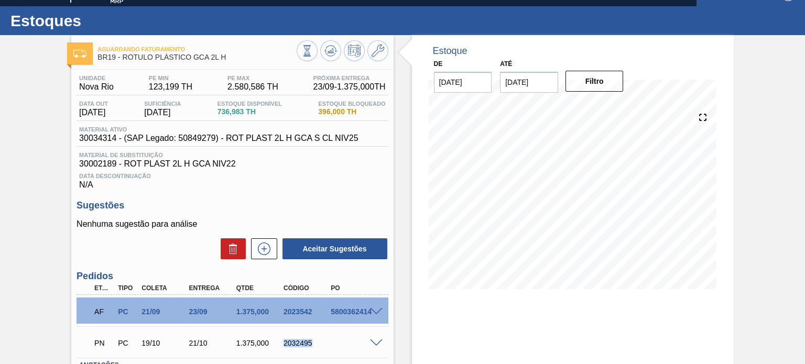
scroll to position [0, 0]
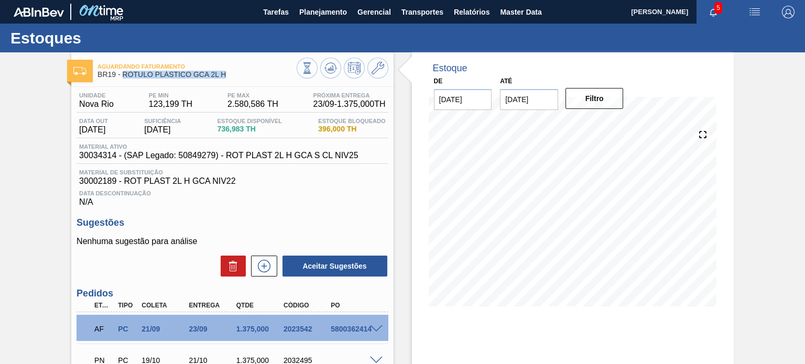
drag, startPoint x: 219, startPoint y: 73, endPoint x: 123, endPoint y: 75, distance: 95.9
click at [123, 75] on span "BR19 - RÓTULO PLÁSTICO GCA 2L H" at bounding box center [196, 75] width 199 height 8
copy span "RÓTULO PLÁSTICO GCA 2L H"
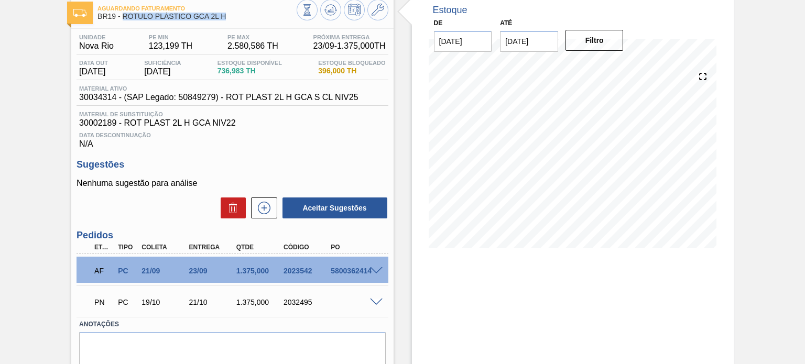
scroll to position [97, 0]
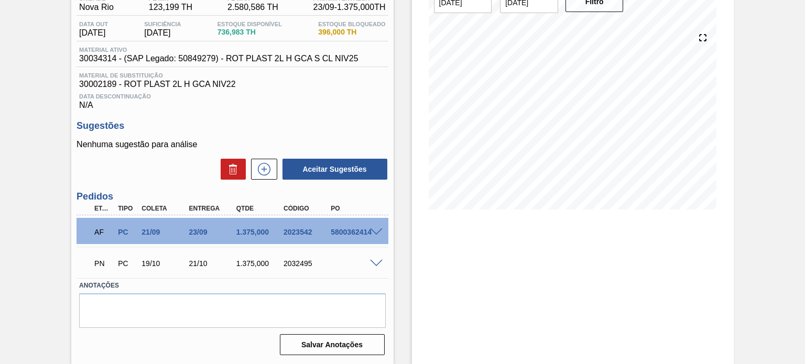
click at [388, 205] on div "Unidade Nova Rio PE MIN 123,199 TH PE MAX 2.580,586 TH Próxima Entrega 23/09 - …" at bounding box center [232, 174] width 322 height 369
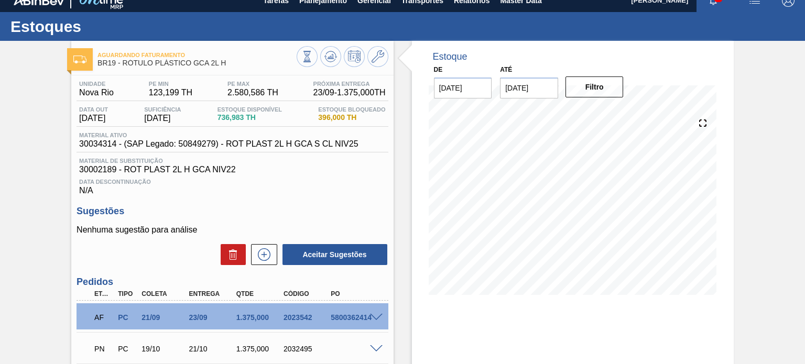
scroll to position [0, 0]
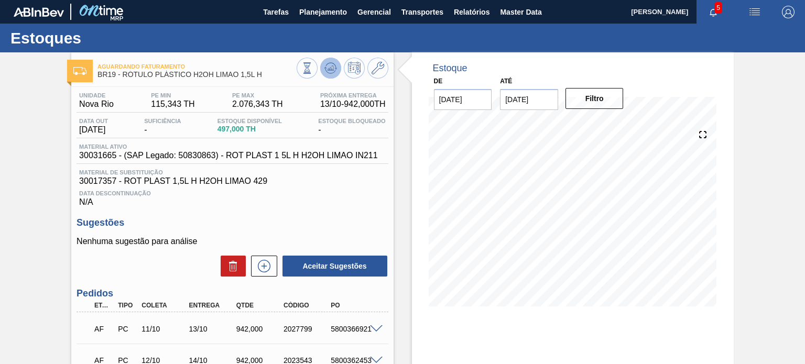
click at [327, 73] on icon at bounding box center [330, 68] width 13 height 13
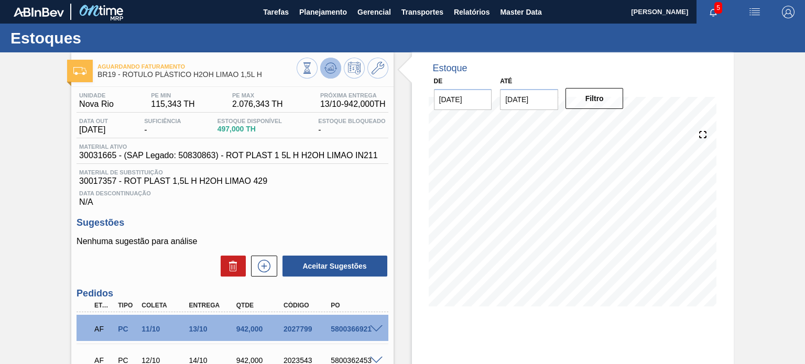
click at [339, 66] on button at bounding box center [330, 68] width 21 height 21
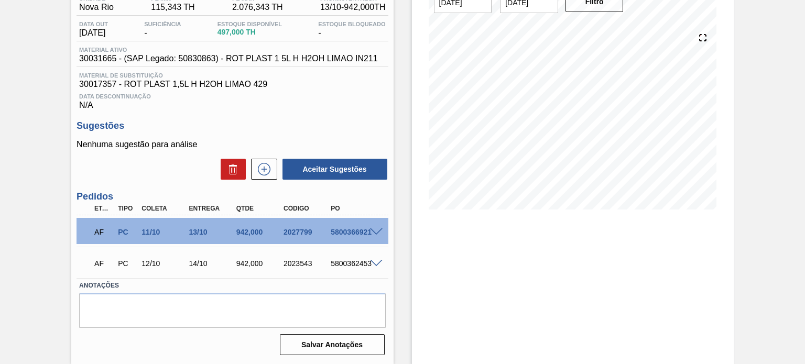
click at [373, 232] on span at bounding box center [376, 233] width 13 height 8
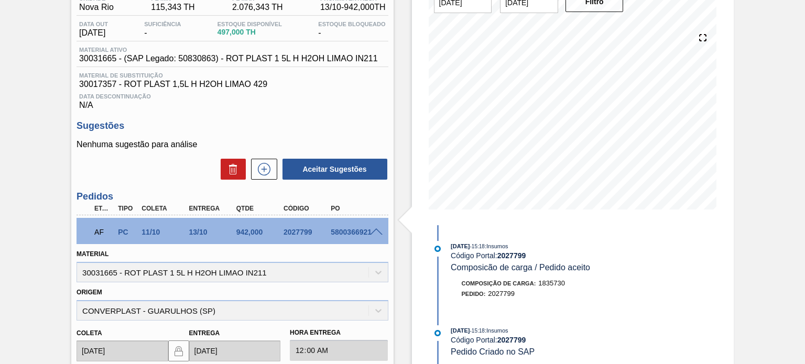
click at [373, 232] on span at bounding box center [376, 233] width 13 height 8
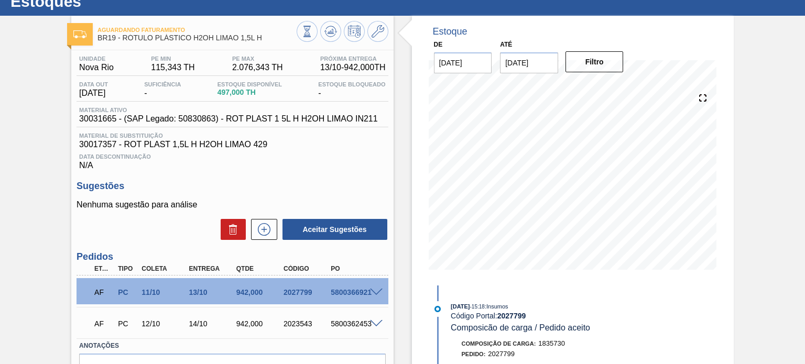
scroll to position [0, 0]
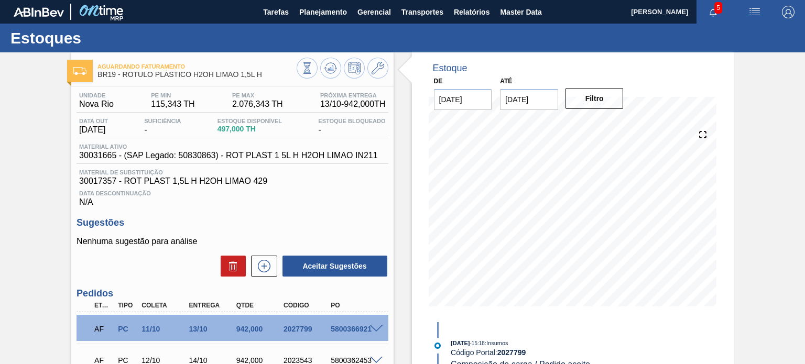
click at [248, 125] on span "497,000 TH" at bounding box center [250, 129] width 64 height 8
click at [308, 10] on span "Planejamento" at bounding box center [323, 12] width 48 height 13
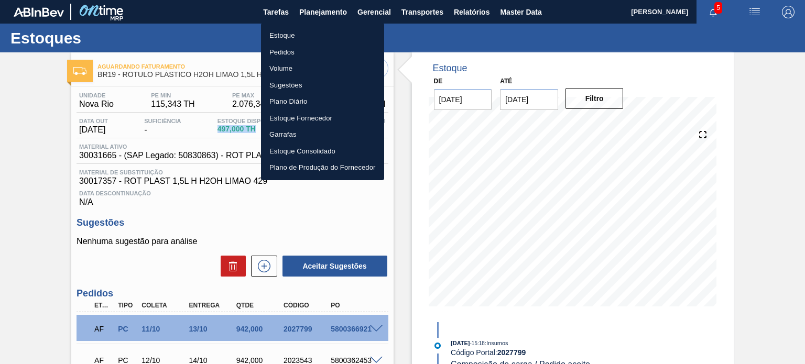
drag, startPoint x: 282, startPoint y: 35, endPoint x: 293, endPoint y: 37, distance: 10.7
click at [282, 35] on li "Estoque" at bounding box center [322, 35] width 123 height 17
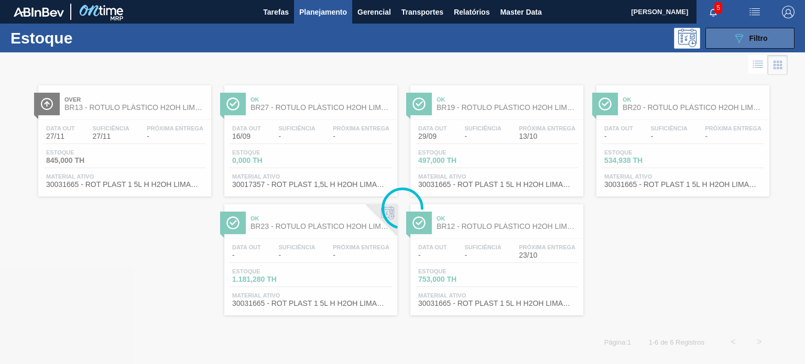
click at [728, 45] on button "089F7B8B-B2A5-4AFE-B5C0-19BA573D28AC Filtro" at bounding box center [749, 38] width 89 height 21
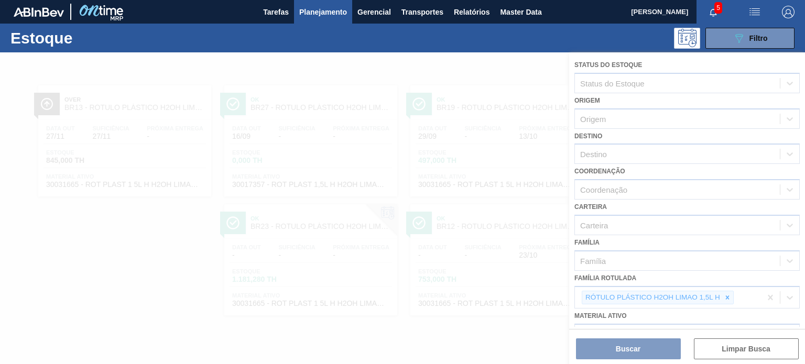
click at [722, 292] on div at bounding box center [402, 208] width 805 height 312
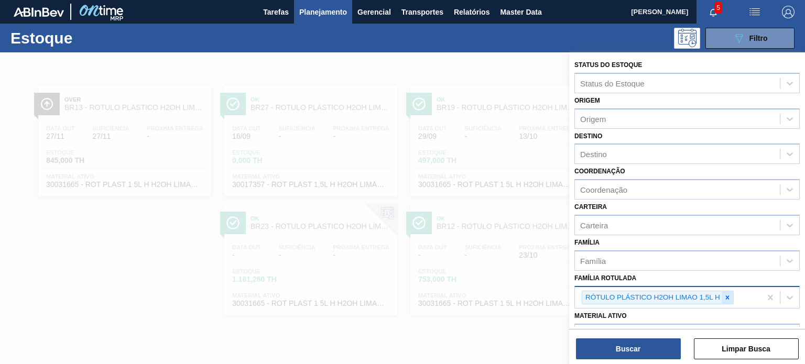
click at [726, 297] on icon at bounding box center [728, 298] width 4 height 4
paste Rotulada "RÓTULO PLÁSTICO PC ZERO 2L H"
type Rotulada "RÓTULO PLÁSTICO PC ZERO 2L H"
click at [652, 316] on div "No options" at bounding box center [686, 322] width 225 height 18
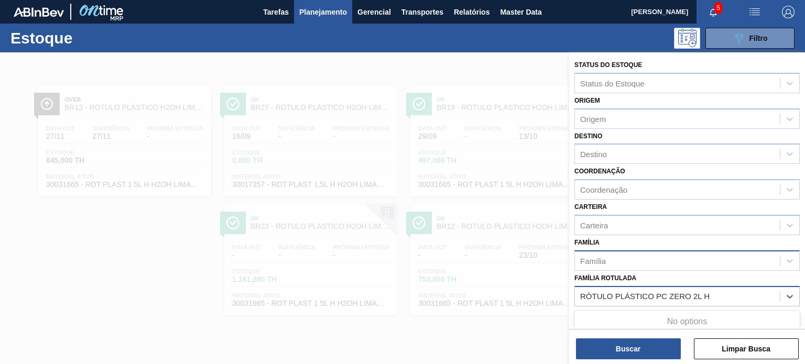
scroll to position [105, 0]
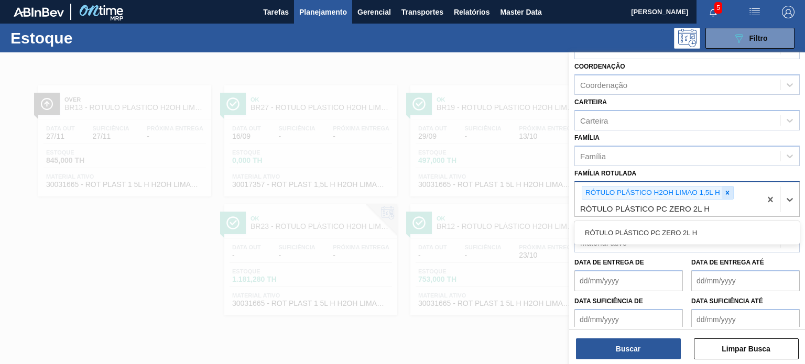
click at [724, 187] on div at bounding box center [728, 193] width 12 height 13
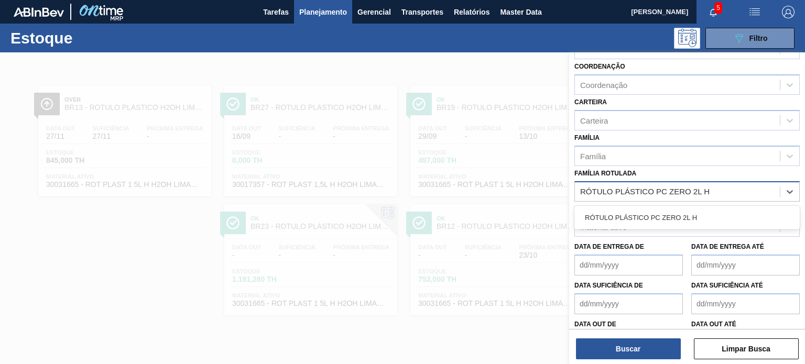
click at [679, 225] on div "RÓTULO PLÁSTICO PC ZERO 2L H" at bounding box center [686, 218] width 225 height 24
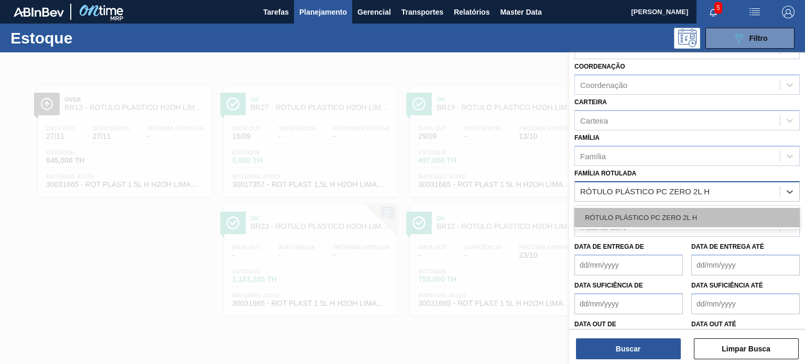
click at [673, 220] on div "RÓTULO PLÁSTICO PC ZERO 2L H" at bounding box center [686, 217] width 225 height 19
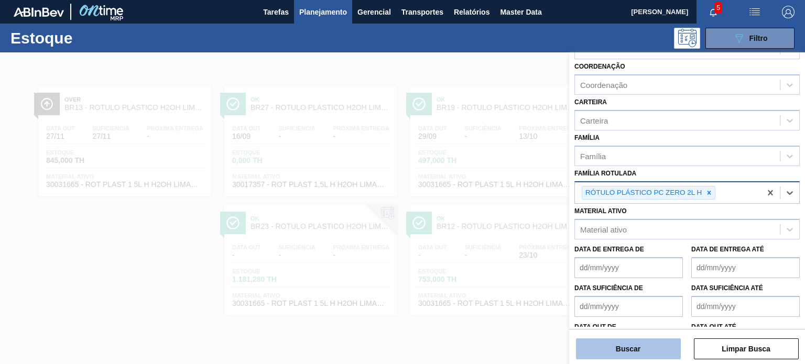
click at [638, 352] on button "Buscar" at bounding box center [628, 349] width 105 height 21
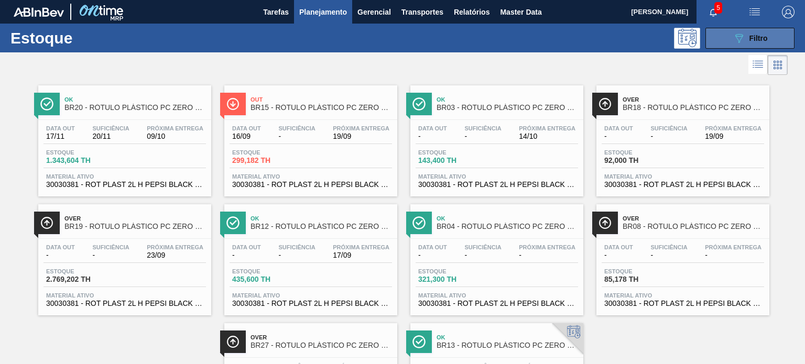
click at [744, 35] on div "089F7B8B-B2A5-4AFE-B5C0-19BA573D28AC Filtro" at bounding box center [750, 38] width 35 height 13
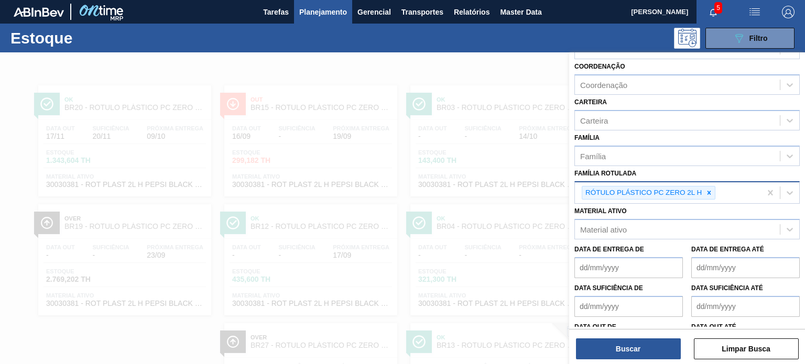
click at [700, 192] on div "RÓTULO PLÁSTICO PC ZERO 2L H" at bounding box center [642, 193] width 121 height 13
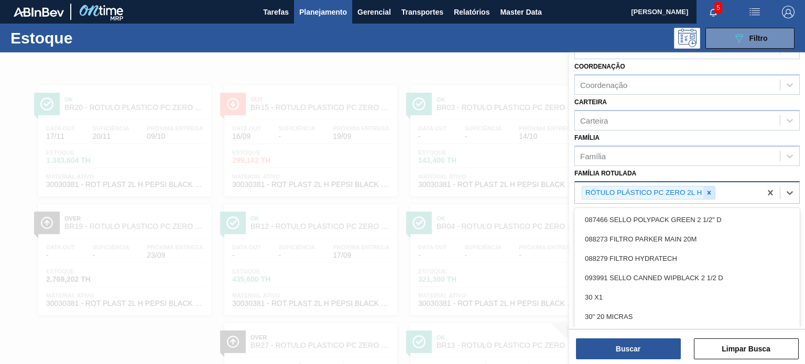
click at [704, 192] on div at bounding box center [709, 193] width 12 height 13
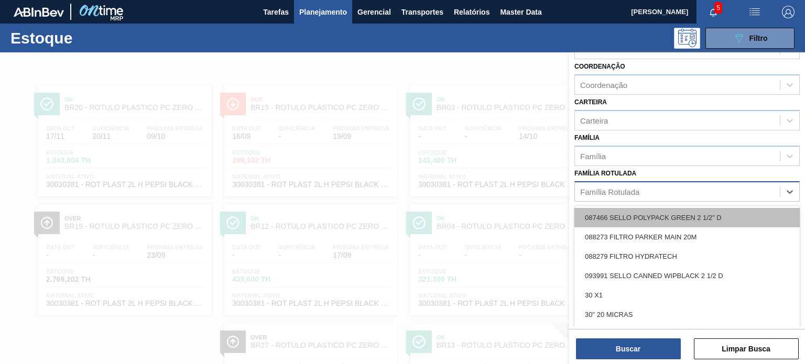
paste Rotulada "RÓTULO PLÁSTICO H2OH LIMÃO 500ML AH"
type Rotulada "RÓTULO PLÁSTICO H2OH LIMÃO 500ML AH"
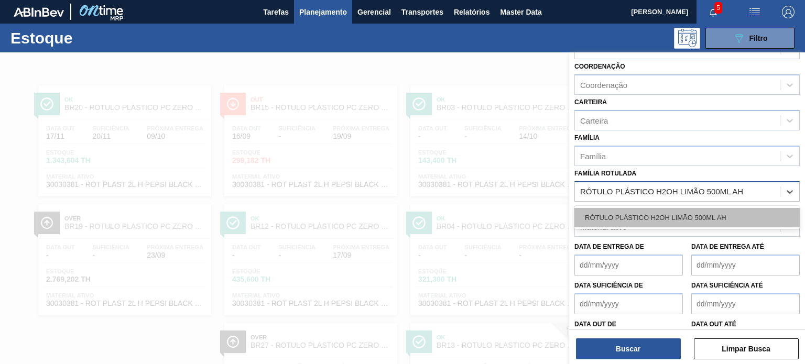
click at [686, 209] on div "RÓTULO PLÁSTICO H2OH LIMÃO 500ML AH" at bounding box center [686, 217] width 225 height 19
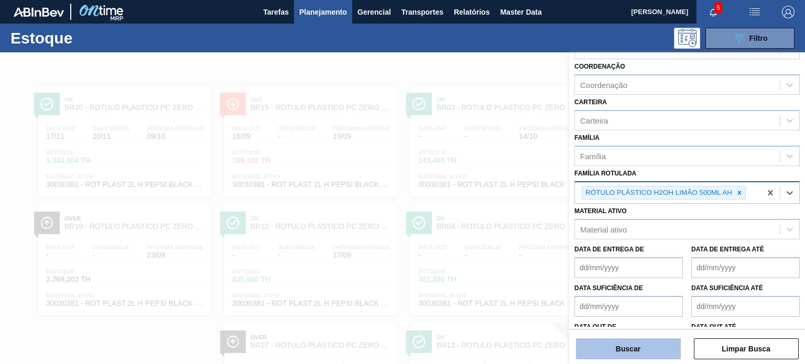
drag, startPoint x: 654, startPoint y: 337, endPoint x: 647, endPoint y: 341, distance: 7.7
click at [654, 337] on div "Buscar Limpar Busca" at bounding box center [687, 343] width 236 height 29
click at [631, 343] on button "Buscar" at bounding box center [628, 349] width 105 height 21
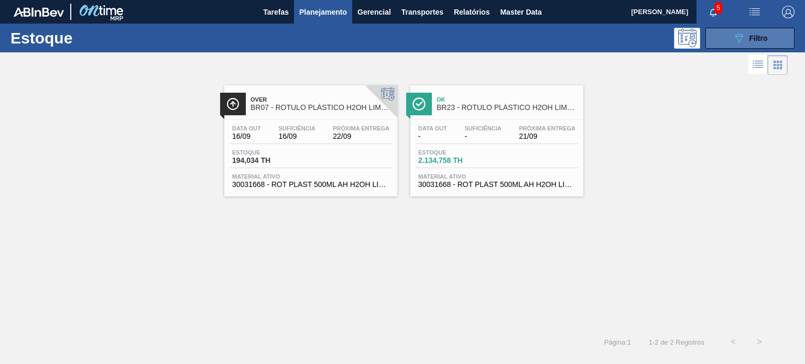
click at [737, 38] on icon at bounding box center [739, 38] width 8 height 9
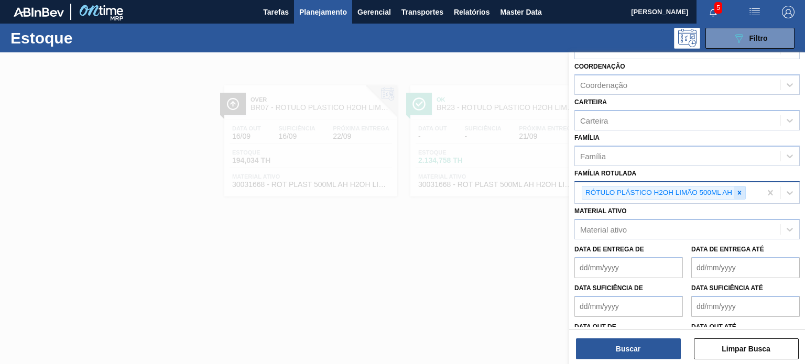
click at [741, 190] on icon at bounding box center [739, 192] width 7 height 7
paste Rotulada "RÓTULO PLÁSTICO GCA ZERO 2L H"
type Rotulada "RÓTULO PLÁSTICO GCA ZERO 2L H"
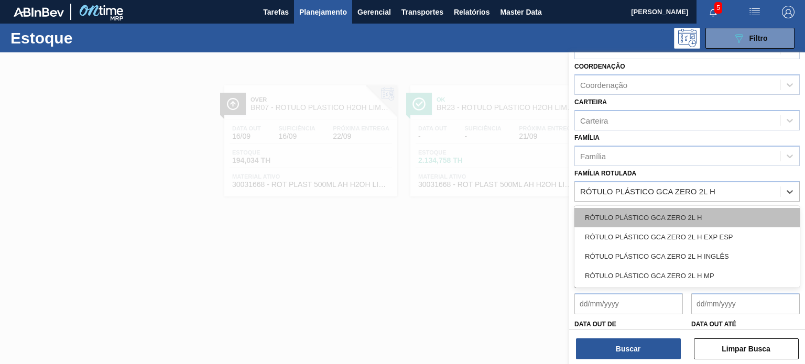
click at [690, 214] on div "RÓTULO PLÁSTICO GCA ZERO 2L H" at bounding box center [686, 217] width 225 height 19
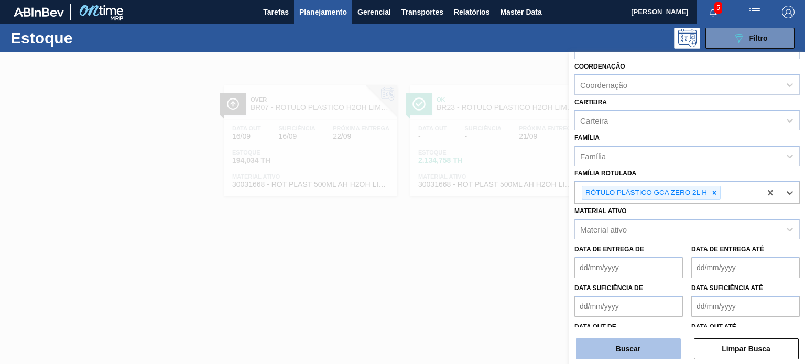
click at [635, 354] on button "Buscar" at bounding box center [628, 349] width 105 height 21
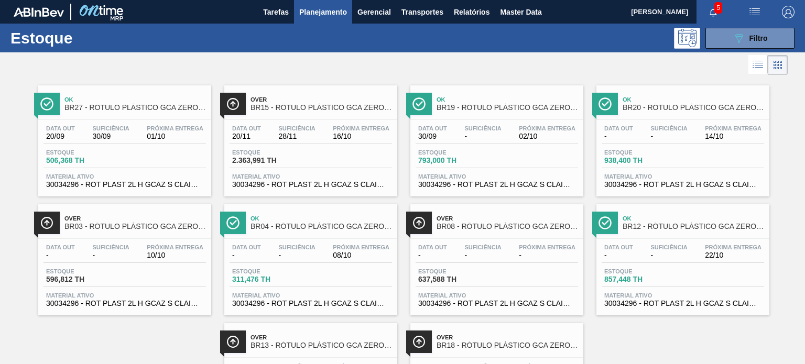
drag, startPoint x: 245, startPoint y: 0, endPoint x: 293, endPoint y: 108, distance: 118.2
click at [261, 23] on div "Tarefas Planejamento Gerencial Transportes Relatórios Master Data" at bounding box center [402, 12] width 805 height 24
drag, startPoint x: 296, startPoint y: 153, endPoint x: 178, endPoint y: 188, distance: 122.7
click at [164, 161] on div "Estoque 506,368 TH" at bounding box center [125, 158] width 162 height 19
click at [178, 181] on main "Tarefas Planejamento Gerencial Transportes Relatórios Master Data [PERSON_NAME]…" at bounding box center [402, 182] width 805 height 364
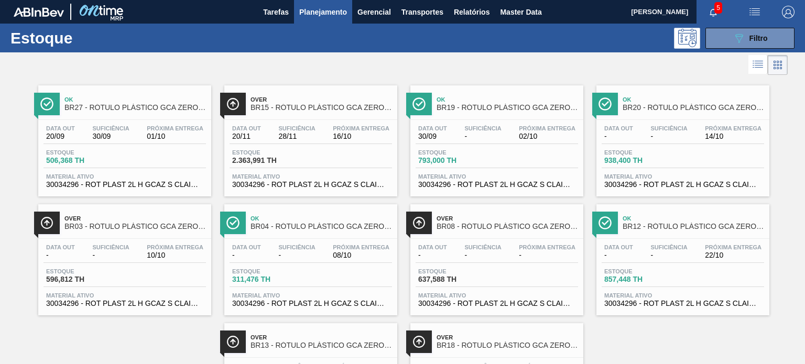
click at [178, 188] on main "Tarefas Planejamento Gerencial Transportes Relatórios Master Data [PERSON_NAME]…" at bounding box center [402, 182] width 805 height 364
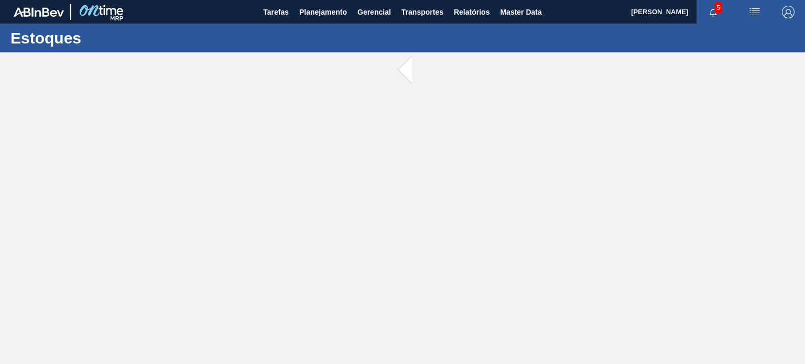
click at [171, 263] on main "Tarefas Planejamento Gerencial Transportes Relatórios Master Data [PERSON_NAME]…" at bounding box center [402, 182] width 805 height 364
drag, startPoint x: 208, startPoint y: 210, endPoint x: 226, endPoint y: 205, distance: 18.8
click at [225, 208] on div at bounding box center [402, 208] width 805 height 312
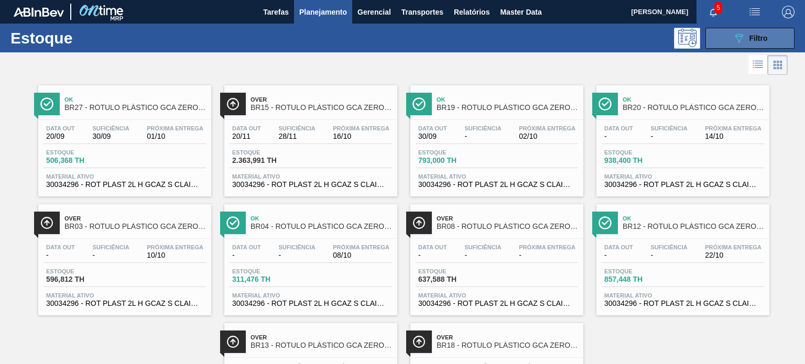
click at [738, 36] on icon at bounding box center [739, 38] width 8 height 9
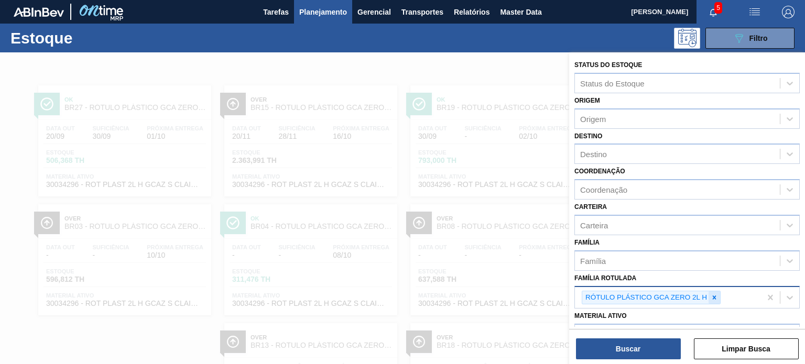
click at [713, 294] on icon at bounding box center [714, 297] width 7 height 7
paste Rotulada "RÓTULO PLÁSTICO GCA 2L H"
type Rotulada "RÓTULO PLÁSTICO GCA 2L H"
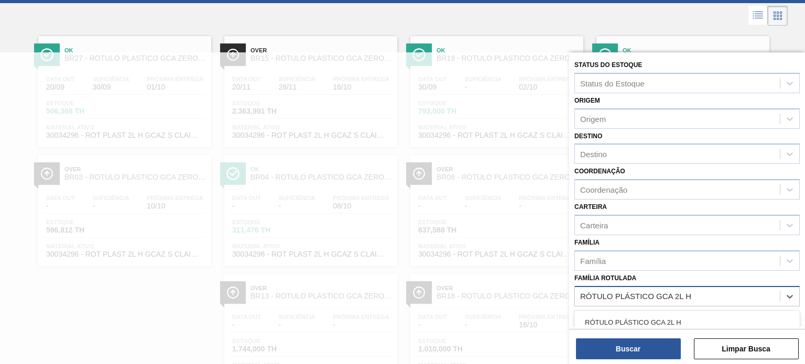
drag, startPoint x: 694, startPoint y: 307, endPoint x: 681, endPoint y: 316, distance: 15.8
click at [682, 316] on div "RÓTULO PLÁSTICO GCA 2L H" at bounding box center [686, 322] width 225 height 19
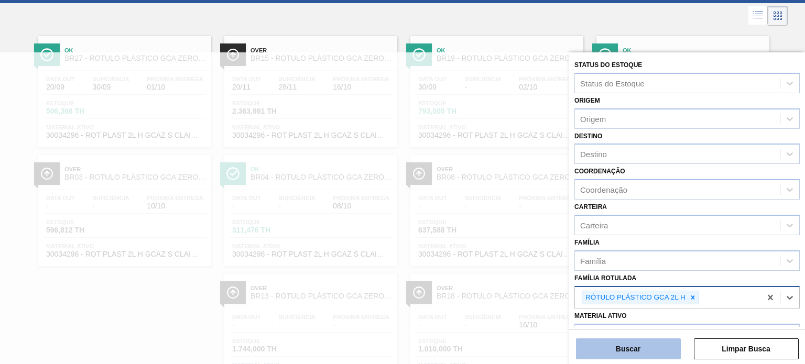
click at [650, 342] on button "Buscar" at bounding box center [628, 349] width 105 height 21
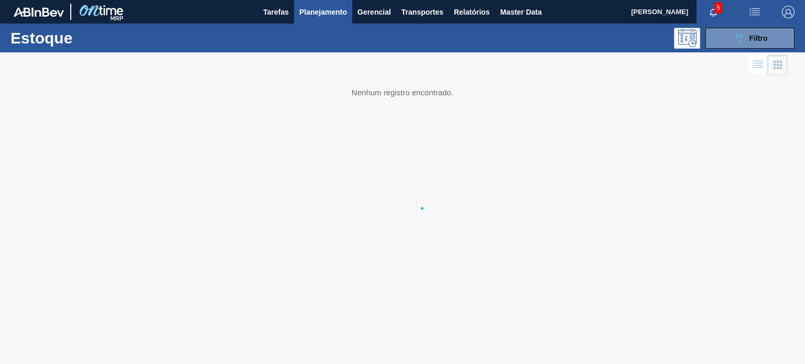
scroll to position [0, 0]
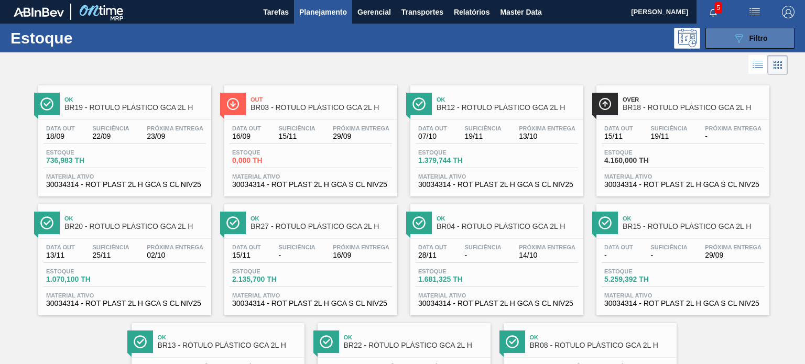
click at [750, 47] on button "089F7B8B-B2A5-4AFE-B5C0-19BA573D28AC Filtro" at bounding box center [749, 38] width 89 height 21
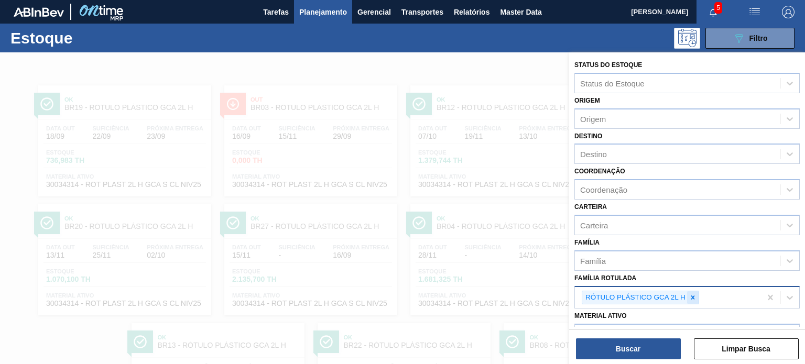
click at [694, 297] on icon at bounding box center [693, 298] width 4 height 4
paste Rotulada "RÓTULO PLÁSTICO H2OH LIMONETO 500ML H"
type Rotulada "RÓTULO PLÁSTICO H2OH LIMONETO 500ML H"
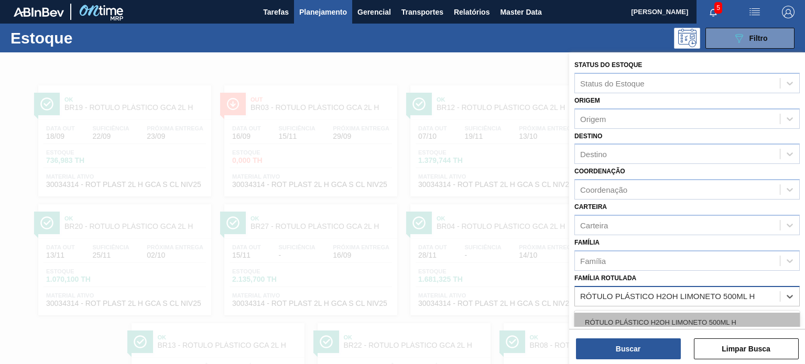
click at [676, 318] on div "RÓTULO PLÁSTICO H2OH LIMONETO 500ML H" at bounding box center [686, 322] width 225 height 19
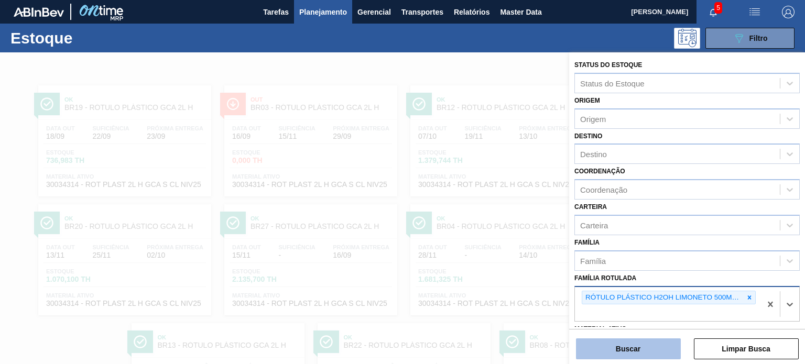
click at [664, 343] on button "Buscar" at bounding box center [628, 349] width 105 height 21
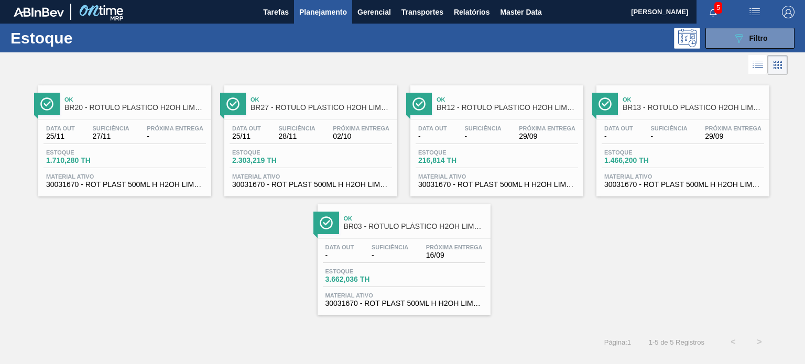
click at [740, 48] on div "Estoque 089F7B8B-B2A5-4AFE-B5C0-19BA573D28AC Filtro" at bounding box center [402, 38] width 805 height 29
click at [740, 50] on div "Estoque 089F7B8B-B2A5-4AFE-B5C0-19BA573D28AC Filtro" at bounding box center [402, 38] width 805 height 29
click at [739, 43] on icon "089F7B8B-B2A5-4AFE-B5C0-19BA573D28AC" at bounding box center [739, 38] width 13 height 13
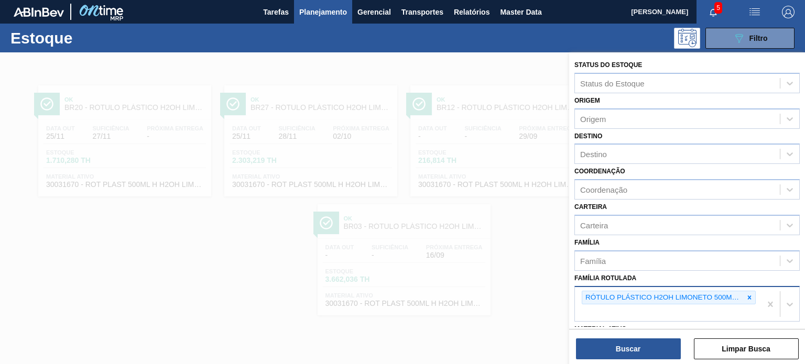
click at [746, 291] on div at bounding box center [750, 297] width 12 height 13
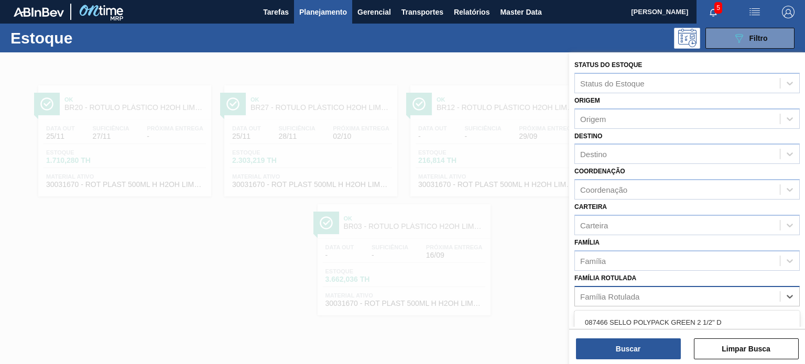
click at [746, 295] on div "Família Rotulada" at bounding box center [677, 296] width 205 height 15
paste Rotulada "RÓTULO PLÁSTICO H2OH LIMÃO 500ML H"
type Rotulada "RÓTULO PLÁSTICO H2OH LIMÃO 500ML H"
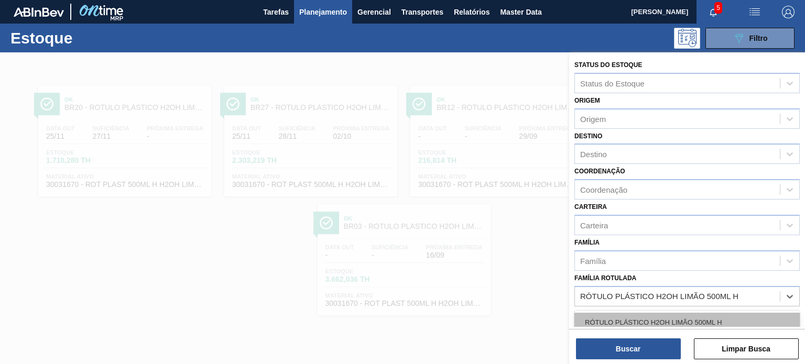
click at [666, 314] on div "RÓTULO PLÁSTICO H2OH LIMÃO 500ML H" at bounding box center [686, 322] width 225 height 19
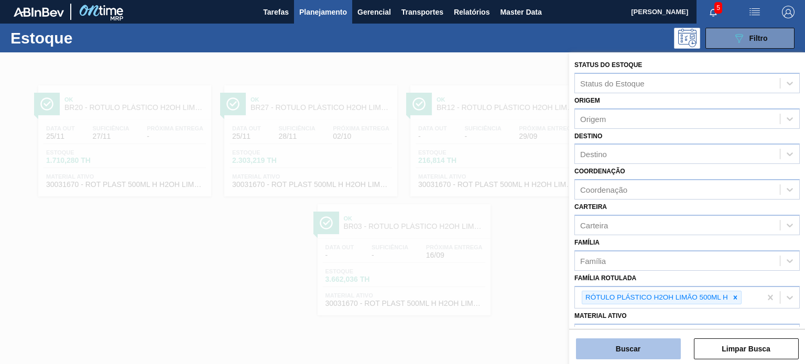
click at [661, 341] on button "Buscar" at bounding box center [628, 349] width 105 height 21
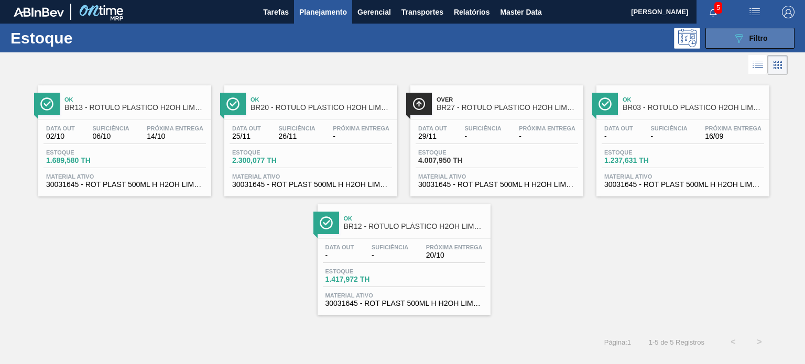
click at [736, 41] on icon "089F7B8B-B2A5-4AFE-B5C0-19BA573D28AC" at bounding box center [739, 38] width 13 height 13
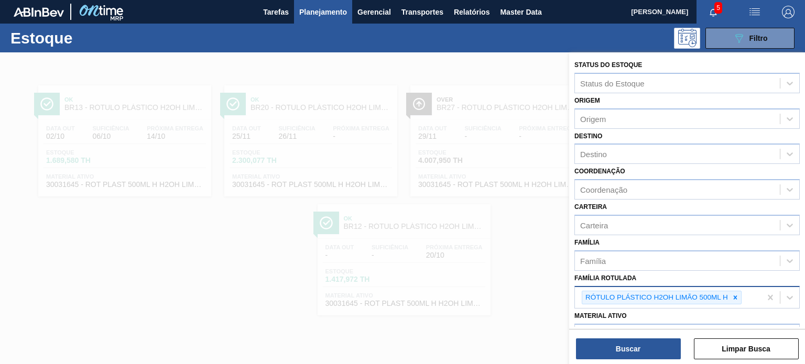
drag, startPoint x: 732, startPoint y: 291, endPoint x: 721, endPoint y: 298, distance: 12.9
click at [733, 294] on icon at bounding box center [735, 297] width 7 height 7
paste Rotulada "RÓTULO PLÁSTICO H2OH LIMONETO 1,5L H"
type Rotulada "RÓTULO PLÁSTICO H2OH LIMONETO 1,5L H"
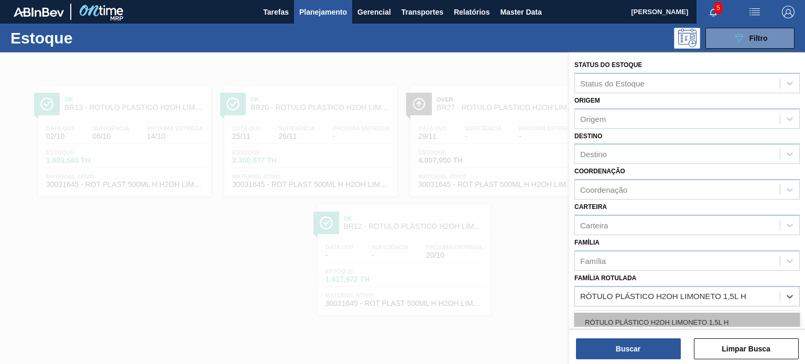
click at [704, 311] on div "RÓTULO PLÁSTICO H2OH LIMONETO 1,5L H" at bounding box center [686, 323] width 225 height 24
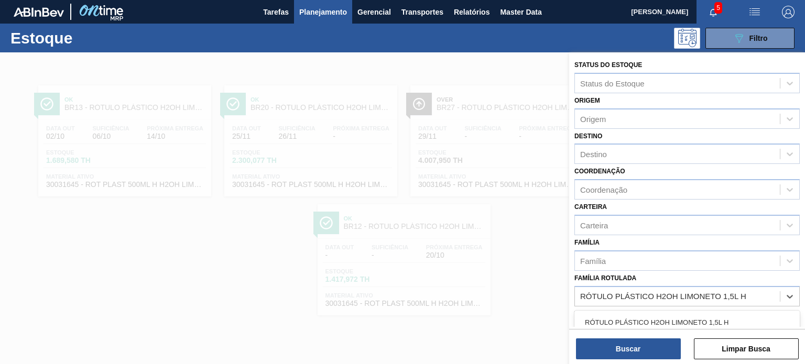
click at [698, 320] on div "RÓTULO PLÁSTICO H2OH LIMONETO 1,5L H" at bounding box center [686, 322] width 225 height 19
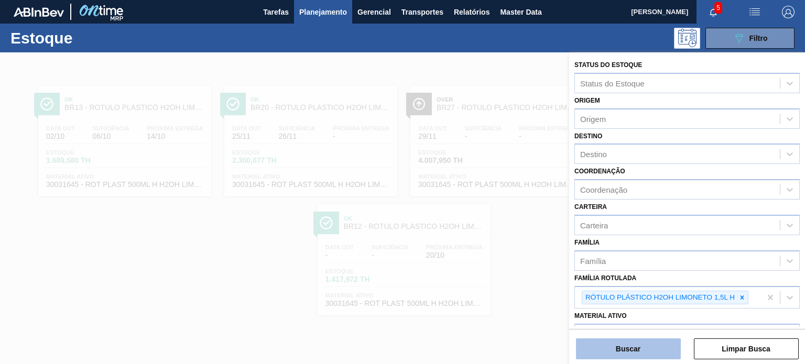
click at [650, 347] on button "Buscar" at bounding box center [628, 349] width 105 height 21
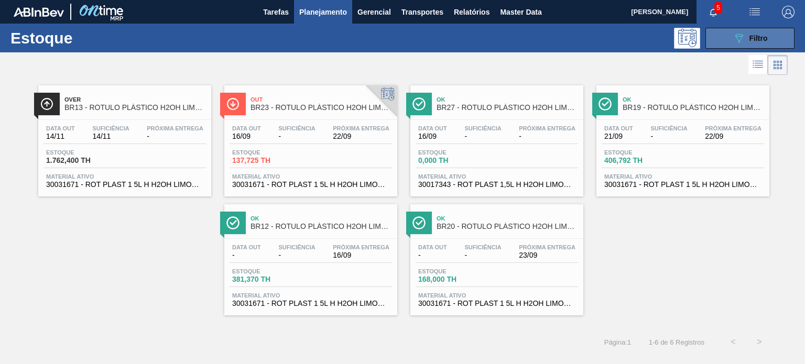
click at [741, 40] on icon "089F7B8B-B2A5-4AFE-B5C0-19BA573D28AC" at bounding box center [739, 38] width 13 height 13
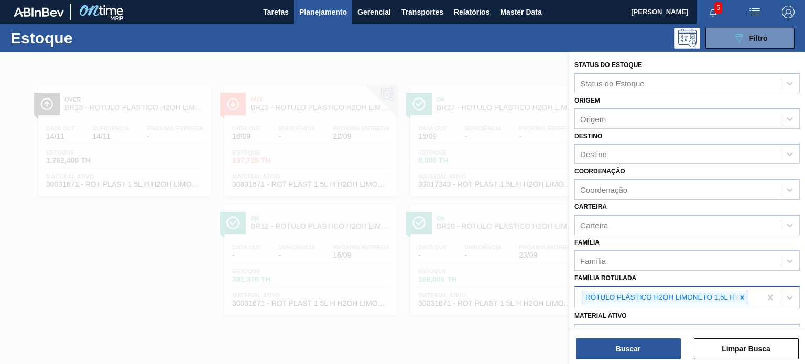
click at [743, 302] on div "RÓTULO PLÁSTICO H2OH LIMONETO 1,5L H" at bounding box center [665, 298] width 167 height 14
paste Rotulada "RÓTULO PLÁSTICO H2OH LIMÃO 500ML AH"
type Rotulada "RÓTULO PLÁSTICO H2OH LIMÃO 500ML AH"
click at [743, 296] on icon at bounding box center [741, 297] width 7 height 7
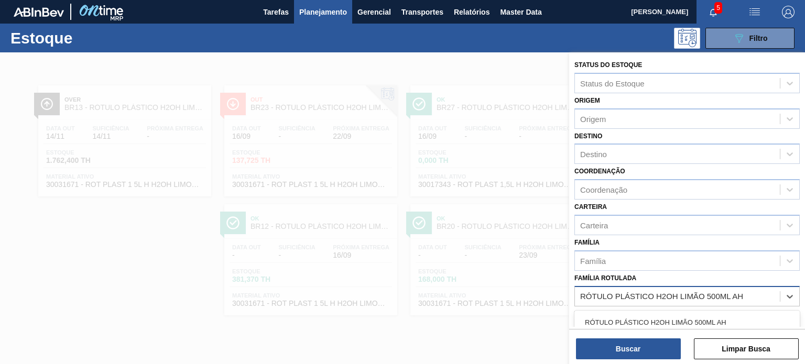
drag, startPoint x: 710, startPoint y: 321, endPoint x: 693, endPoint y: 329, distance: 19.0
click at [711, 321] on div "RÓTULO PLÁSTICO H2OH LIMÃO 500ML AH" at bounding box center [686, 322] width 225 height 19
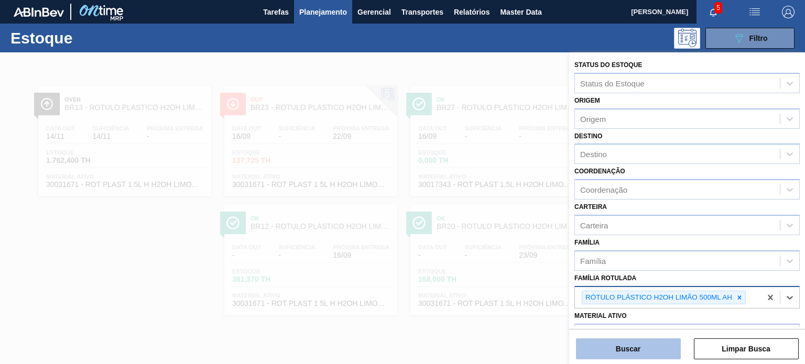
click at [653, 346] on button "Buscar" at bounding box center [628, 349] width 105 height 21
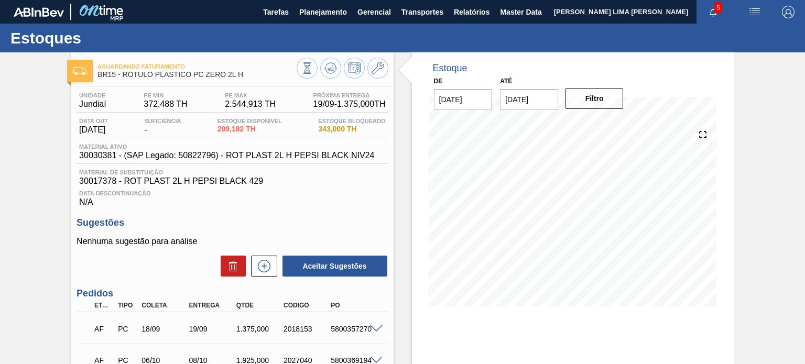
scroll to position [52, 0]
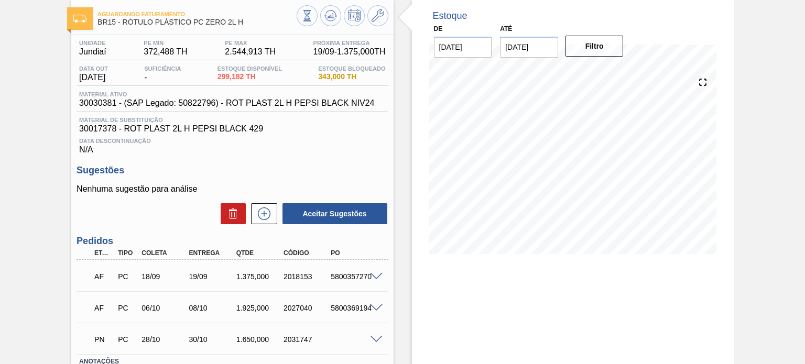
click at [243, 285] on div "AF PC 18/09 19/09 1.375,000 2018153 5800357270" at bounding box center [230, 275] width 284 height 21
click at [247, 280] on div "1.375,000" at bounding box center [260, 277] width 52 height 8
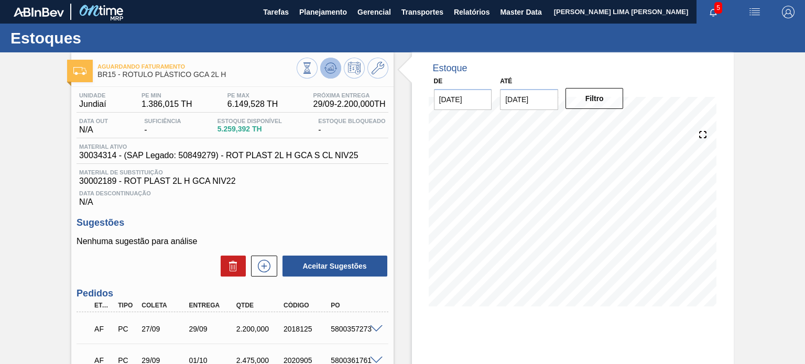
click at [329, 72] on icon at bounding box center [330, 68] width 13 height 13
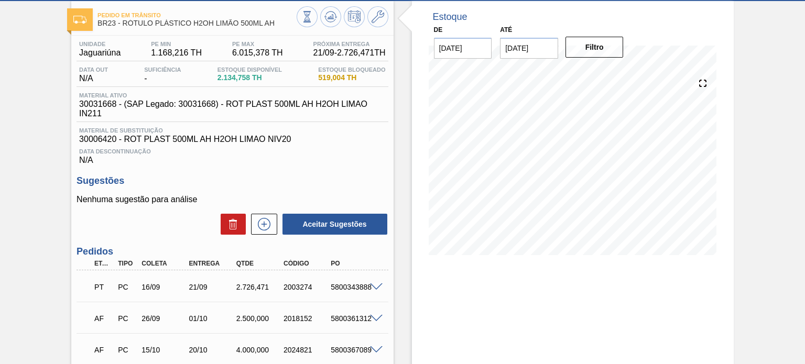
scroll to position [138, 0]
